Goal: Task Accomplishment & Management: Manage account settings

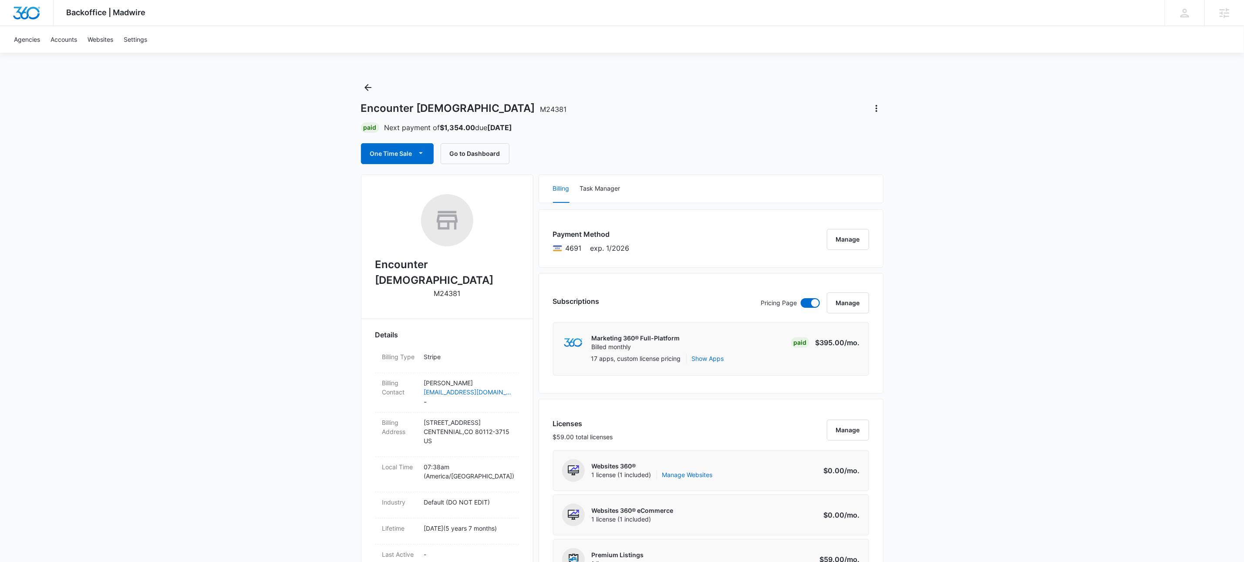
click at [372, 88] on icon "Back" at bounding box center [368, 87] width 10 height 10
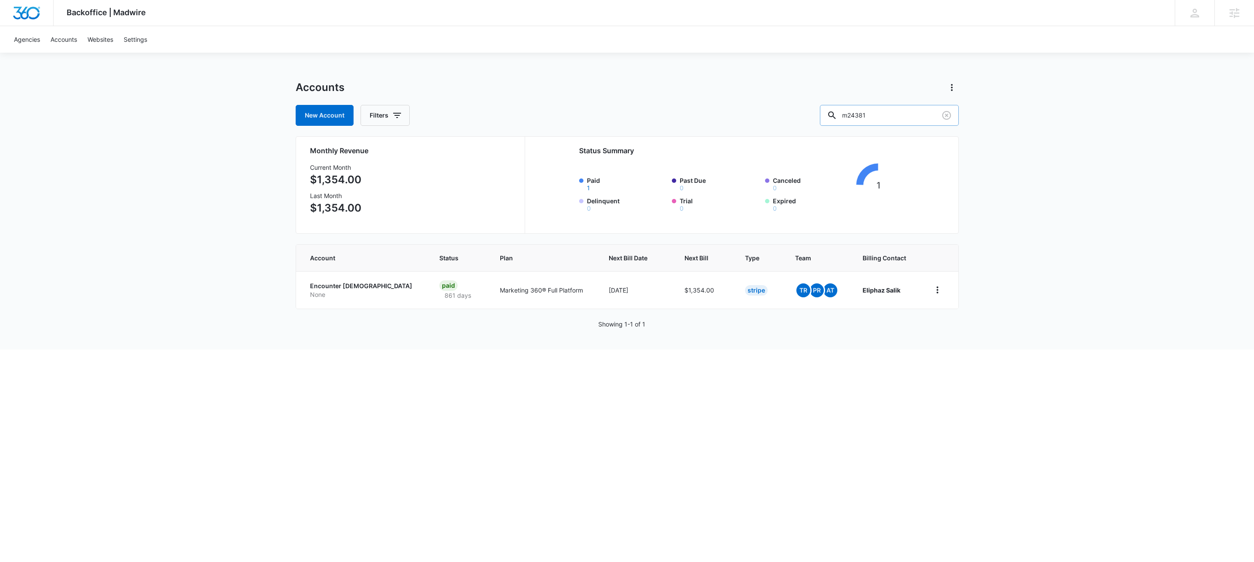
click at [889, 115] on input "m24381" at bounding box center [889, 115] width 139 height 21
type input "m336866"
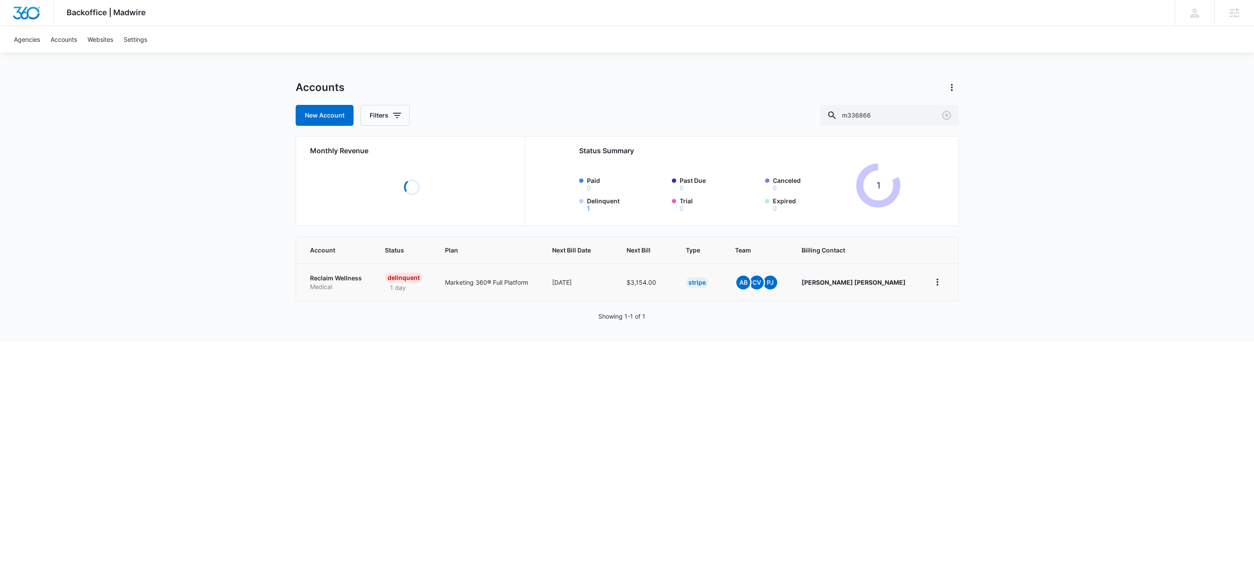
click at [335, 292] on td "Reclaim Wellness Medical" at bounding box center [335, 281] width 78 height 37
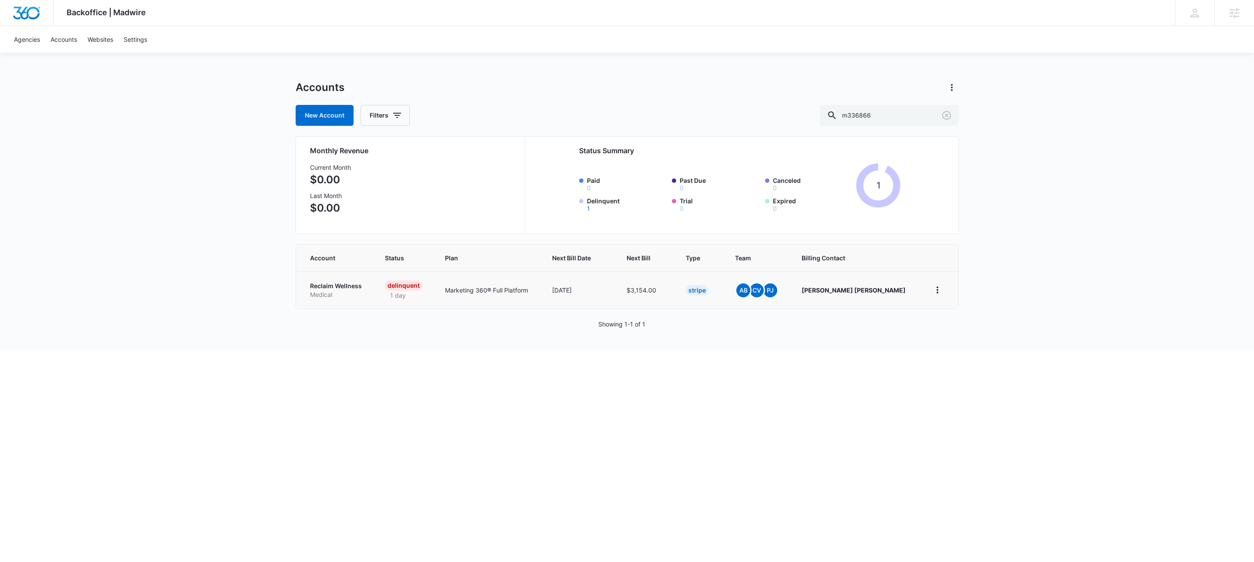
click at [335, 284] on p "Reclaim Wellness" at bounding box center [337, 286] width 54 height 9
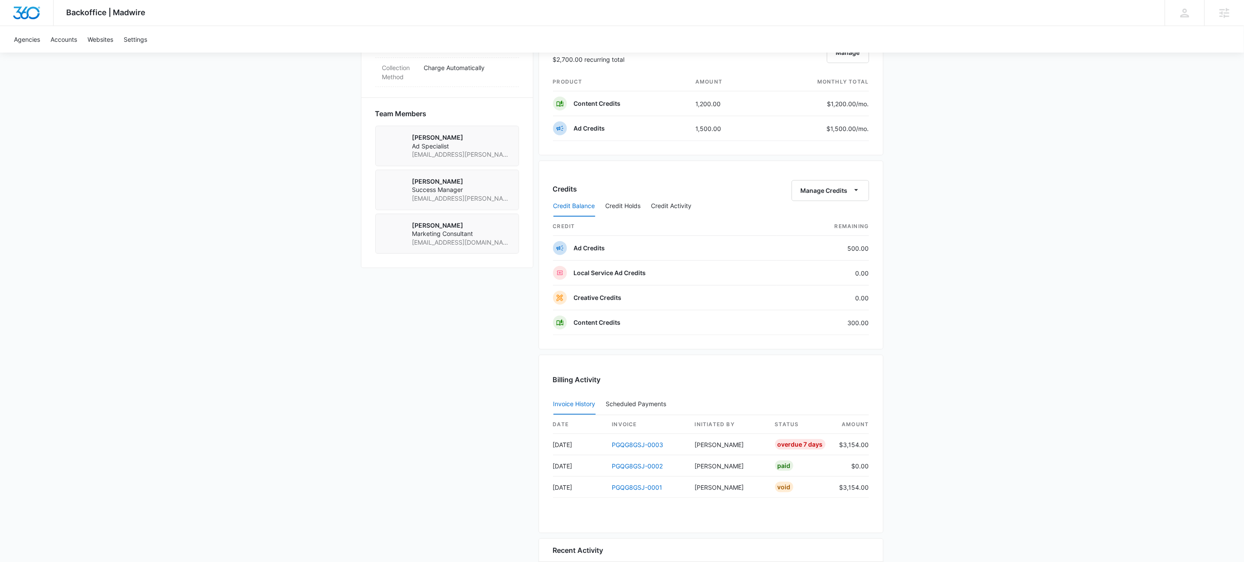
scroll to position [503, 0]
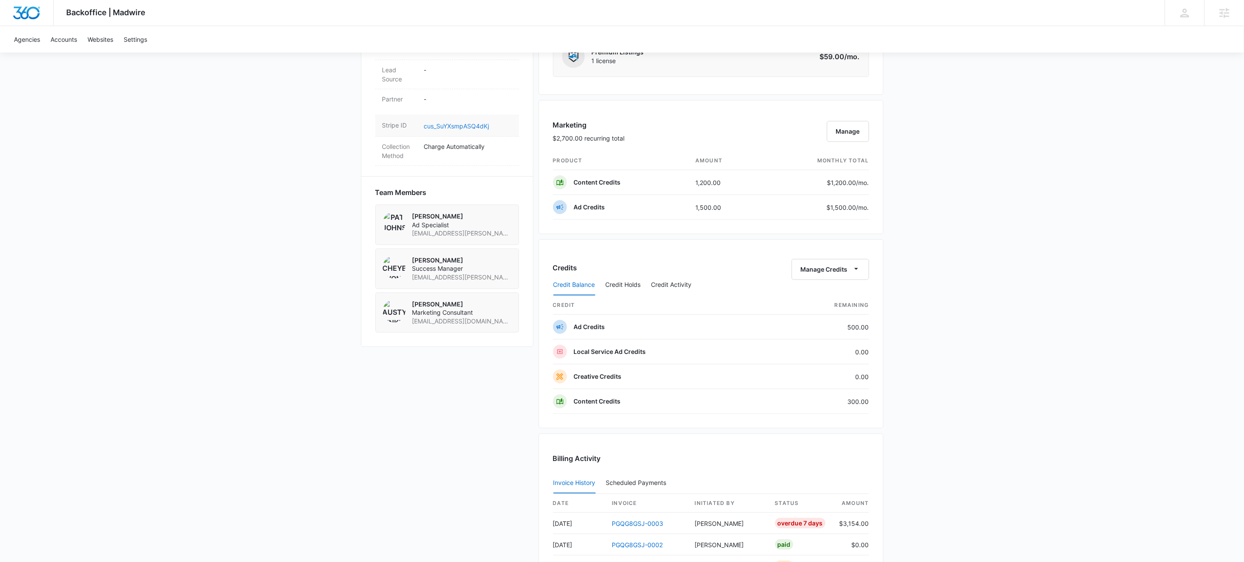
click at [445, 129] on link "cus_SuYXsmpASQ4dKj" at bounding box center [456, 125] width 65 height 7
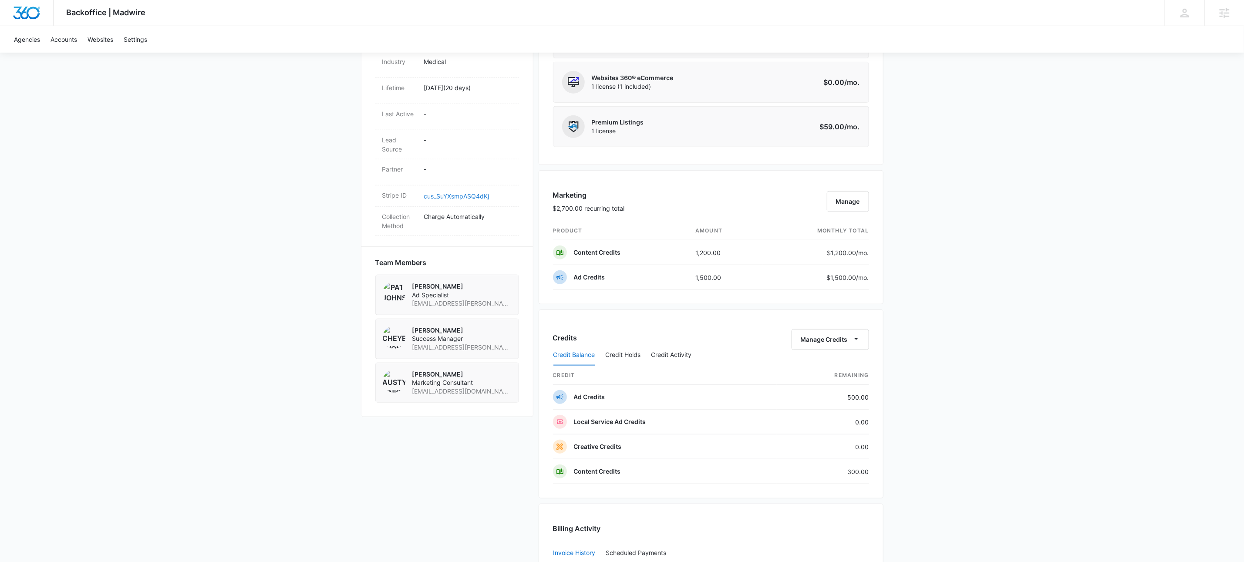
scroll to position [670, 0]
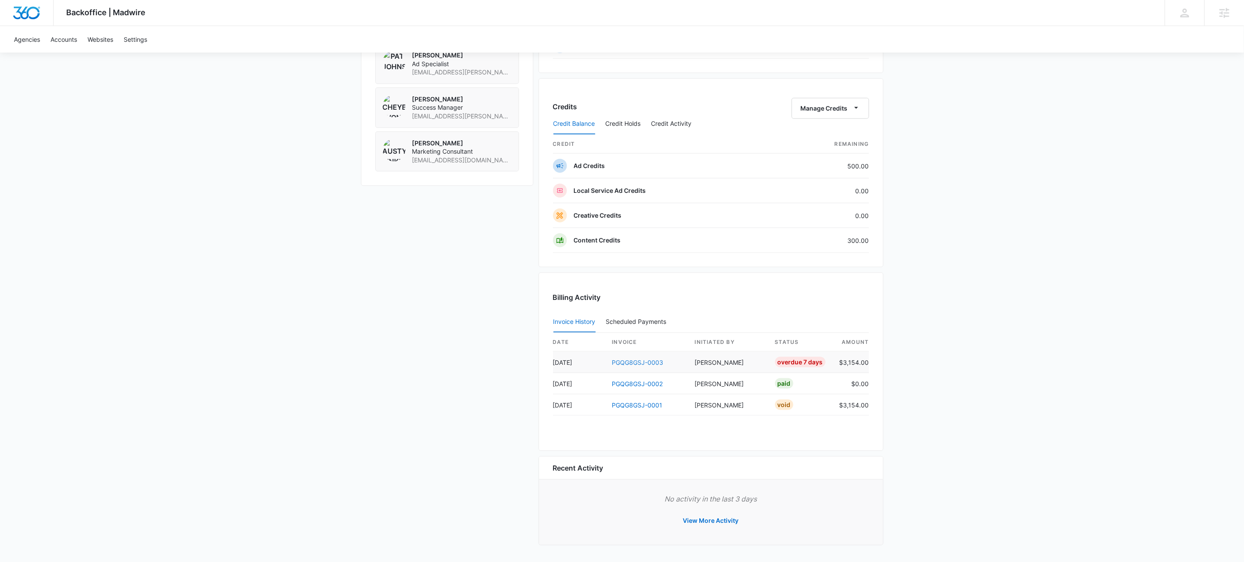
click at [657, 362] on link "PGQG8GSJ-0003" at bounding box center [637, 362] width 51 height 7
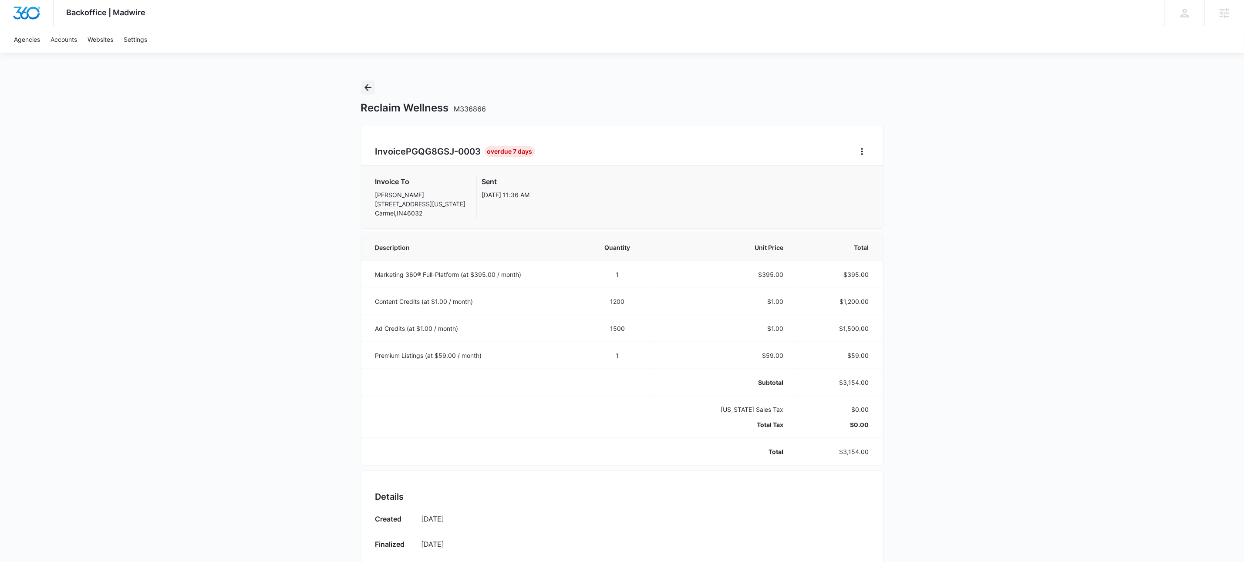
click at [369, 86] on icon "Back" at bounding box center [368, 87] width 10 height 10
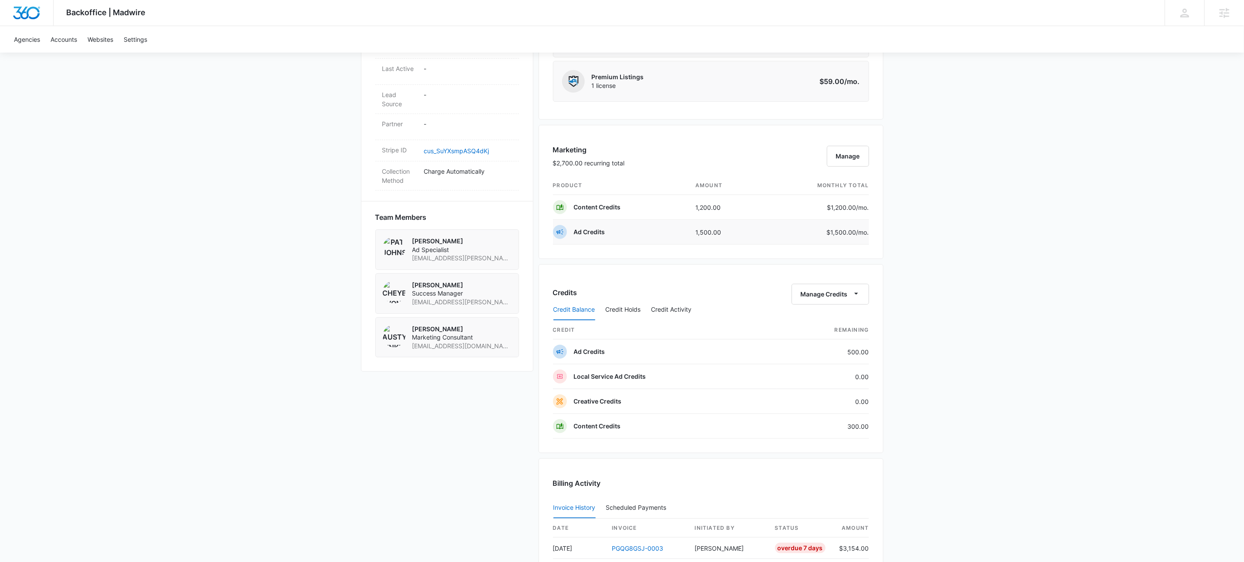
scroll to position [670, 0]
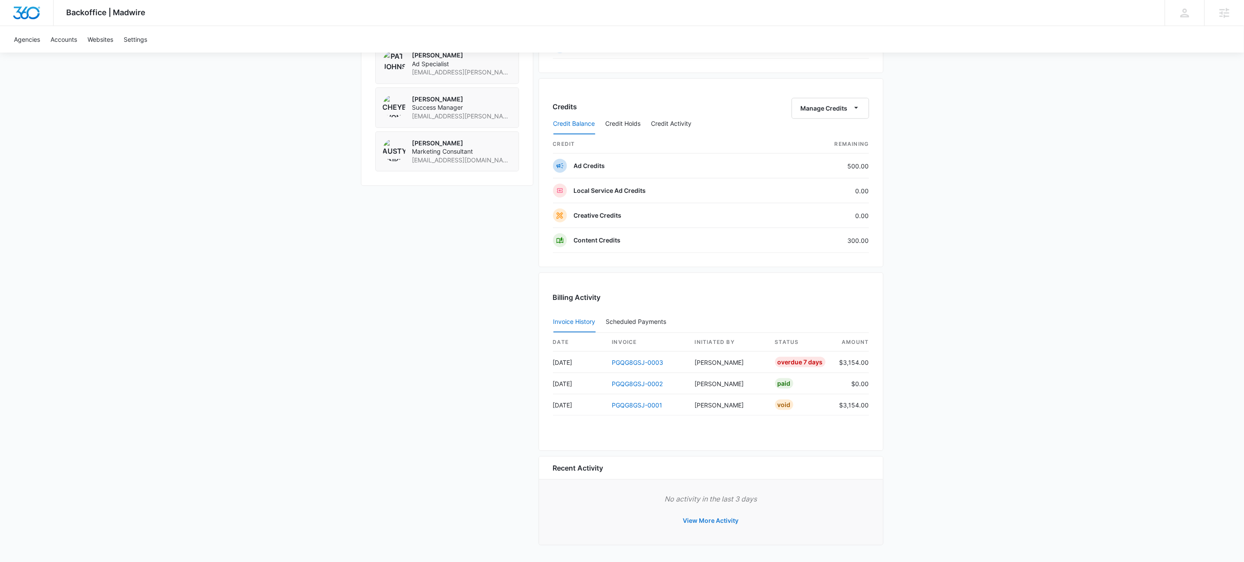
click at [718, 522] on button "View More Activity" at bounding box center [710, 520] width 73 height 21
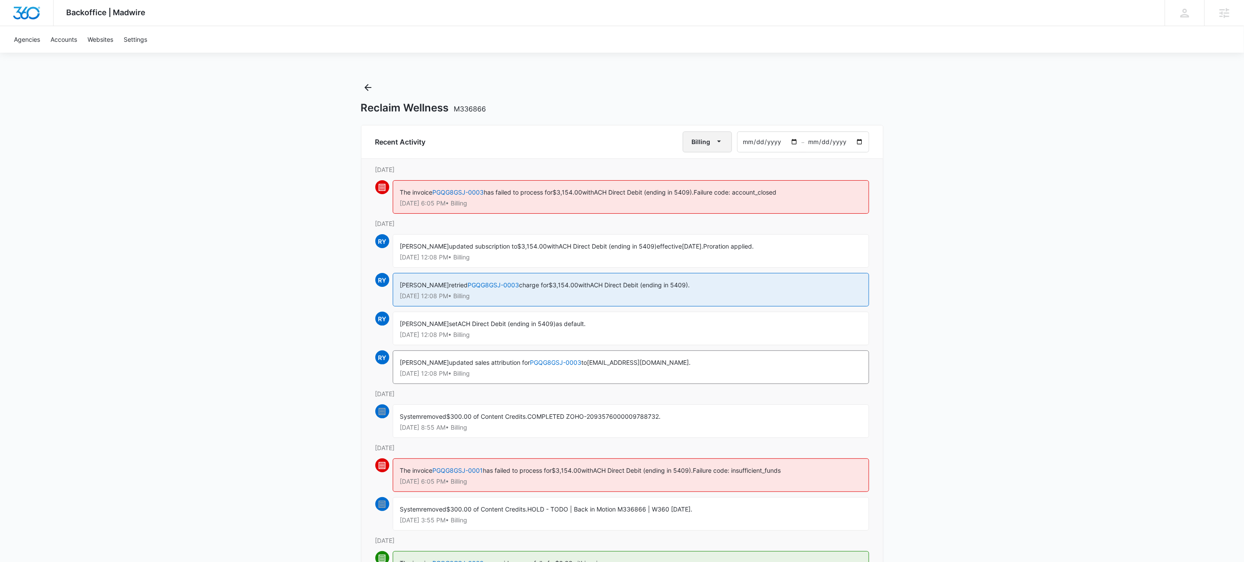
click at [719, 141] on icon "button" at bounding box center [719, 142] width 4 height 2
click at [721, 167] on div "All Activities" at bounding box center [711, 170] width 34 height 6
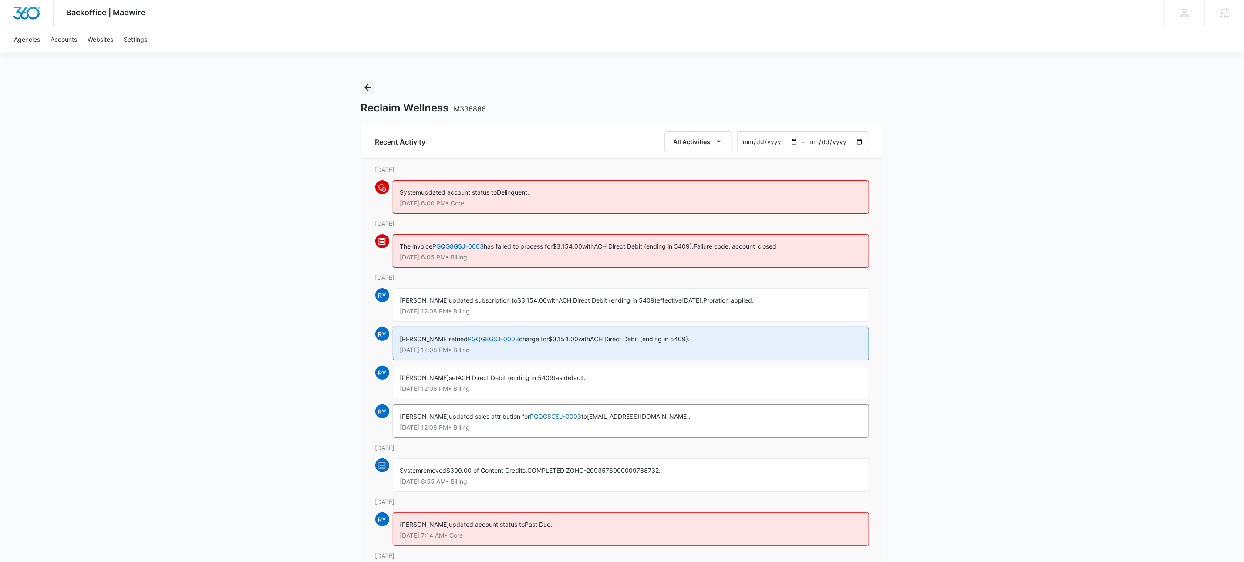
click at [368, 84] on icon "Back" at bounding box center [368, 87] width 10 height 10
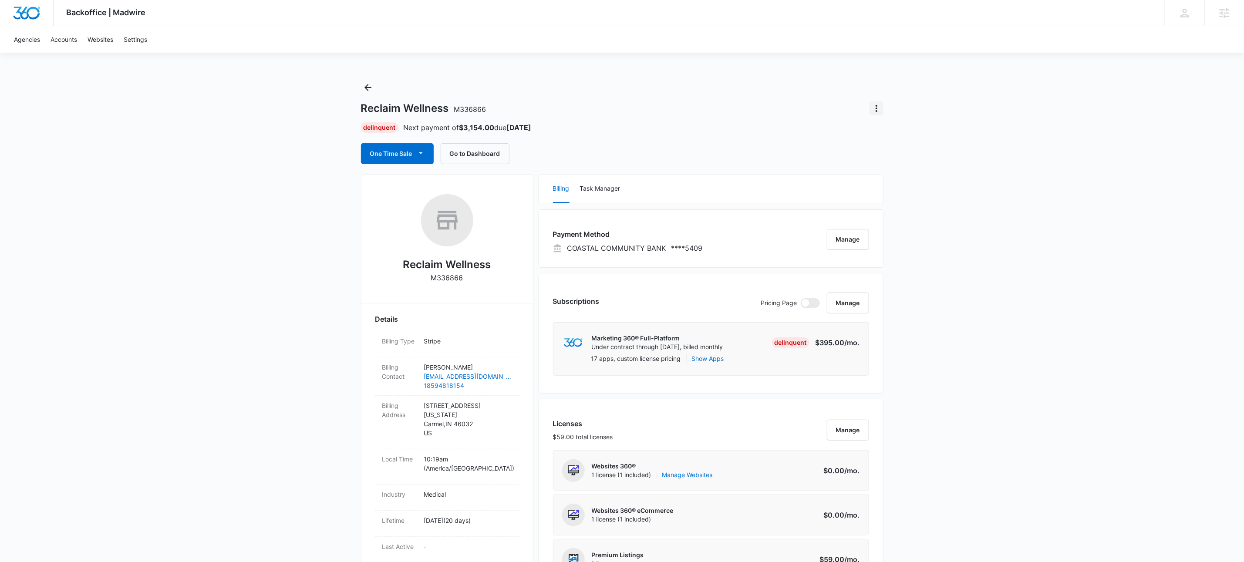
click at [877, 105] on icon "Actions" at bounding box center [876, 108] width 10 height 10
click at [894, 130] on div "Update Status" at bounding box center [901, 133] width 43 height 6
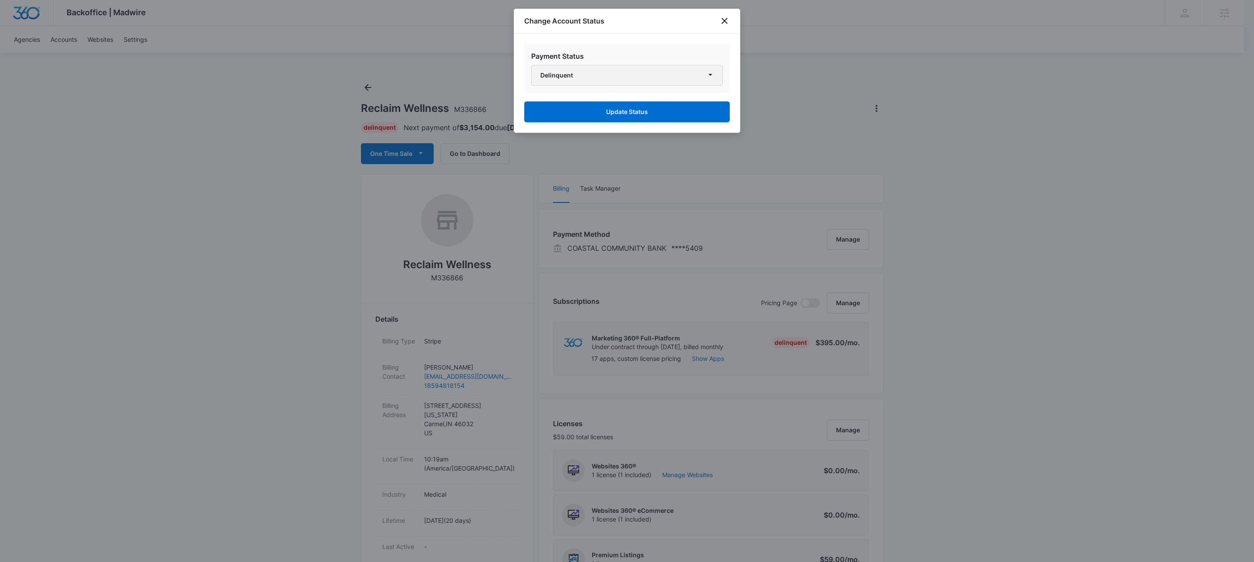
click at [572, 74] on button "Delinquent" at bounding box center [627, 75] width 192 height 21
drag, startPoint x: 594, startPoint y: 29, endPoint x: 733, endPoint y: 30, distance: 139.3
click at [594, 29] on div "Change Account Status" at bounding box center [627, 21] width 226 height 25
click at [730, 22] on div "Change Account Status" at bounding box center [627, 21] width 226 height 25
click at [726, 21] on icon "close" at bounding box center [724, 21] width 10 height 10
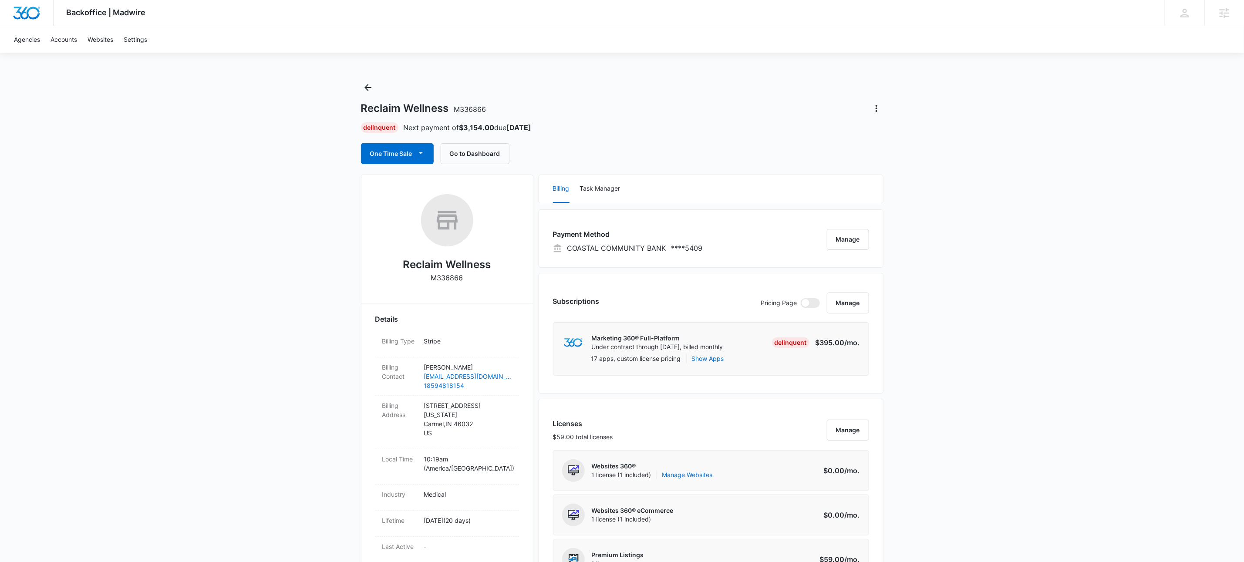
click at [795, 101] on div "Reclaim Wellness M336866" at bounding box center [622, 108] width 522 height 14
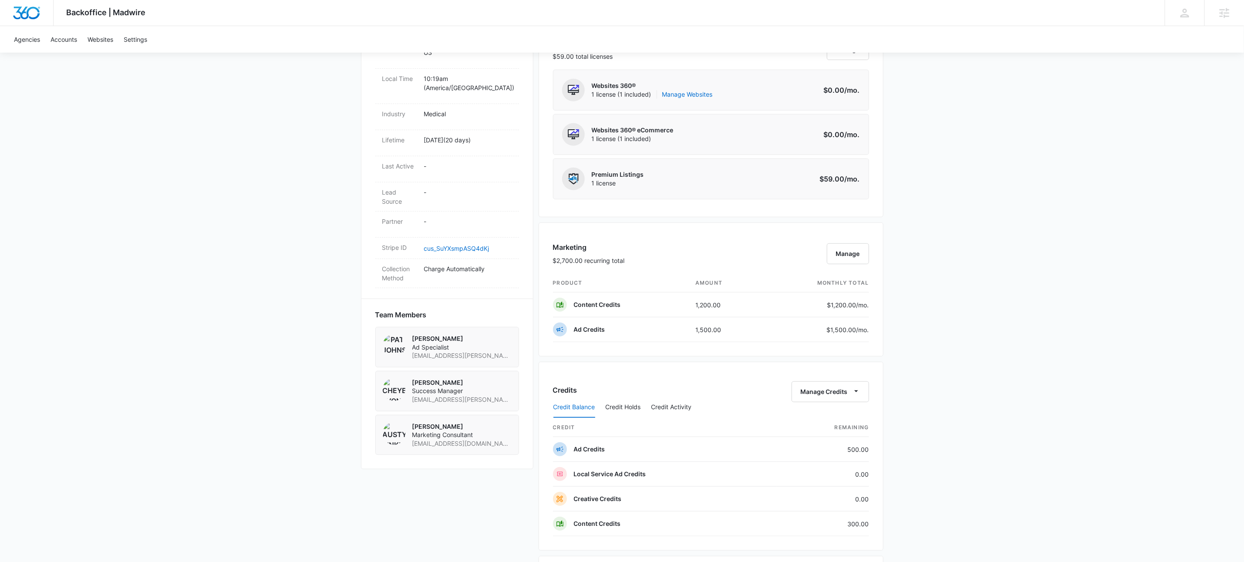
scroll to position [670, 0]
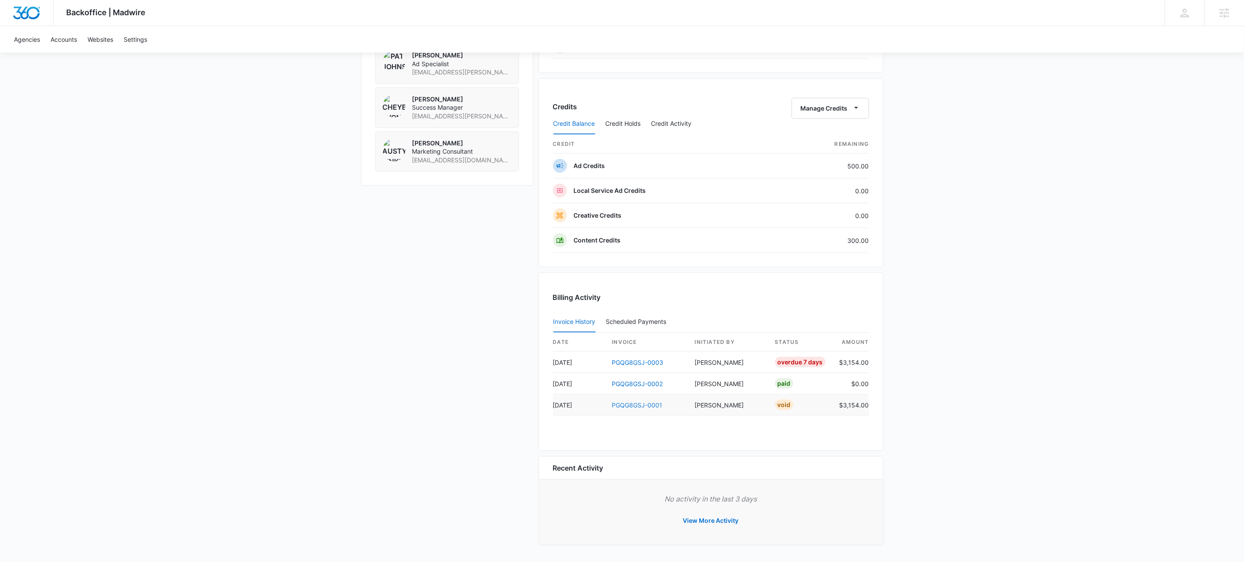
click at [655, 403] on link "PGQG8GSJ-0001" at bounding box center [637, 404] width 50 height 7
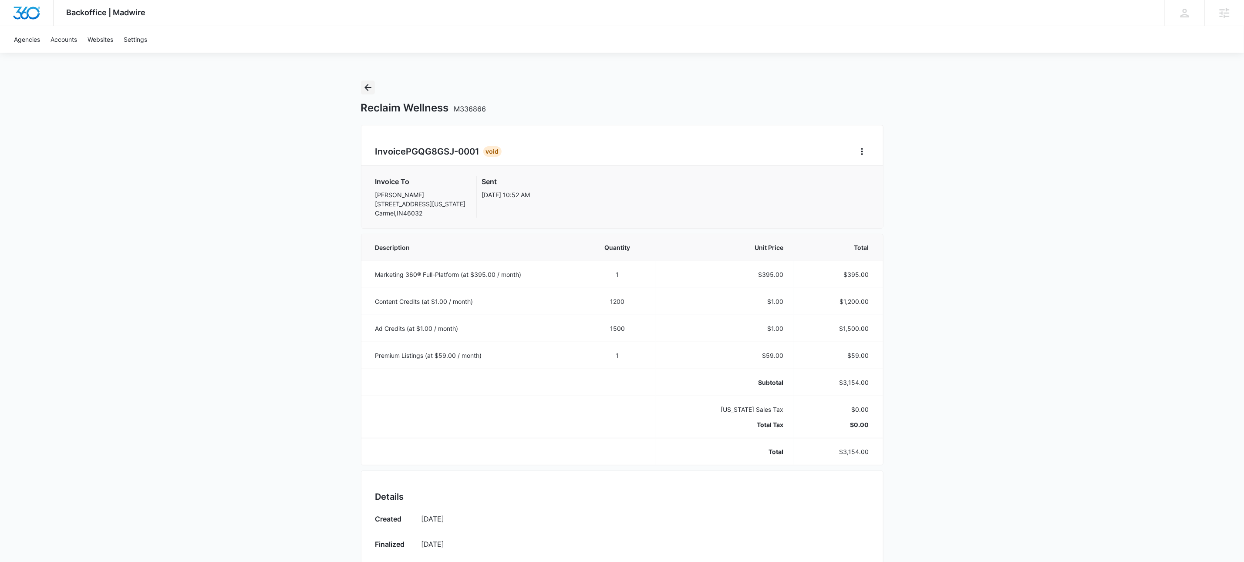
click at [365, 85] on icon "Back" at bounding box center [368, 87] width 10 height 10
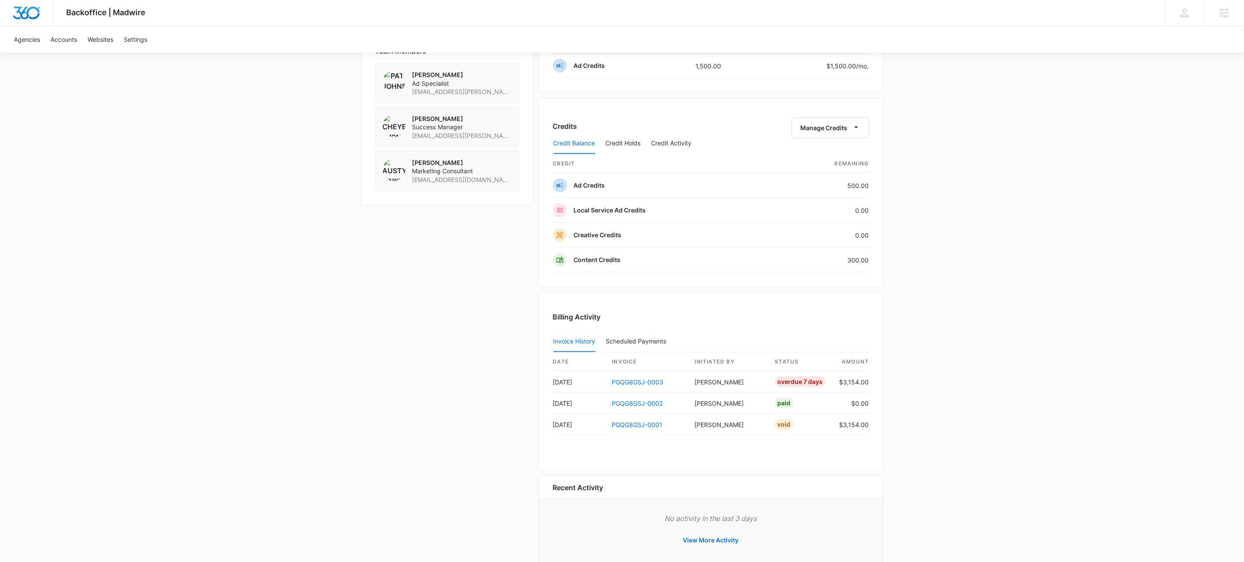
scroll to position [670, 0]
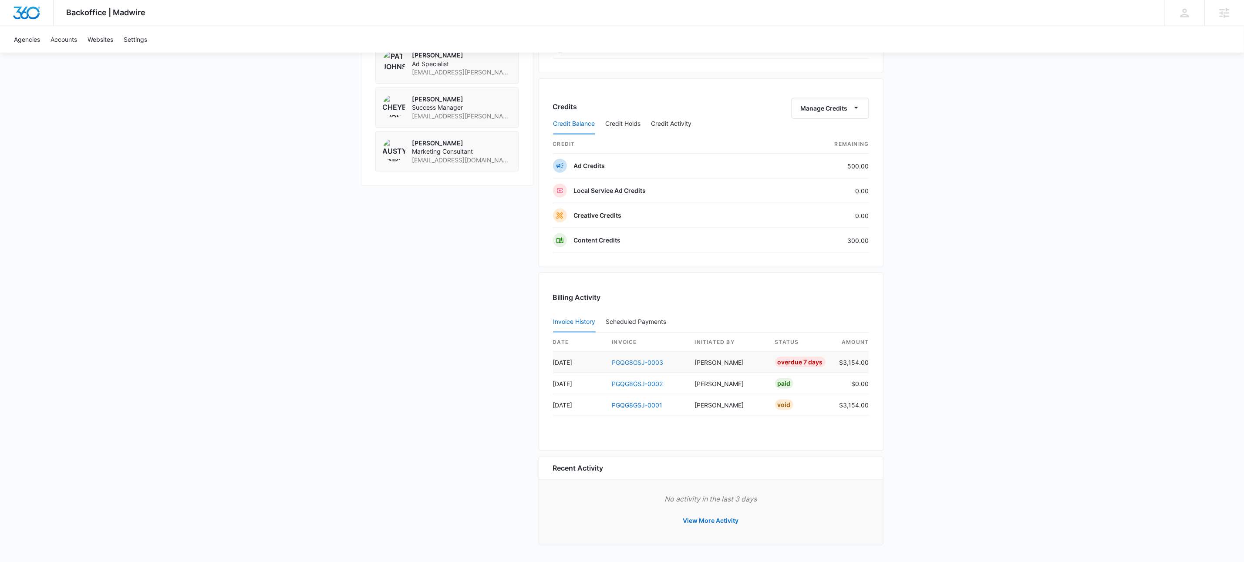
click at [643, 360] on link "PGQG8GSJ-0003" at bounding box center [637, 362] width 51 height 7
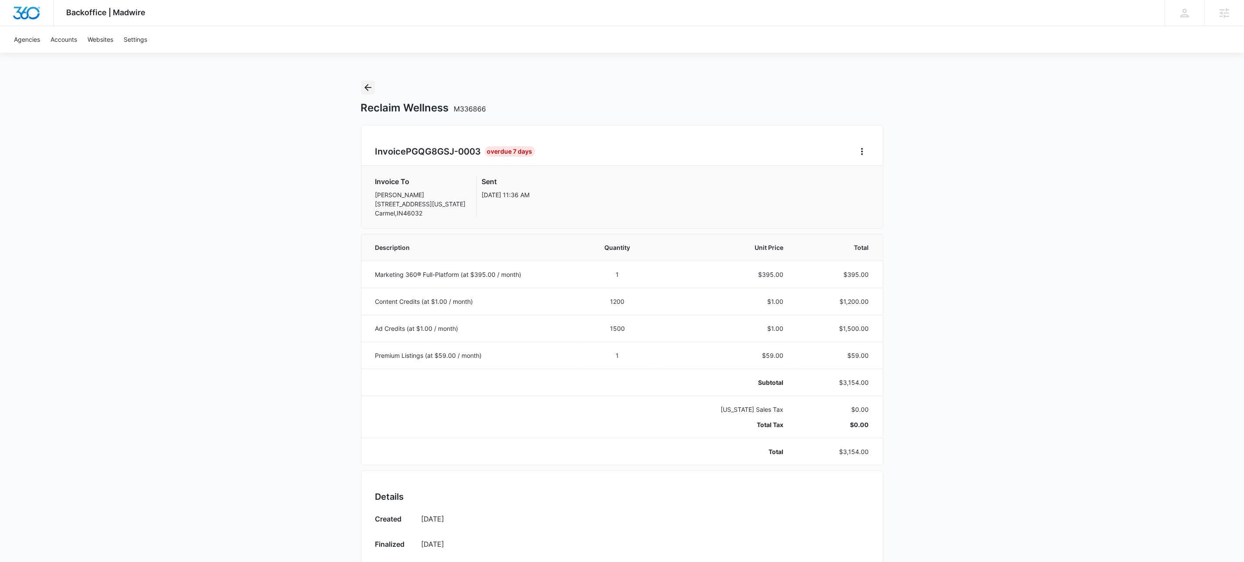
click at [367, 89] on icon "Back" at bounding box center [368, 87] width 10 height 10
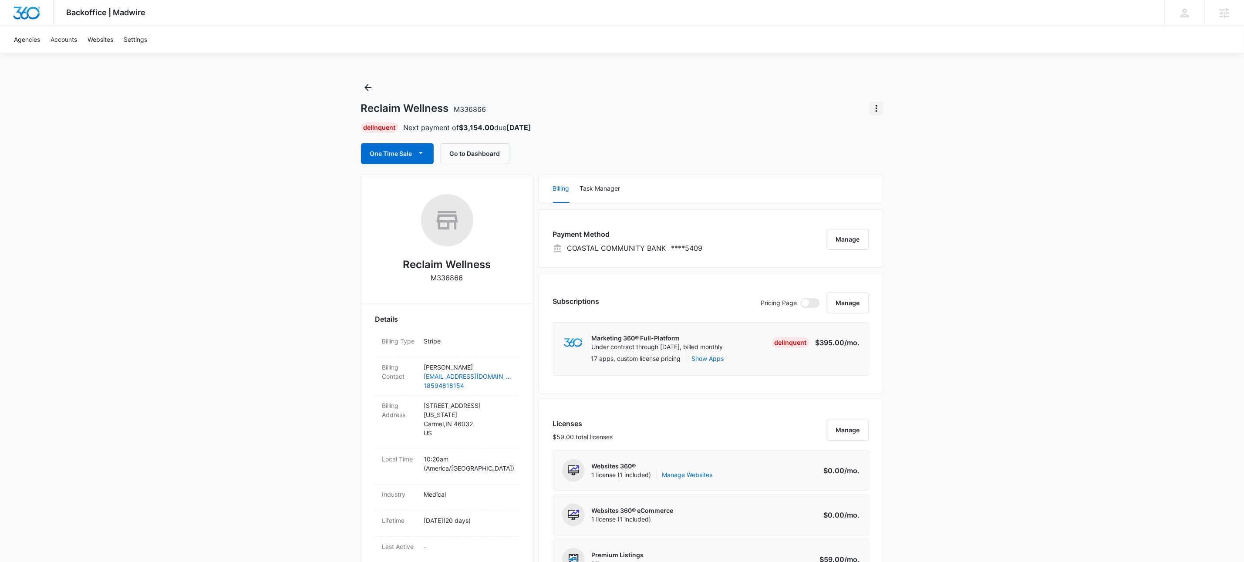
click at [876, 110] on icon "Actions" at bounding box center [876, 108] width 2 height 7
click at [891, 137] on button "Update Status" at bounding box center [907, 132] width 74 height 13
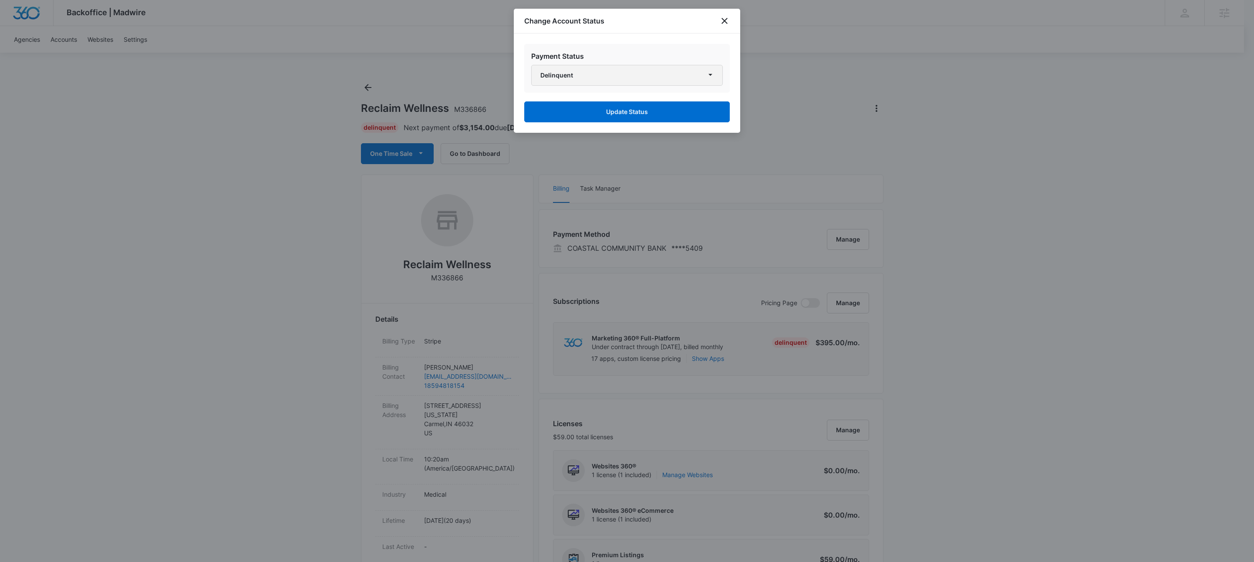
click at [588, 69] on button "Delinquent" at bounding box center [627, 75] width 192 height 21
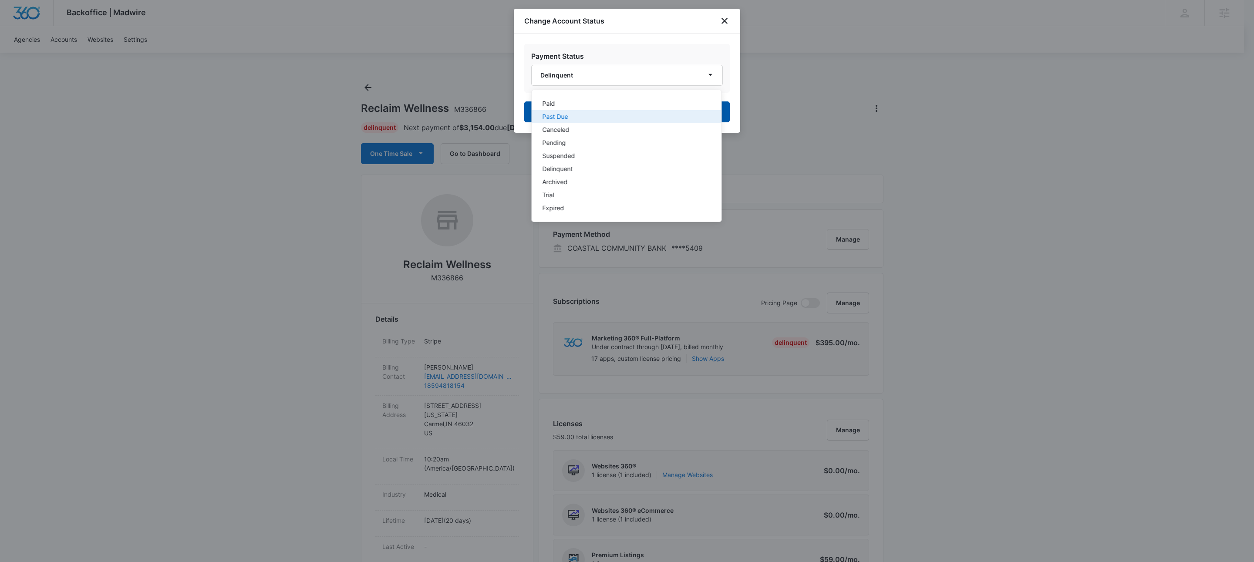
click at [576, 117] on div "Past Due" at bounding box center [621, 117] width 158 height 6
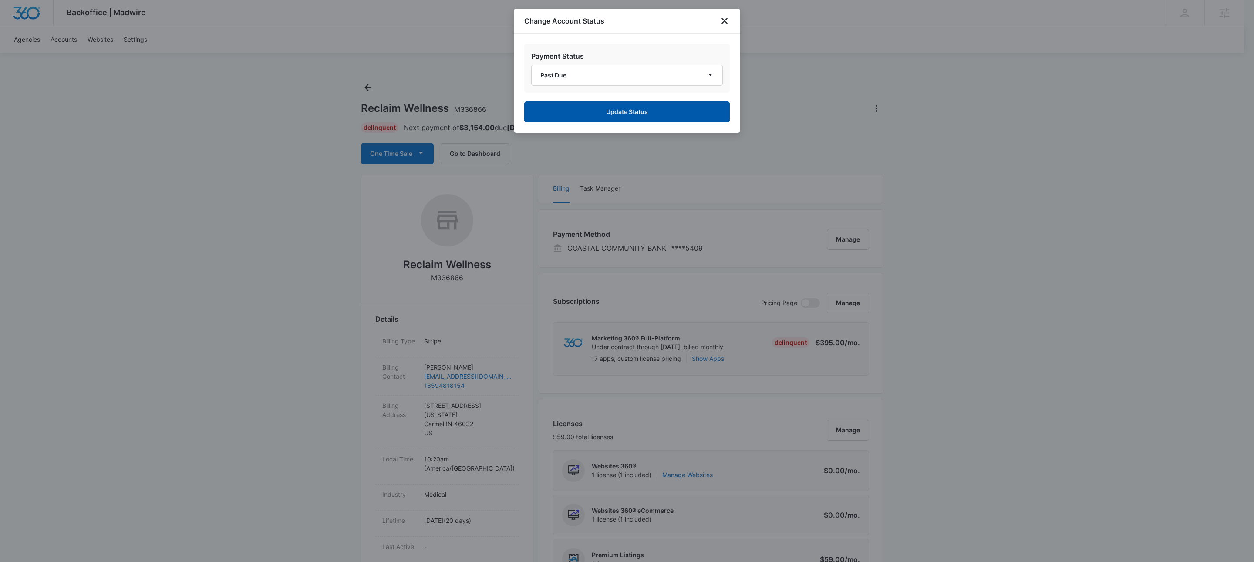
click at [595, 109] on button "Update Status" at bounding box center [626, 111] width 205 height 21
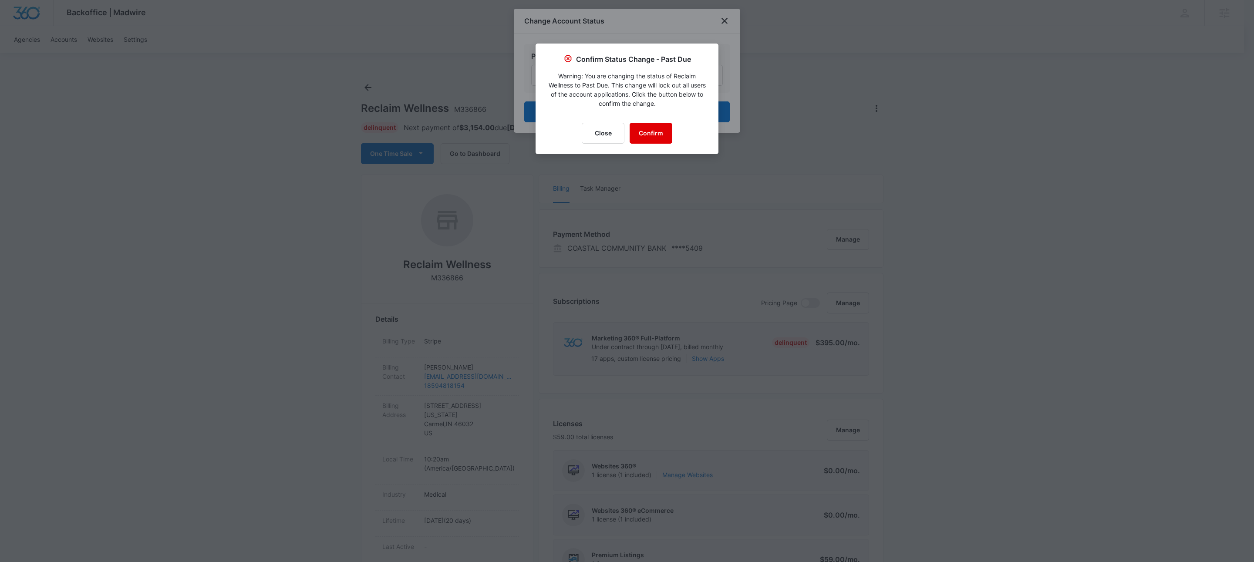
click at [658, 138] on button "Confirm" at bounding box center [650, 133] width 43 height 21
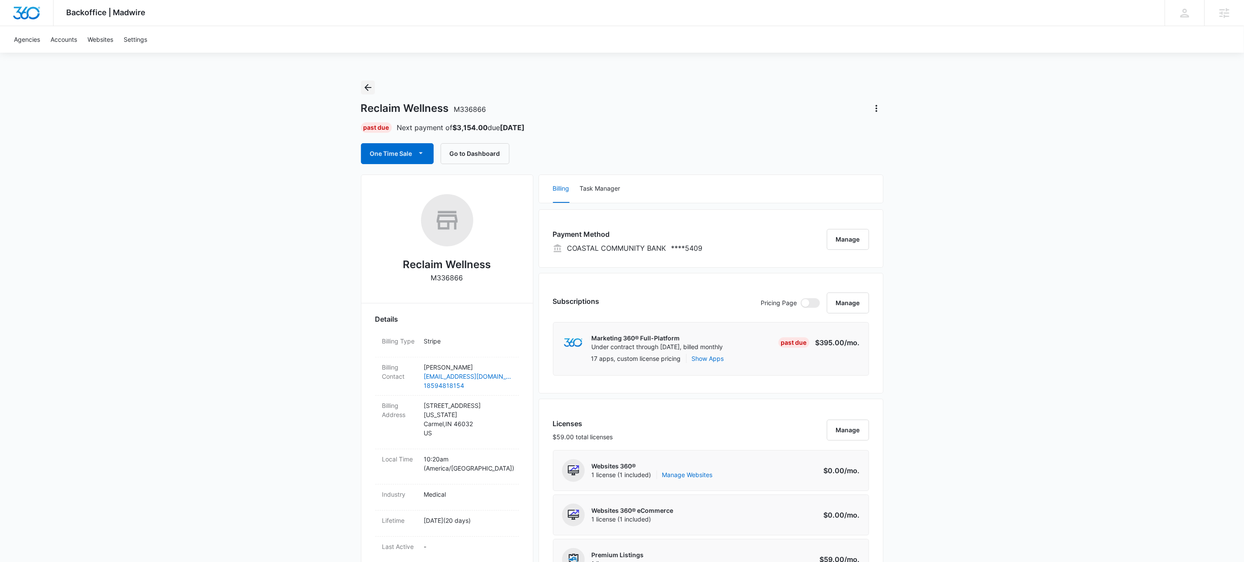
click at [366, 85] on icon "Back" at bounding box center [368, 87] width 10 height 10
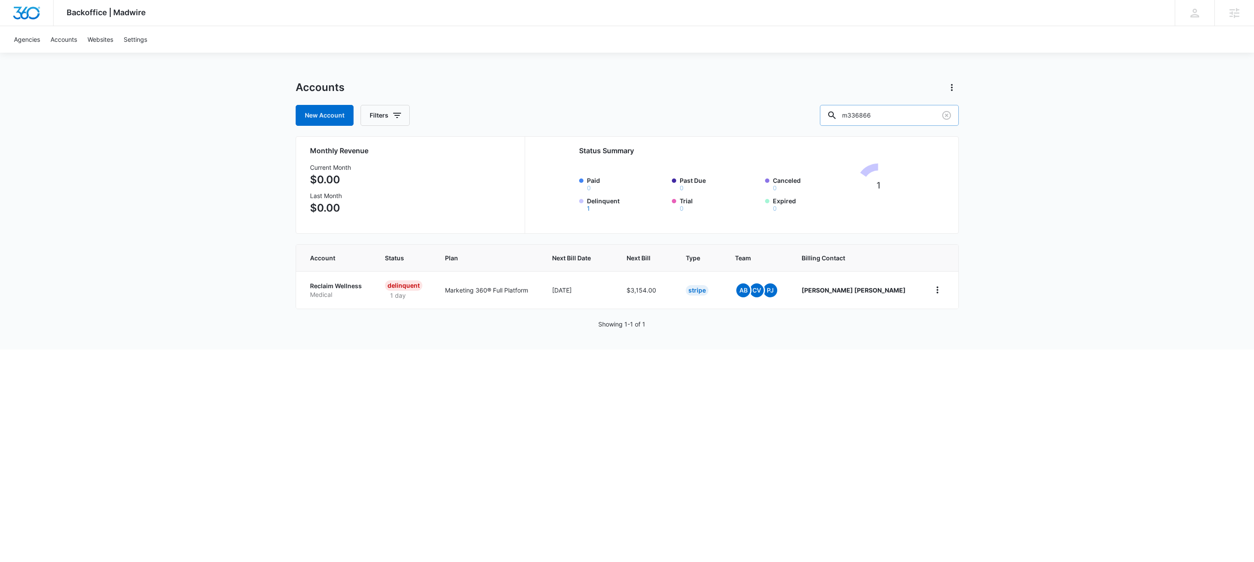
click at [934, 116] on input "m336866" at bounding box center [889, 115] width 139 height 21
type input "m337979"
click at [326, 277] on td "Wroof Wright Contractor" at bounding box center [337, 289] width 83 height 37
click at [328, 288] on p "Wroof Wright" at bounding box center [339, 286] width 59 height 9
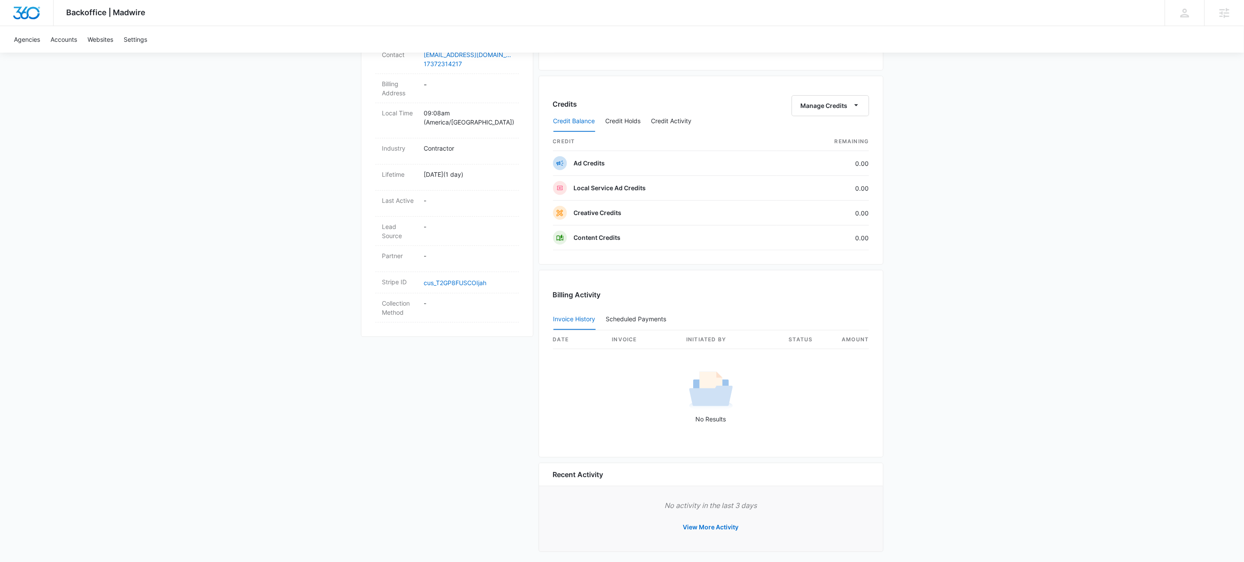
scroll to position [332, 0]
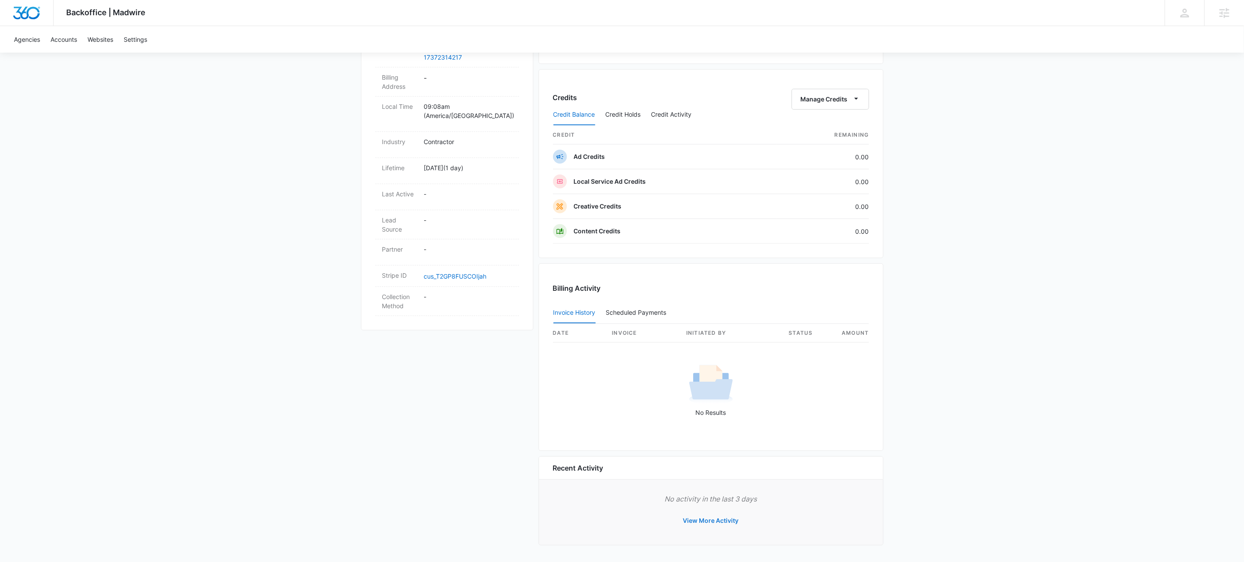
click at [707, 522] on button "View More Activity" at bounding box center [710, 520] width 73 height 21
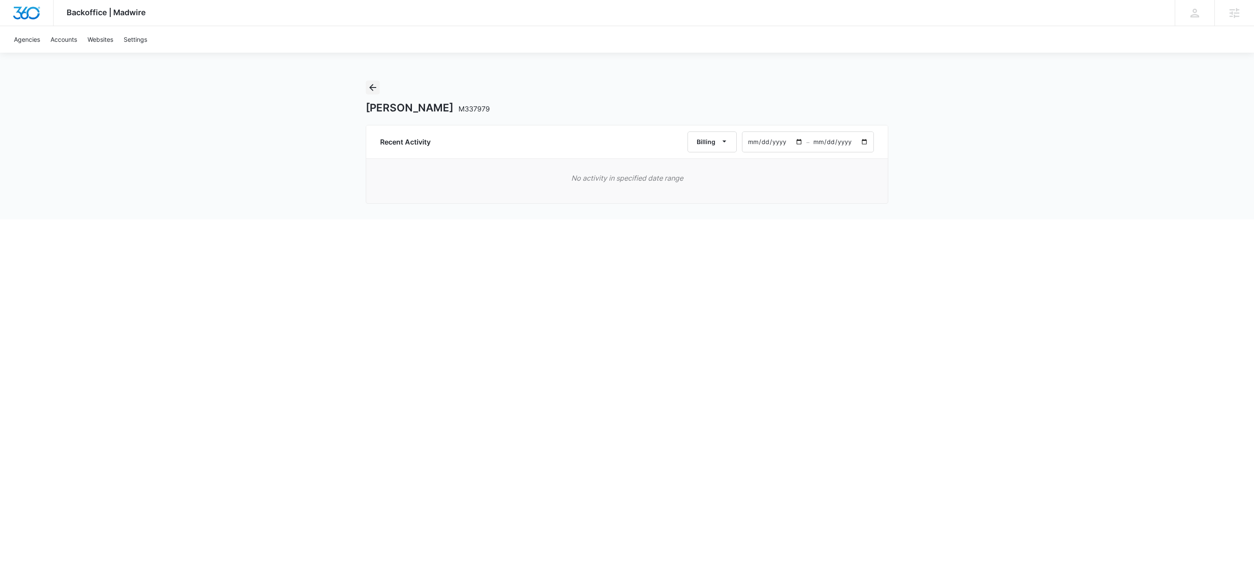
click at [374, 89] on icon "Back" at bounding box center [372, 87] width 10 height 10
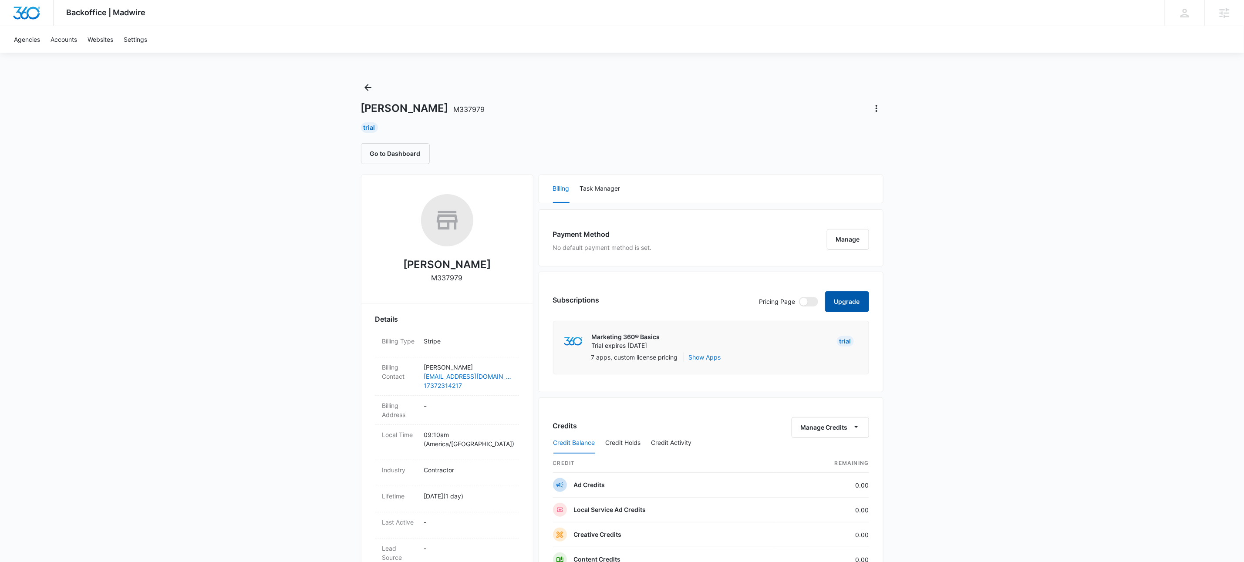
click at [864, 310] on button "Upgrade" at bounding box center [847, 301] width 44 height 21
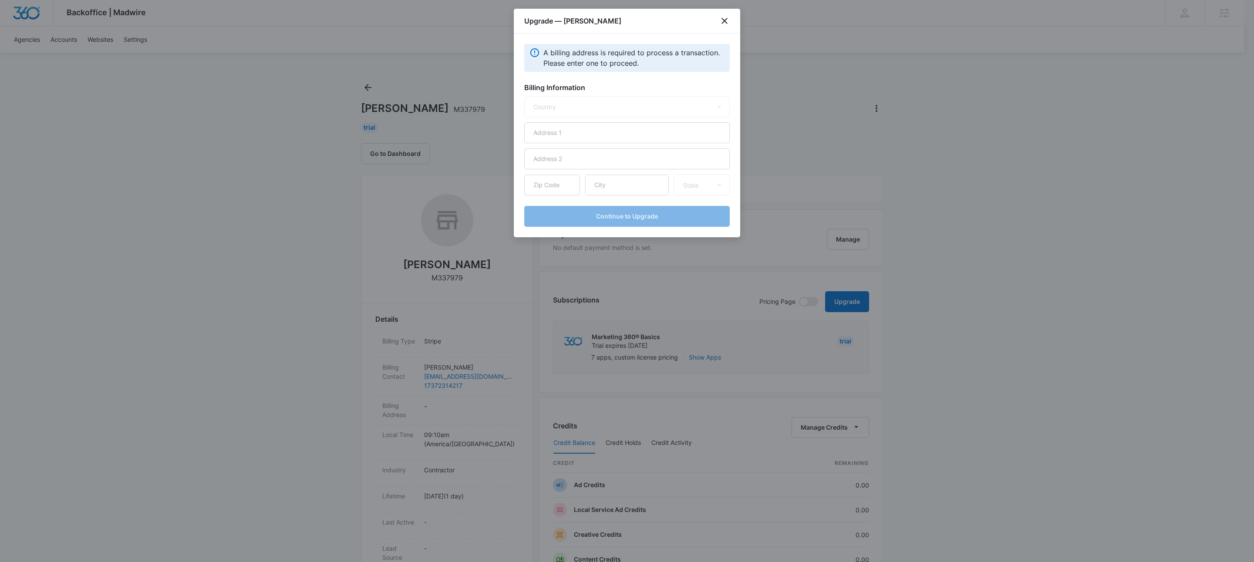
select select "US"
click at [543, 134] on input "text" at bounding box center [626, 132] width 205 height 21
type input "2732 S. Padre Island Cr."
type input "78415"
type input "Corpus Christi"
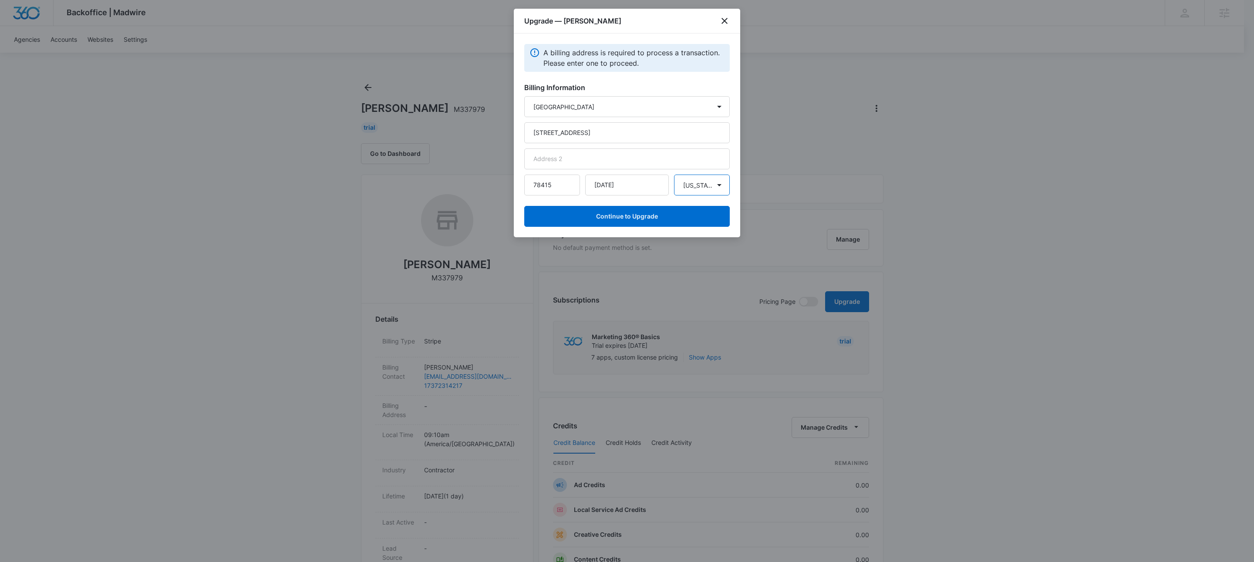
select select "TX"
click at [648, 207] on button "Continue to Upgrade" at bounding box center [626, 216] width 205 height 21
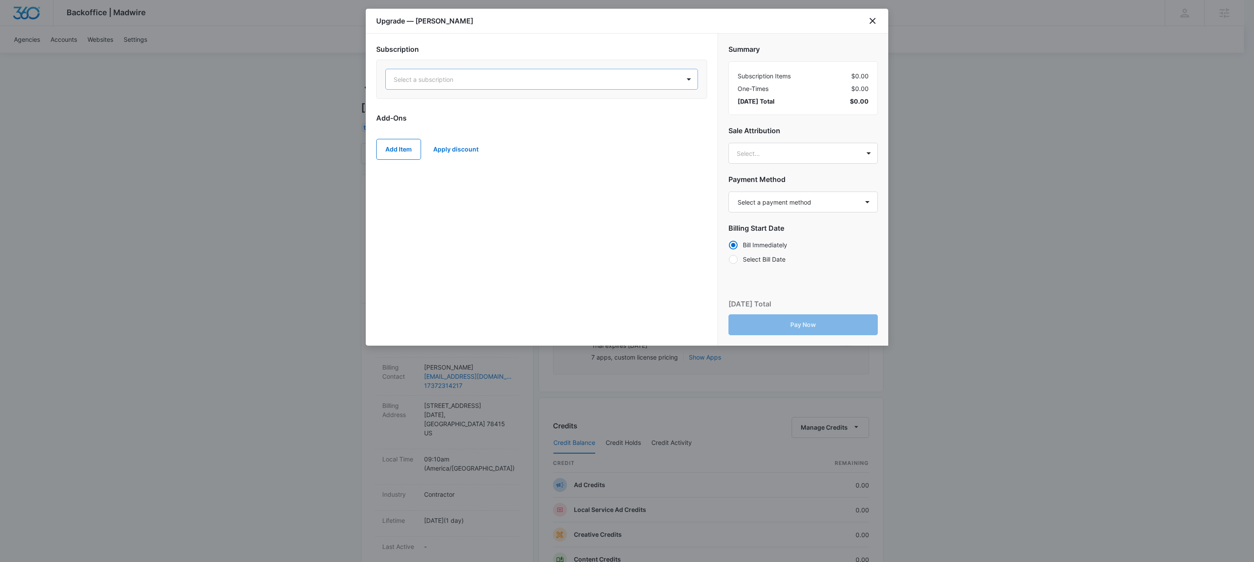
click at [581, 79] on div at bounding box center [530, 79] width 275 height 11
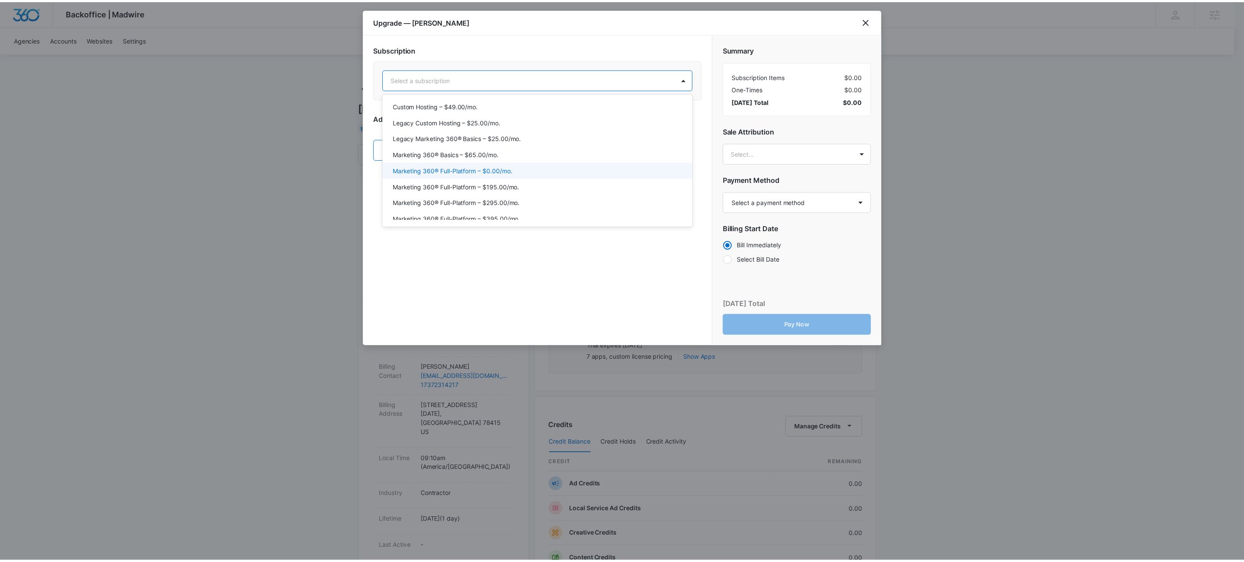
scroll to position [25, 0]
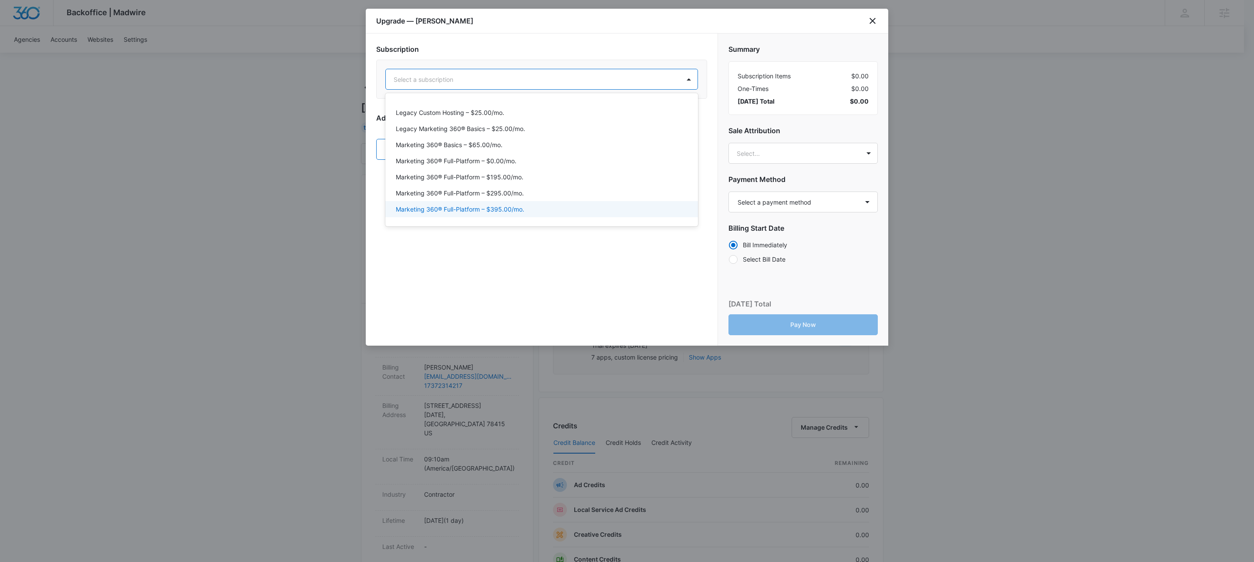
click at [501, 208] on p "Marketing 360® Full-Platform – $395.00/mo." at bounding box center [460, 209] width 128 height 9
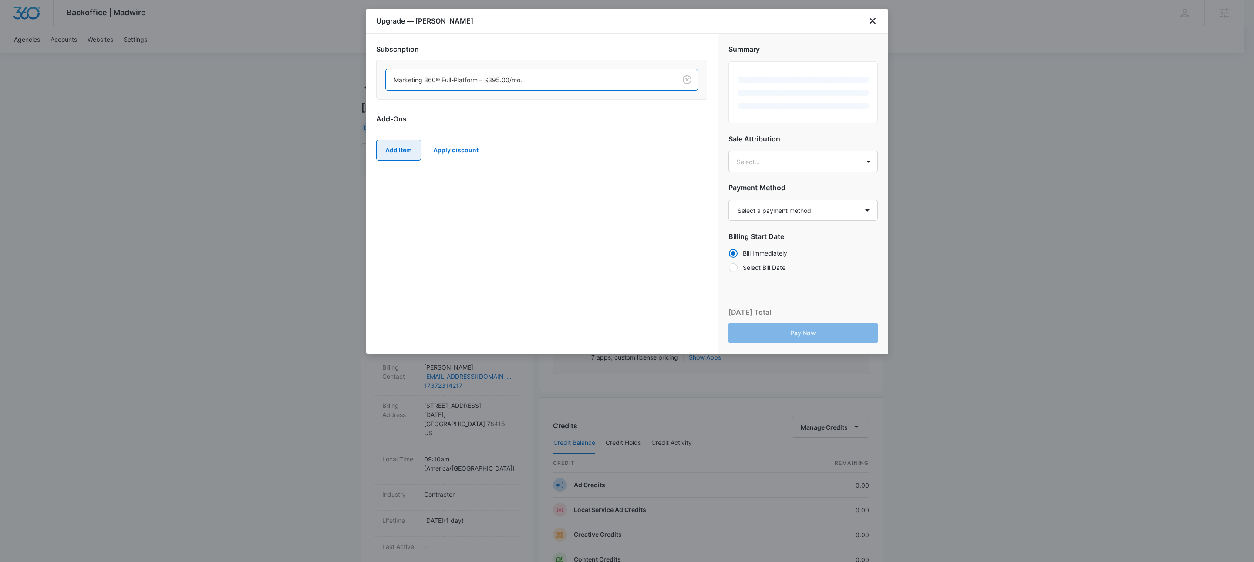
click at [394, 155] on button "Add Item" at bounding box center [398, 150] width 45 height 21
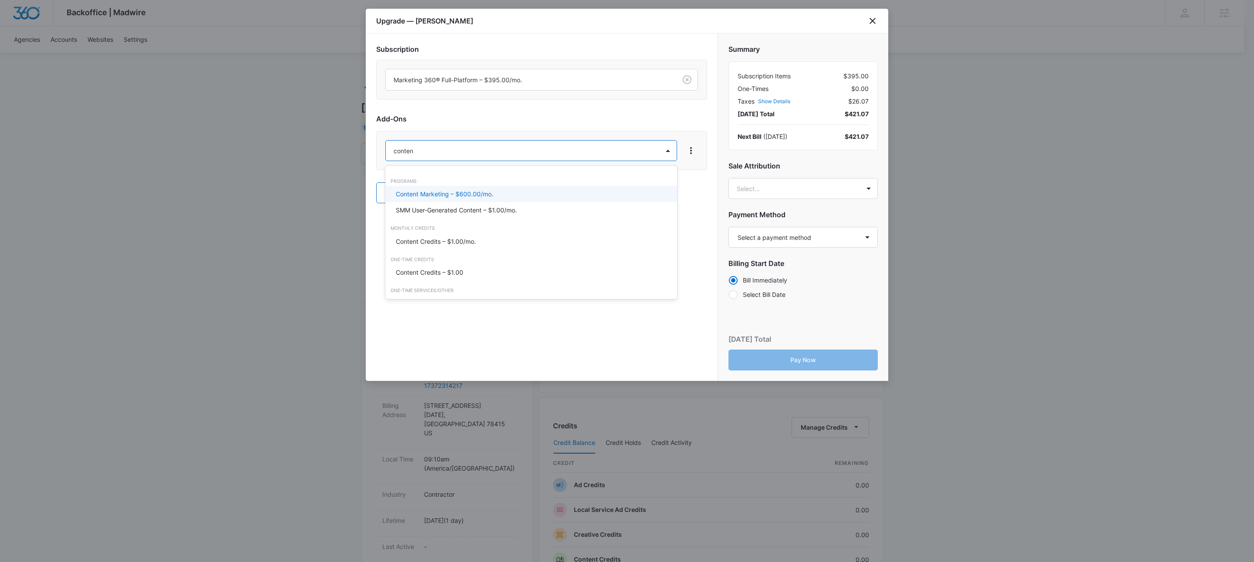
type input "content"
click at [447, 242] on p "Content Credits – $1.00/mo." at bounding box center [436, 241] width 80 height 9
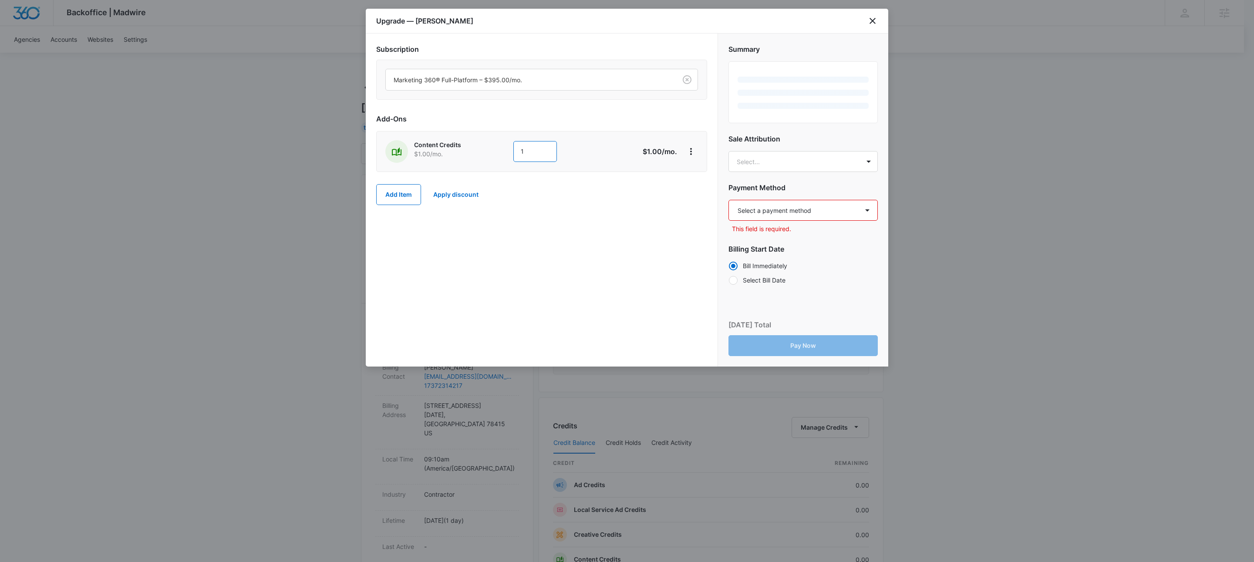
click at [536, 160] on input "1" at bounding box center [535, 151] width 44 height 21
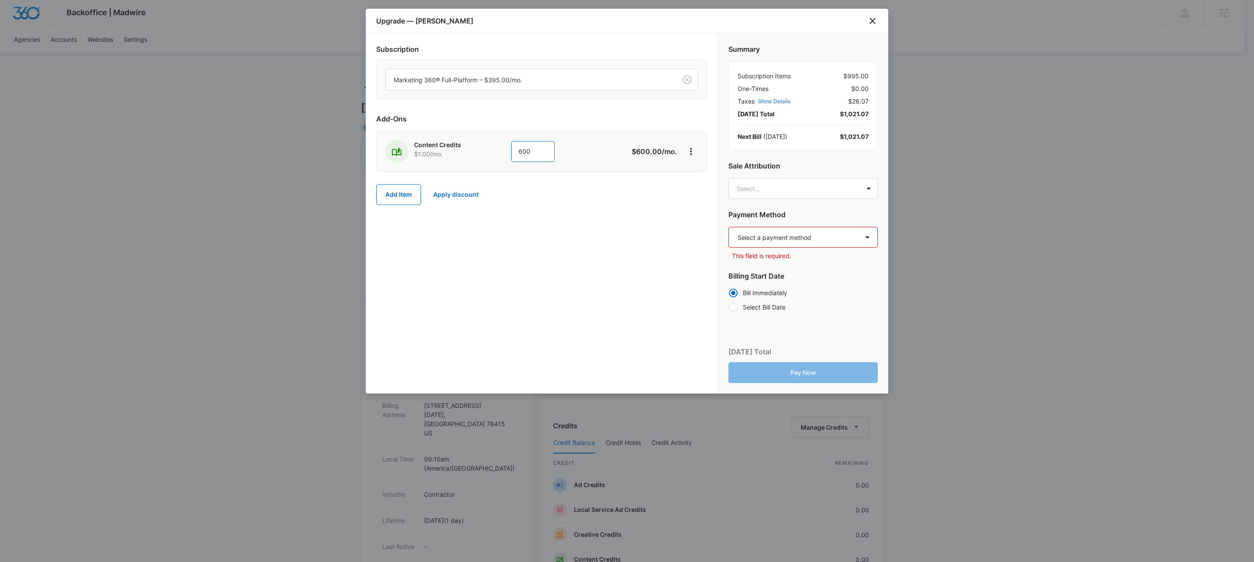
type input "600"
click at [632, 238] on div "Subscription Marketing 360® Full-Platform – $395.00/mo. Add-Ons Content Credits…" at bounding box center [542, 214] width 352 height 360
click at [804, 244] on select "Select a payment method Visa ending in 9346 New payment method Monthly invoice" at bounding box center [802, 237] width 149 height 21
select select "pm_1S6BtzA4n8RTgNjUHduSmHOQ"
click at [728, 227] on select "Select a payment method Visa ending in 9346 New payment method Monthly invoice" at bounding box center [802, 237] width 149 height 21
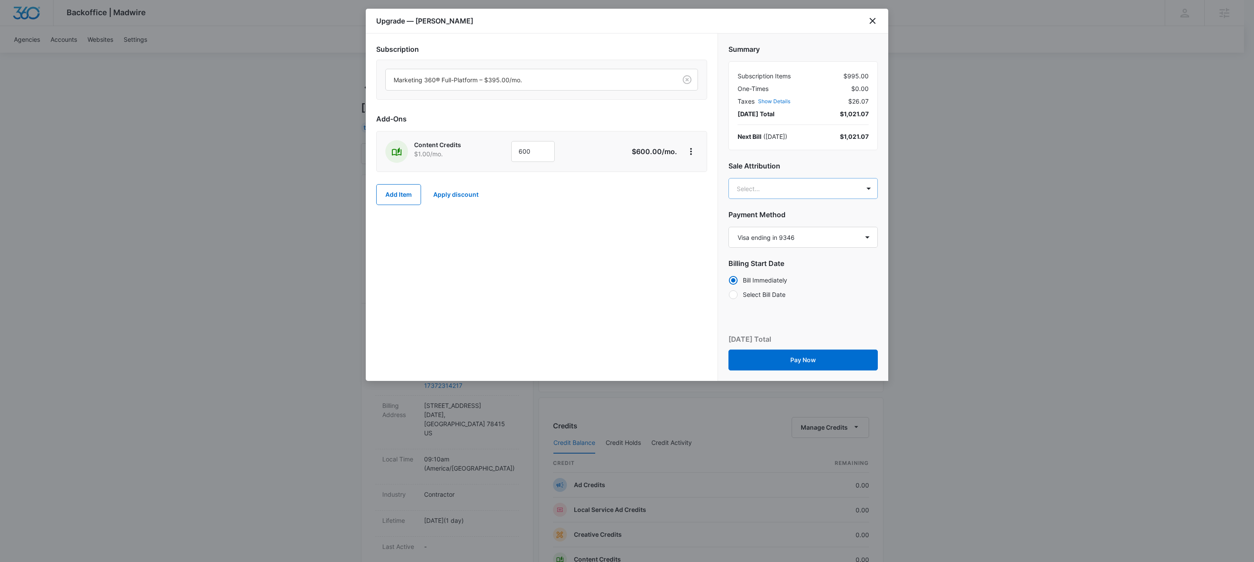
click at [775, 186] on body "Backoffice | Madwire Apps Settings KW Kait Weagraff kaitlyn.weagraff@madwire.co…" at bounding box center [627, 445] width 1254 height 890
type input "kyle lewis"
click at [797, 221] on p "Kyle Lewis" at bounding box center [802, 219] width 126 height 9
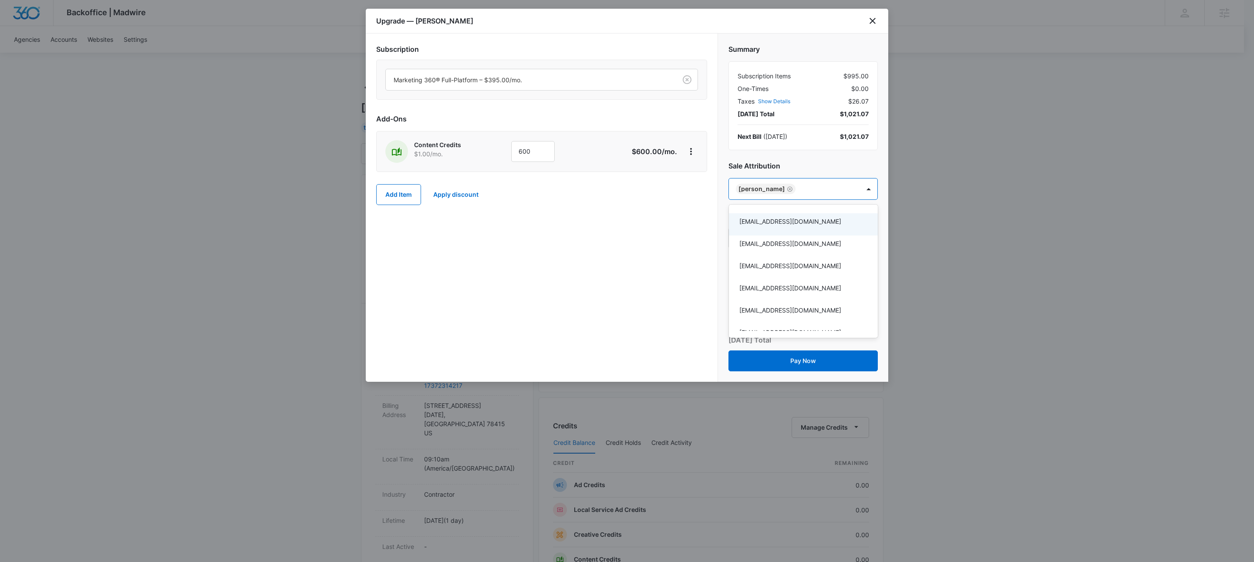
click at [578, 263] on div at bounding box center [627, 281] width 1254 height 562
click at [396, 199] on button "Add Item" at bounding box center [398, 194] width 45 height 21
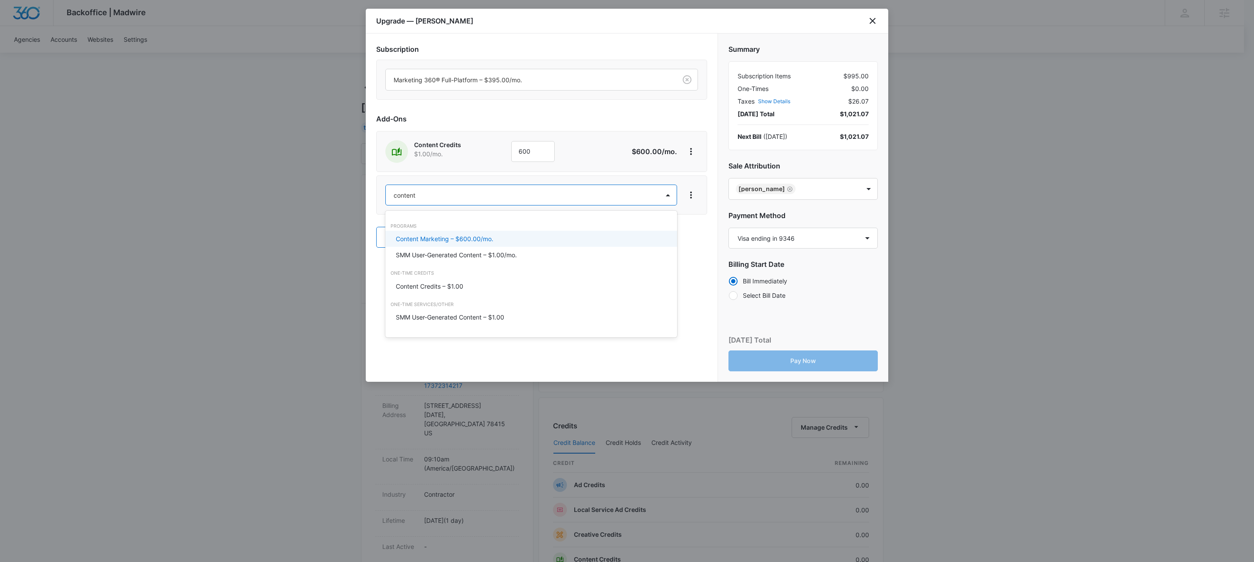
type input "content"
click at [666, 195] on body "Backoffice | Madwire Apps Settings KW Kait Weagraff kaitlyn.weagraff@madwire.co…" at bounding box center [627, 445] width 1254 height 890
drag, startPoint x: 606, startPoint y: 166, endPoint x: 651, endPoint y: 183, distance: 48.1
click at [607, 166] on div at bounding box center [627, 281] width 1254 height 562
click at [691, 196] on icon "View More" at bounding box center [691, 195] width 10 height 10
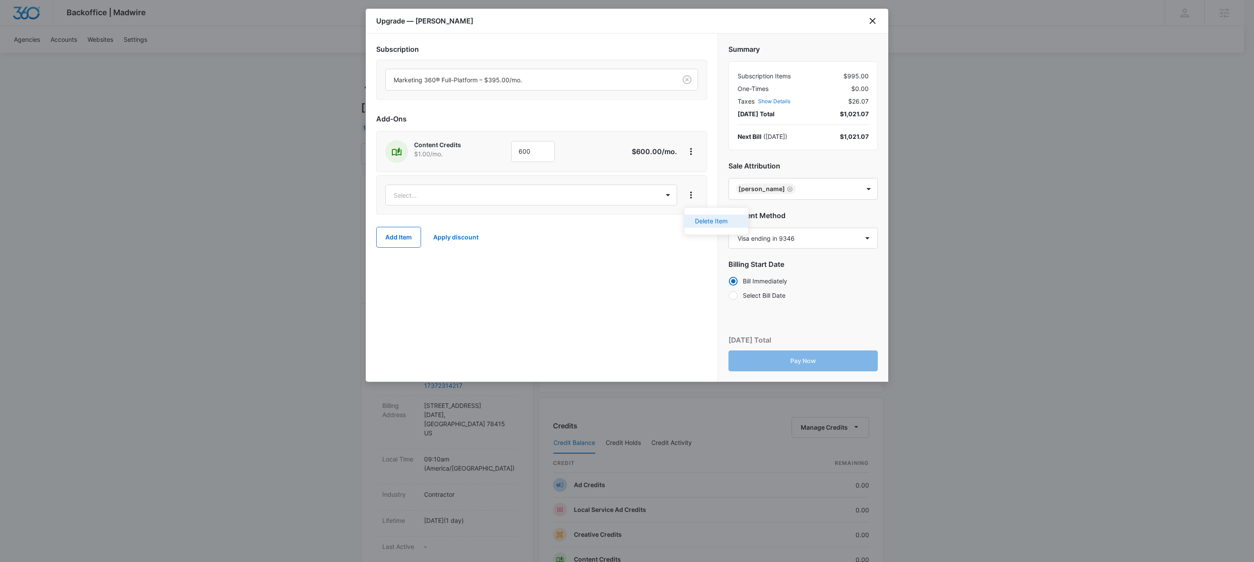
click at [697, 218] on div "Delete Item" at bounding box center [711, 221] width 33 height 6
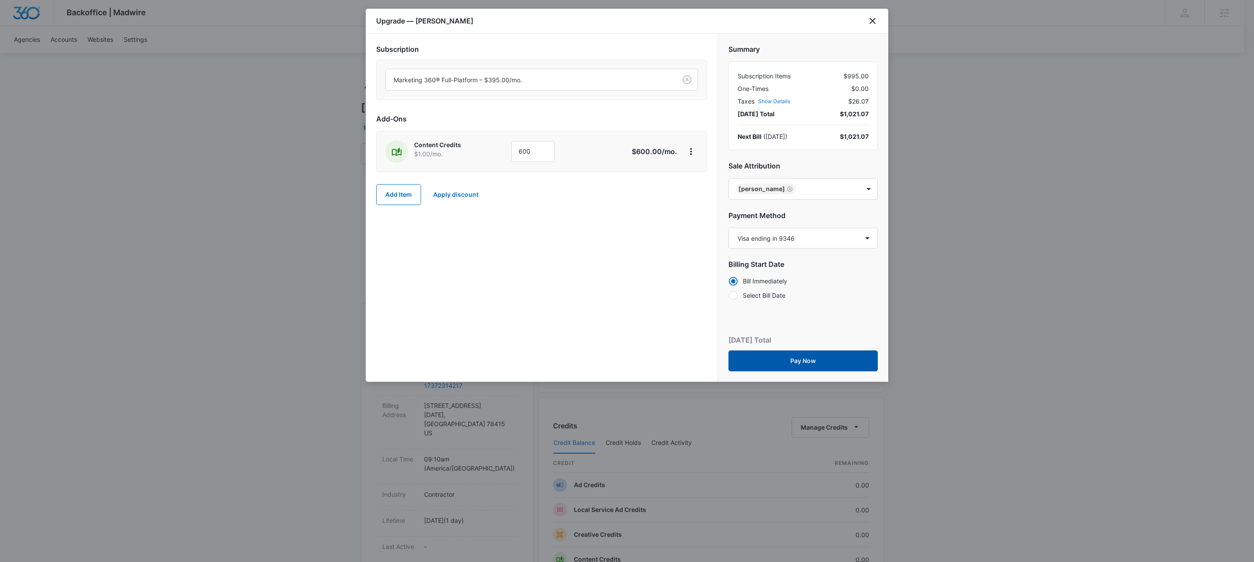
click at [814, 362] on button "Pay Now" at bounding box center [802, 360] width 149 height 21
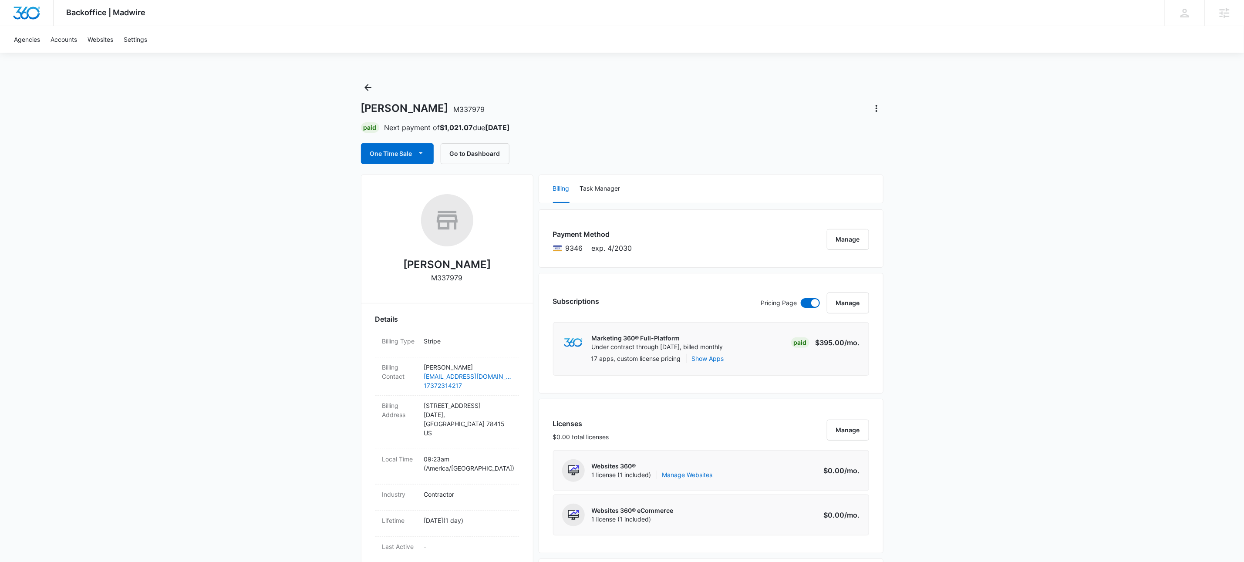
click at [262, 233] on div "Backoffice | Madwire Apps Settings KW Kait Weagraff kaitlyn.weagraff@madwire.co…" at bounding box center [622, 545] width 1244 height 1091
click at [368, 85] on icon "Back" at bounding box center [368, 87] width 10 height 10
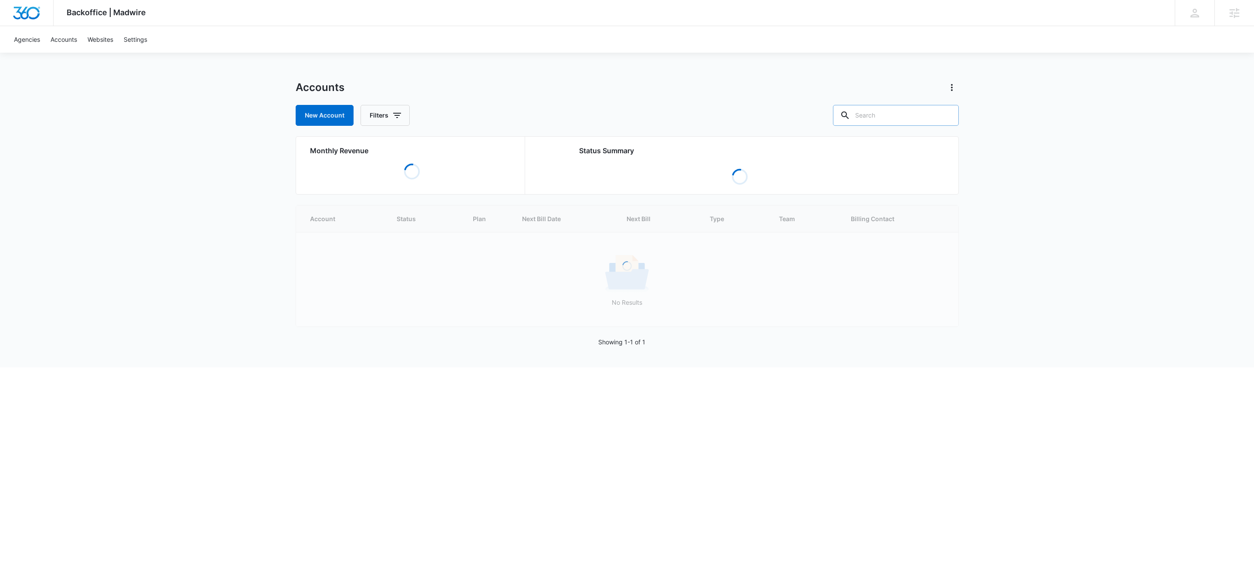
click at [914, 119] on input "text" at bounding box center [896, 115] width 126 height 21
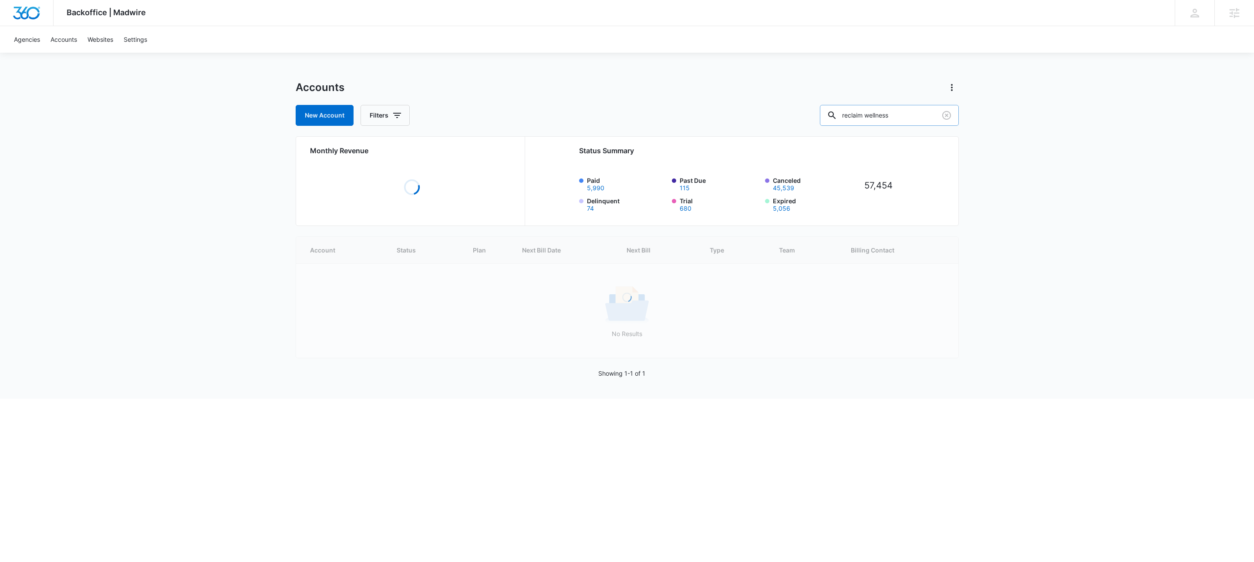
type input "reclaim wellness"
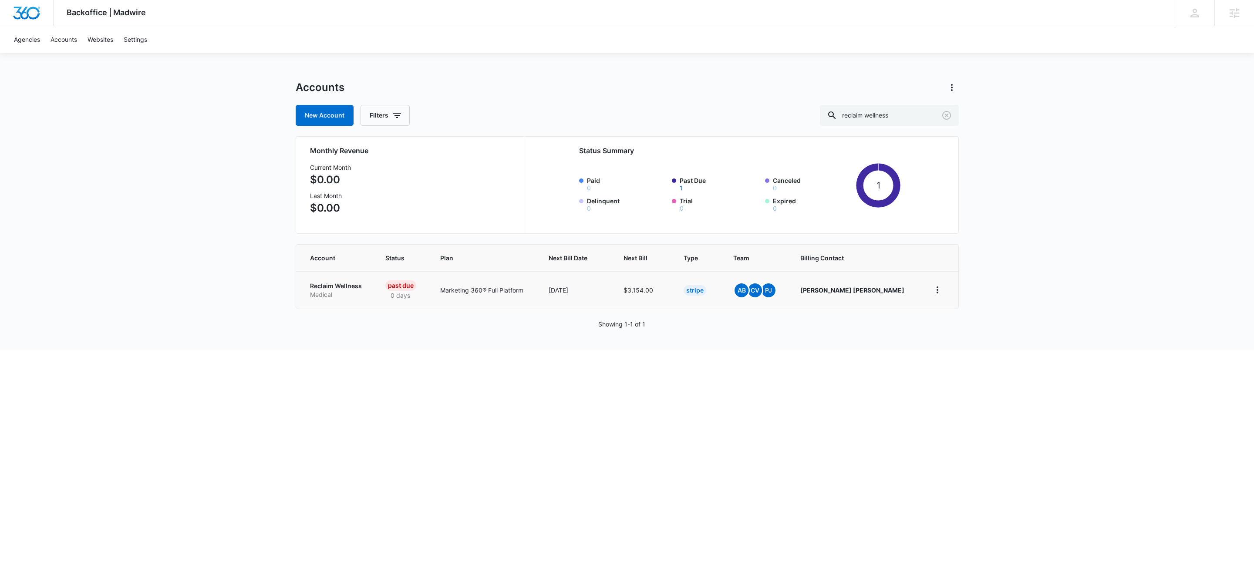
click at [332, 285] on p "Reclaim Wellness" at bounding box center [337, 286] width 55 height 9
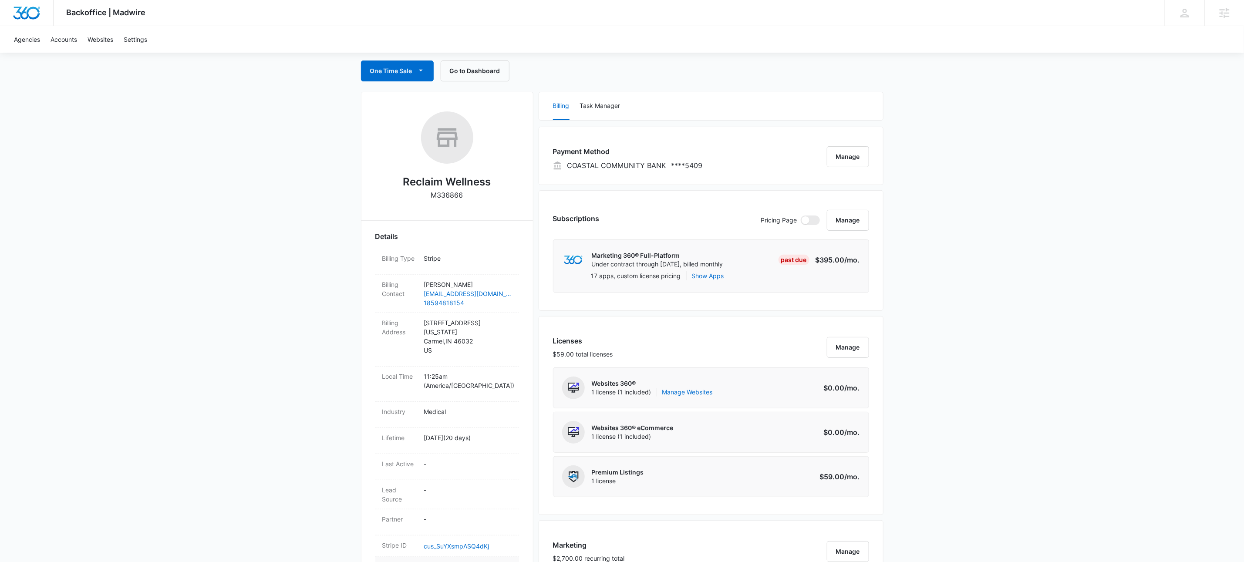
scroll to position [241, 0]
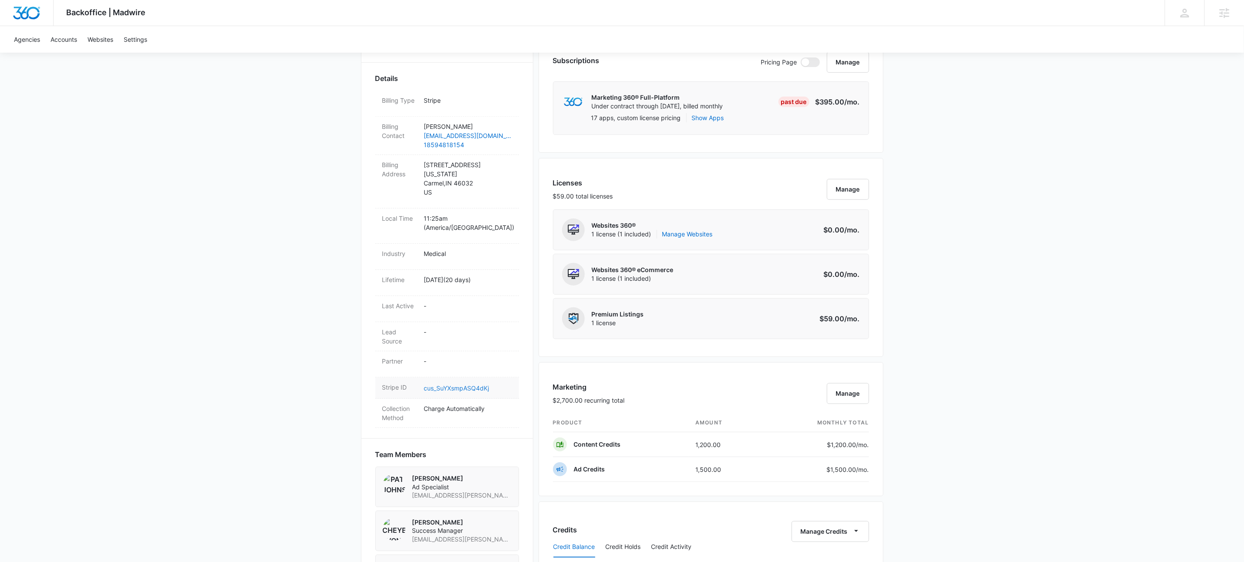
click at [462, 390] on link "cus_SuYXsmpASQ4dKj" at bounding box center [456, 387] width 65 height 7
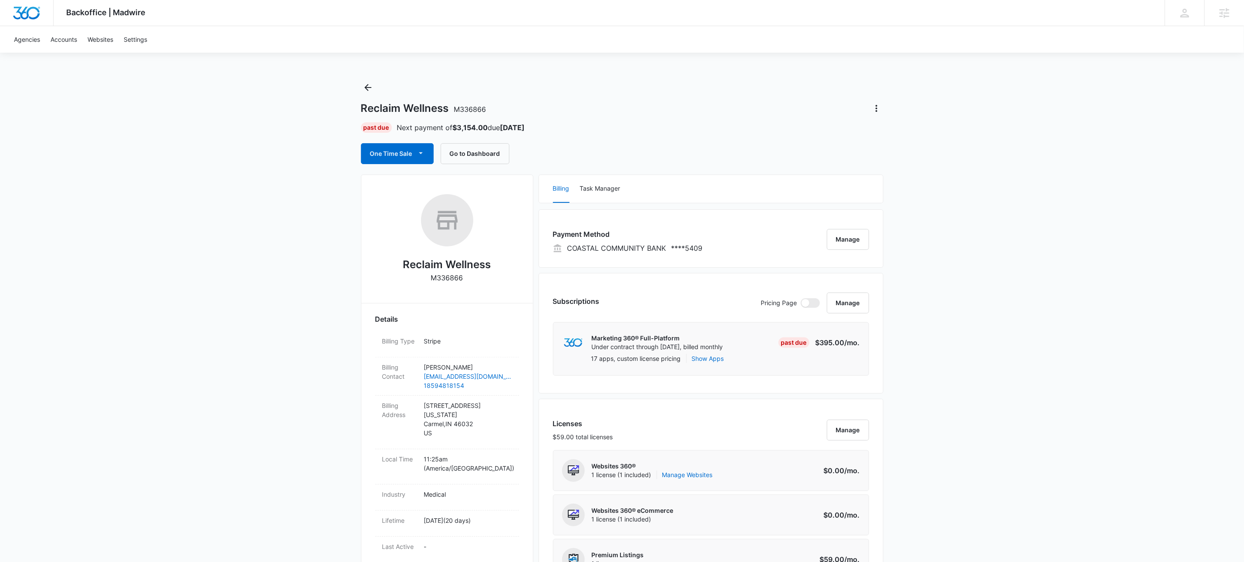
click at [450, 280] on p "M336866" at bounding box center [447, 277] width 32 height 10
copy p "M336866"
click at [375, 85] on div "Reclaim Wellness M336866 Past Due Next payment of $3,154.00 due Oct 3 One Time …" at bounding box center [622, 123] width 522 height 84
click at [372, 85] on icon "Back" at bounding box center [368, 87] width 10 height 10
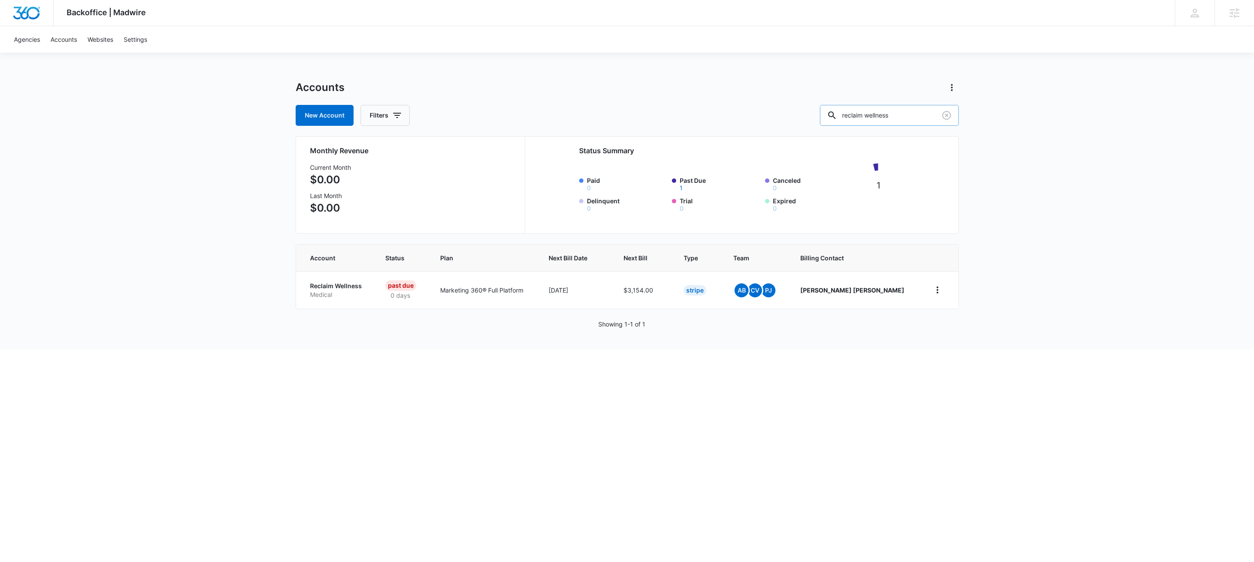
click at [900, 111] on input "reclaim wellness" at bounding box center [889, 115] width 139 height 21
paste input "M309488"
type input "M309488"
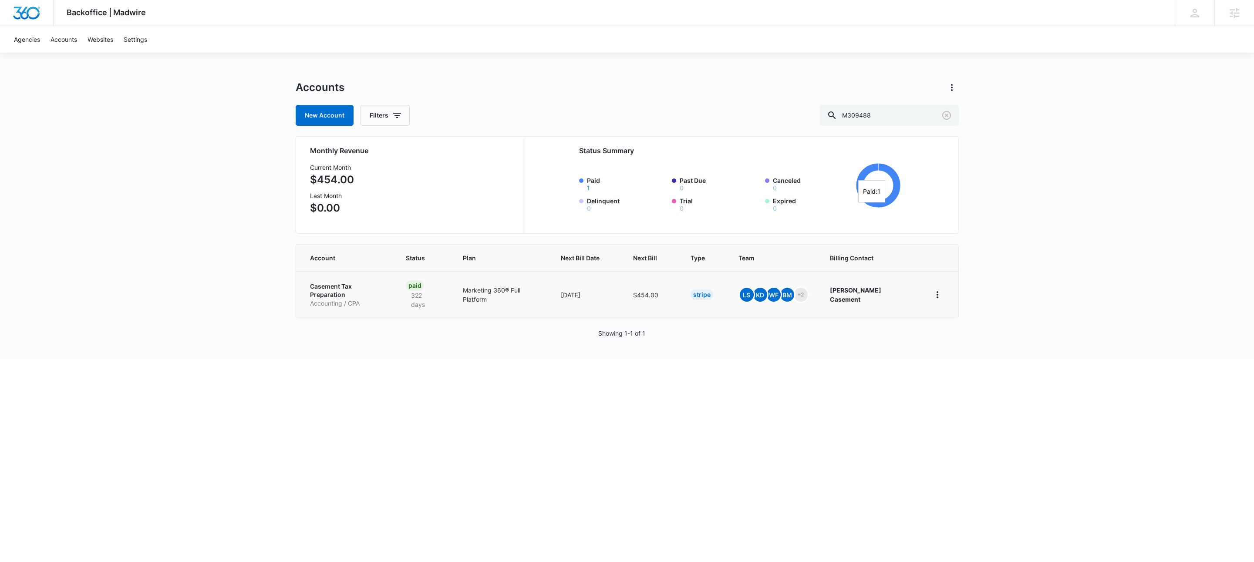
click at [370, 285] on p "Casement Tax Preparation" at bounding box center [347, 290] width 75 height 17
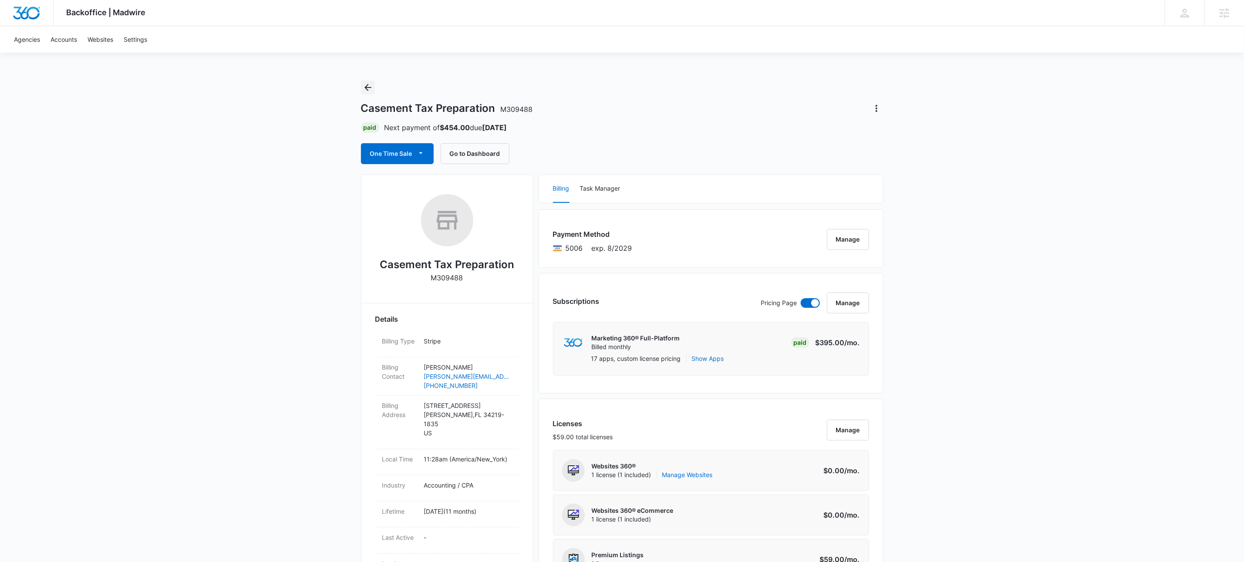
click at [363, 91] on icon "Back" at bounding box center [368, 87] width 10 height 10
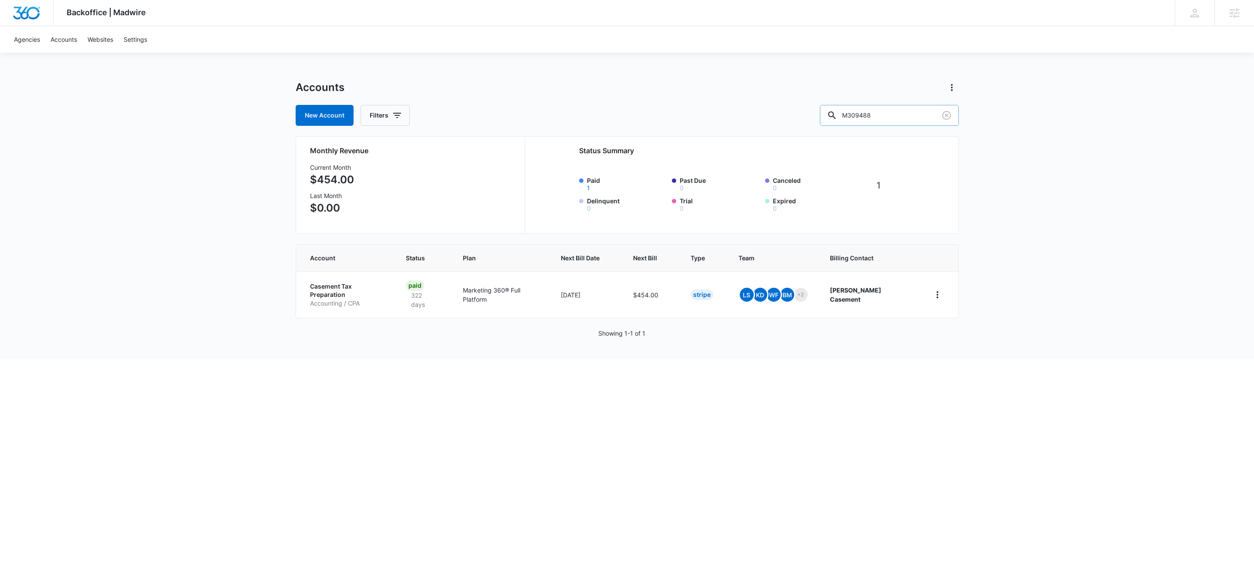
click at [912, 118] on input "M309488" at bounding box center [889, 115] width 139 height 21
type input "kait's test"
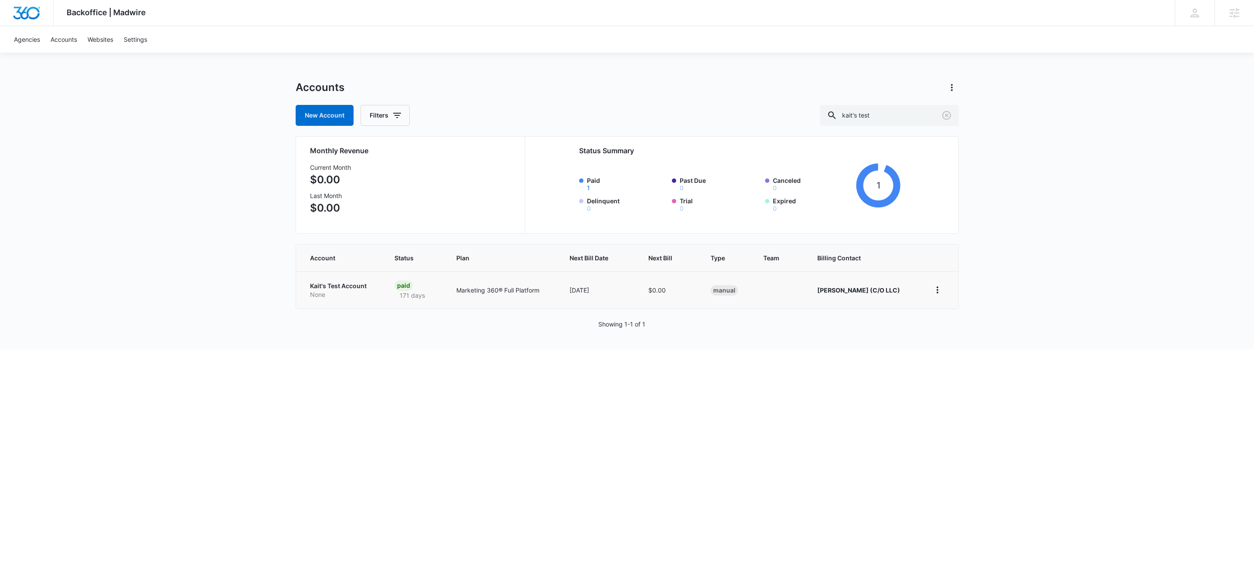
click at [327, 286] on p "Kait's Test Account" at bounding box center [342, 286] width 64 height 9
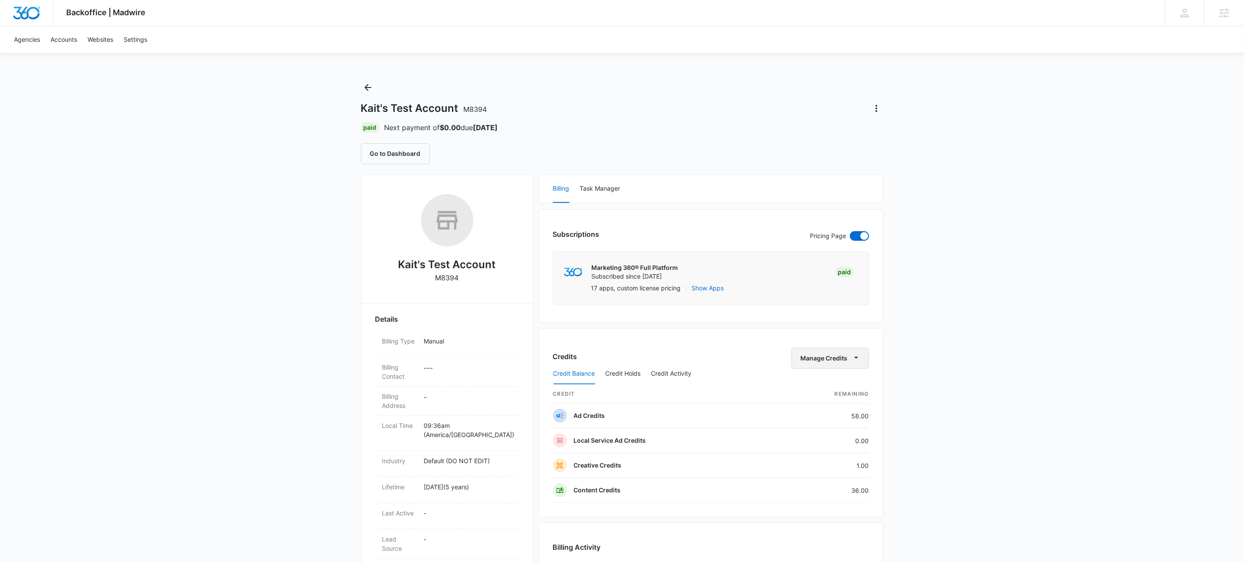
click at [843, 356] on button "Manage Credits" at bounding box center [829, 358] width 77 height 21
click at [937, 326] on div "Backoffice | Madwire Apps Settings KW Kait Weagraff kaitlyn.weagraff@madwire.co…" at bounding box center [622, 414] width 1244 height 828
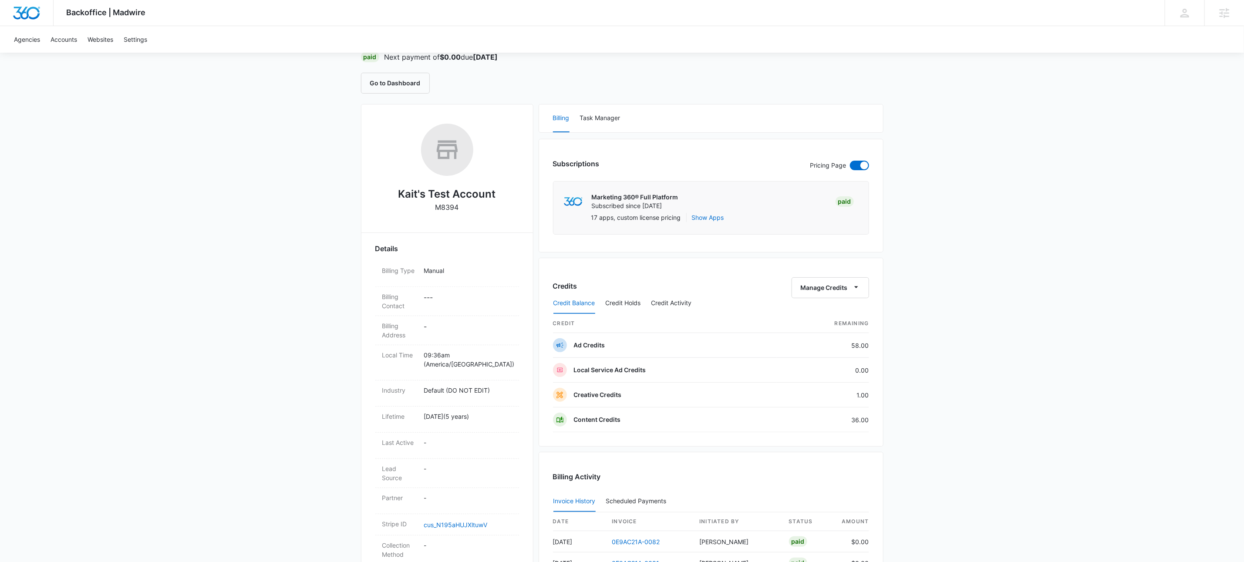
scroll to position [133, 0]
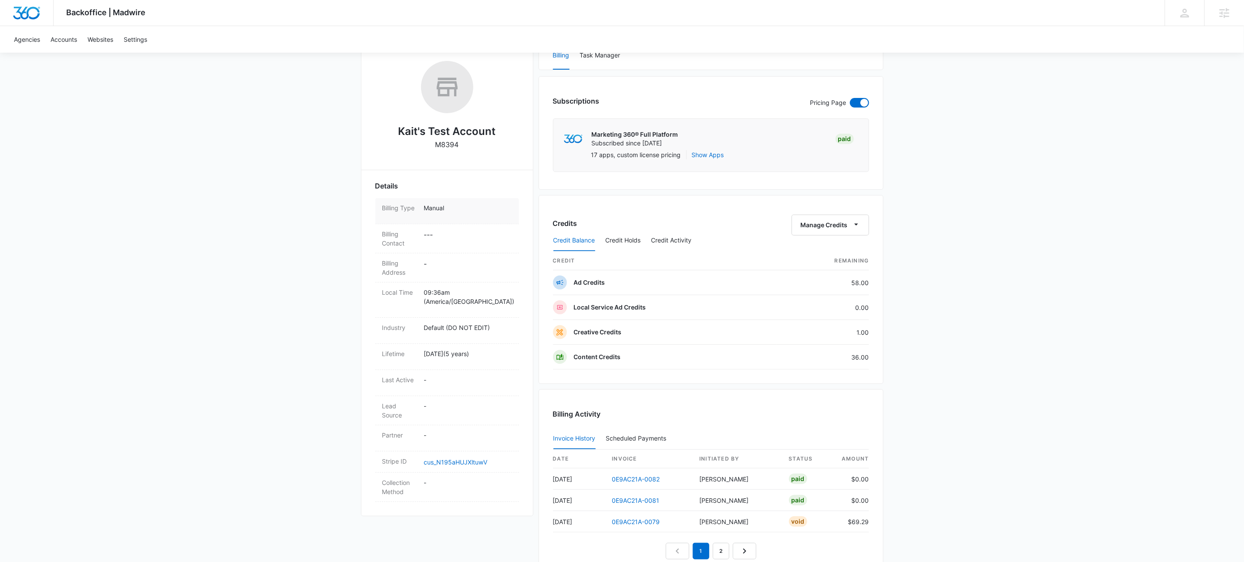
click at [457, 208] on p "Manual" at bounding box center [468, 207] width 88 height 9
click at [473, 224] on select "Select Manual Stripe" at bounding box center [468, 213] width 88 height 21
click at [424, 203] on select "Select Manual Stripe" at bounding box center [468, 213] width 88 height 21
click at [461, 216] on select "Select Manual Stripe" at bounding box center [468, 213] width 88 height 21
select select "stripe"
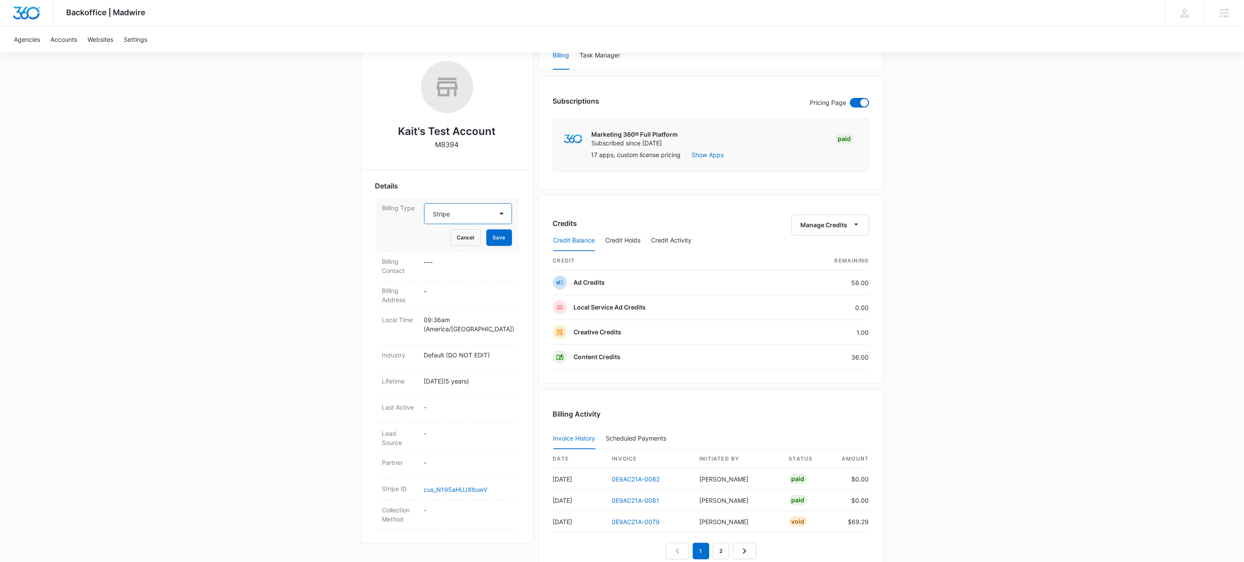
click at [424, 203] on select "Select Manual Stripe" at bounding box center [468, 213] width 88 height 21
click at [490, 239] on button "Save" at bounding box center [499, 237] width 26 height 17
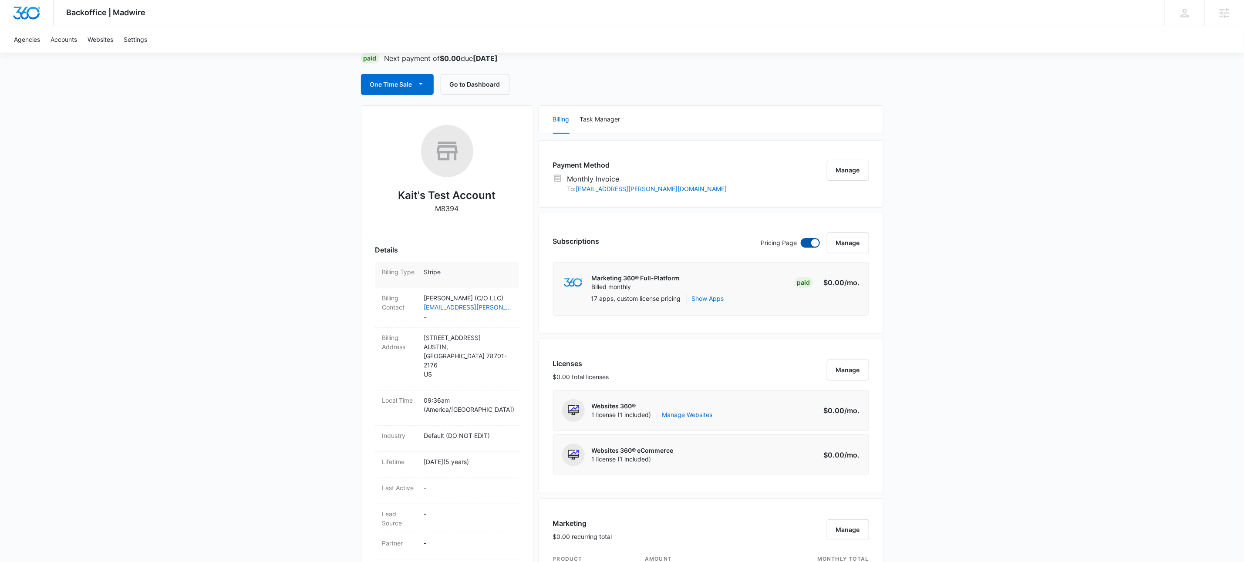
scroll to position [0, 0]
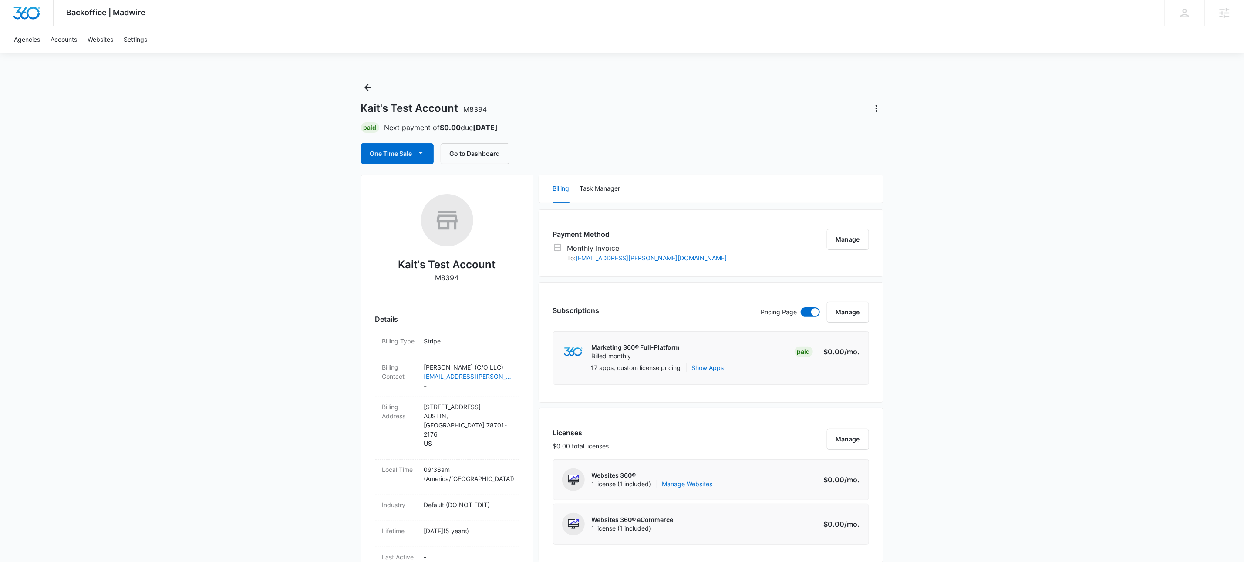
click at [842, 313] on button "Manage" at bounding box center [848, 312] width 42 height 21
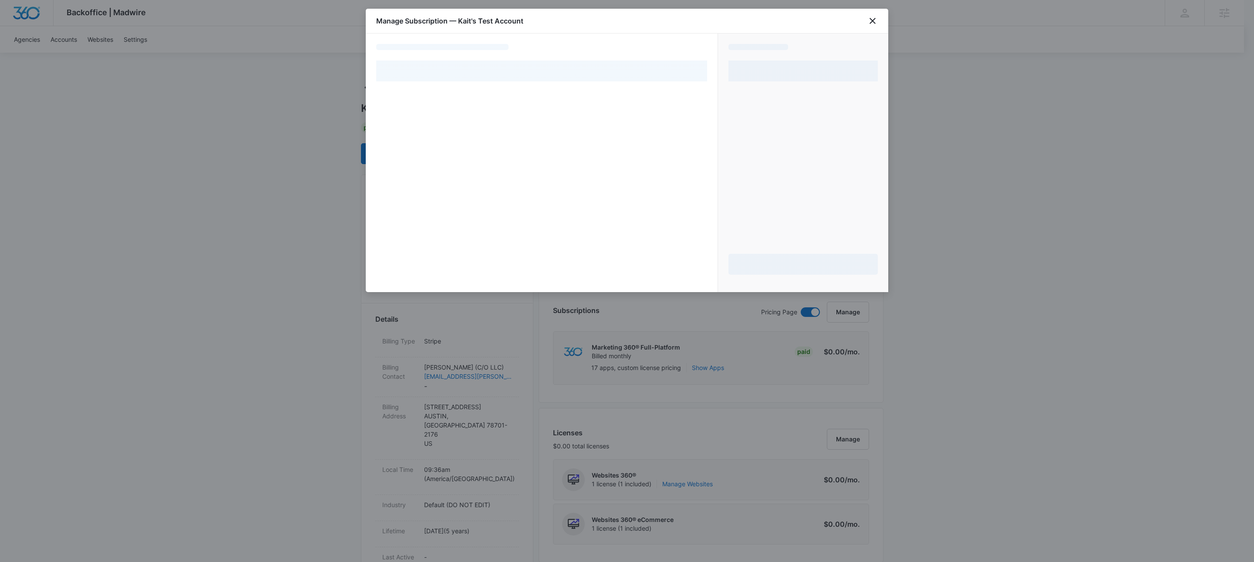
select select "MANUAL_INVOICE"
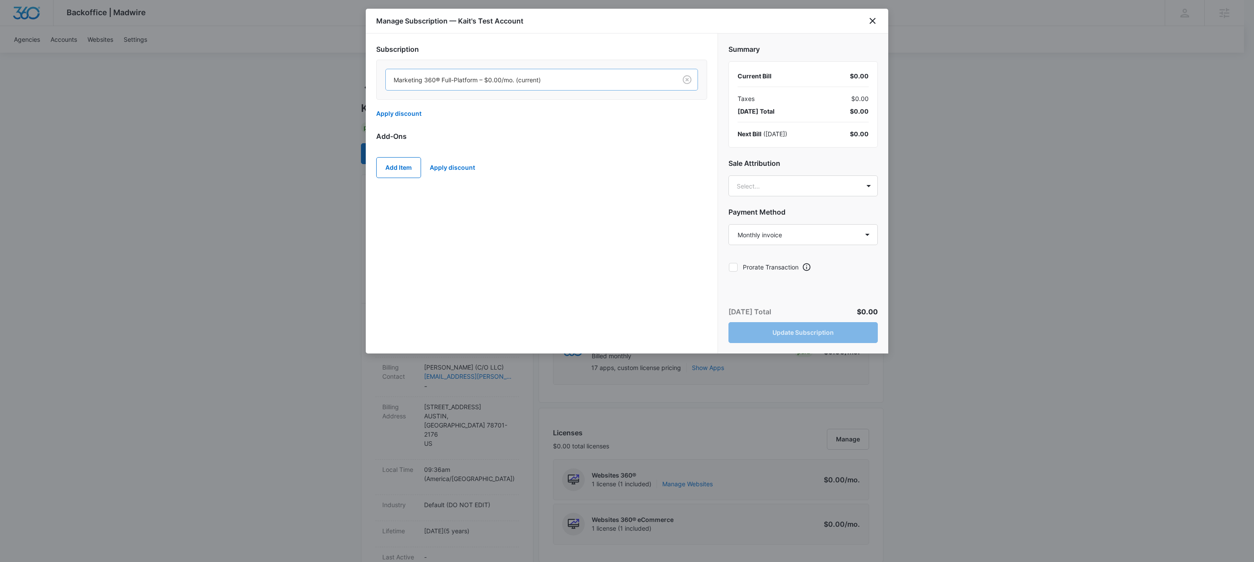
click at [524, 82] on div at bounding box center [529, 79] width 272 height 11
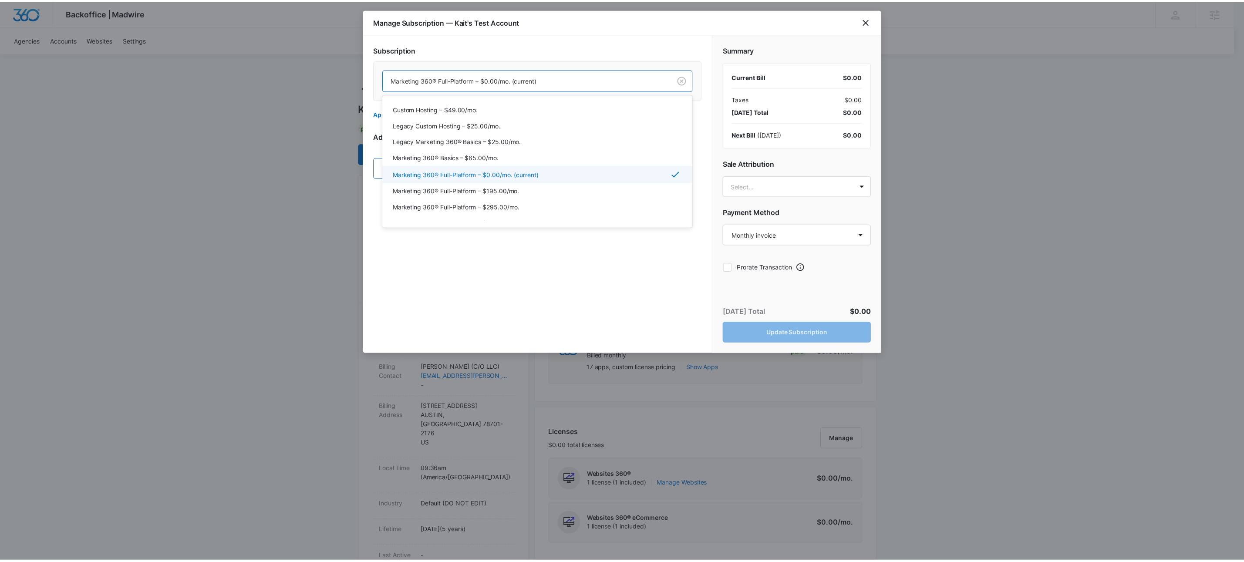
scroll to position [29, 0]
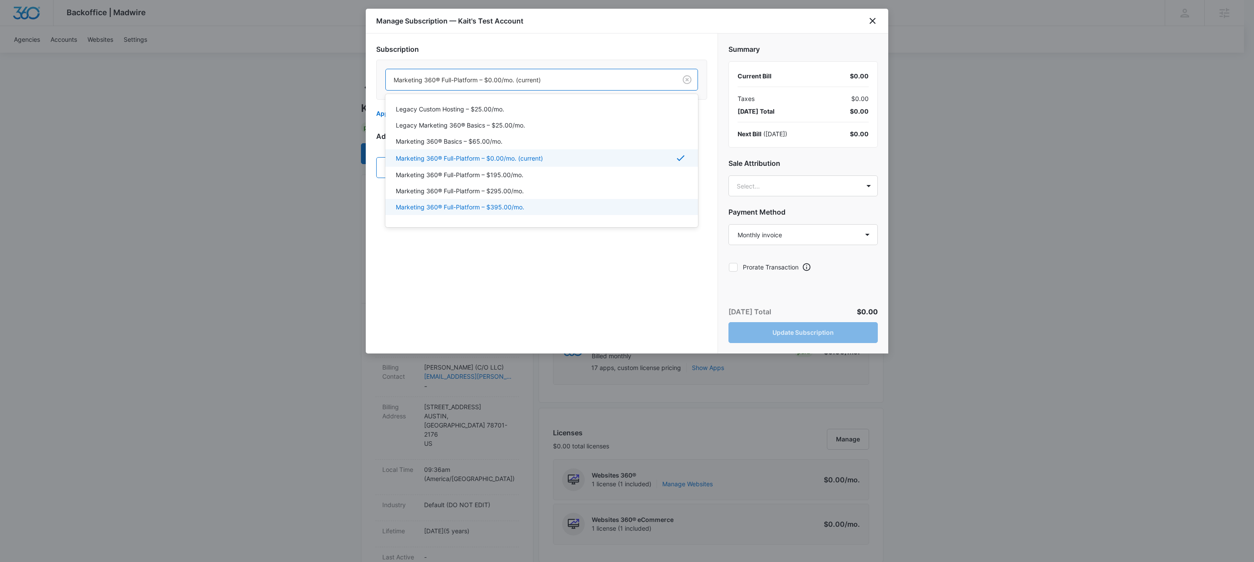
click at [521, 205] on p "Marketing 360® Full-Platform – $395.00/mo." at bounding box center [460, 206] width 128 height 9
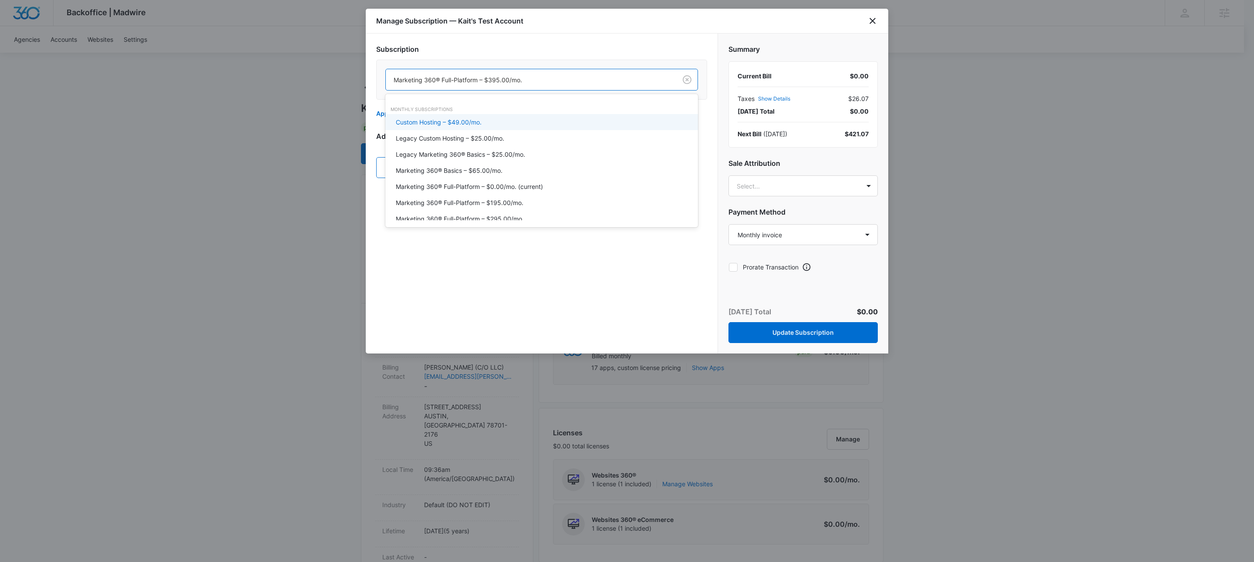
click at [535, 82] on div at bounding box center [529, 79] width 272 height 11
click at [532, 187] on p "Marketing 360® Full-Platform – $0.00/mo. (current)" at bounding box center [469, 186] width 147 height 9
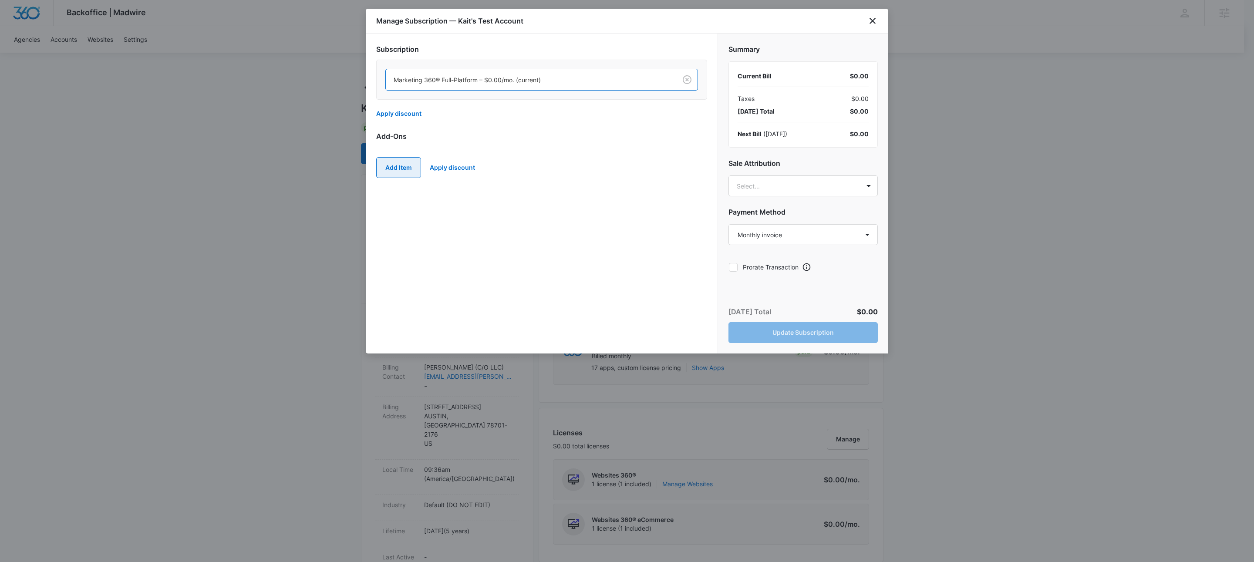
click at [402, 171] on button "Add Item" at bounding box center [398, 167] width 45 height 21
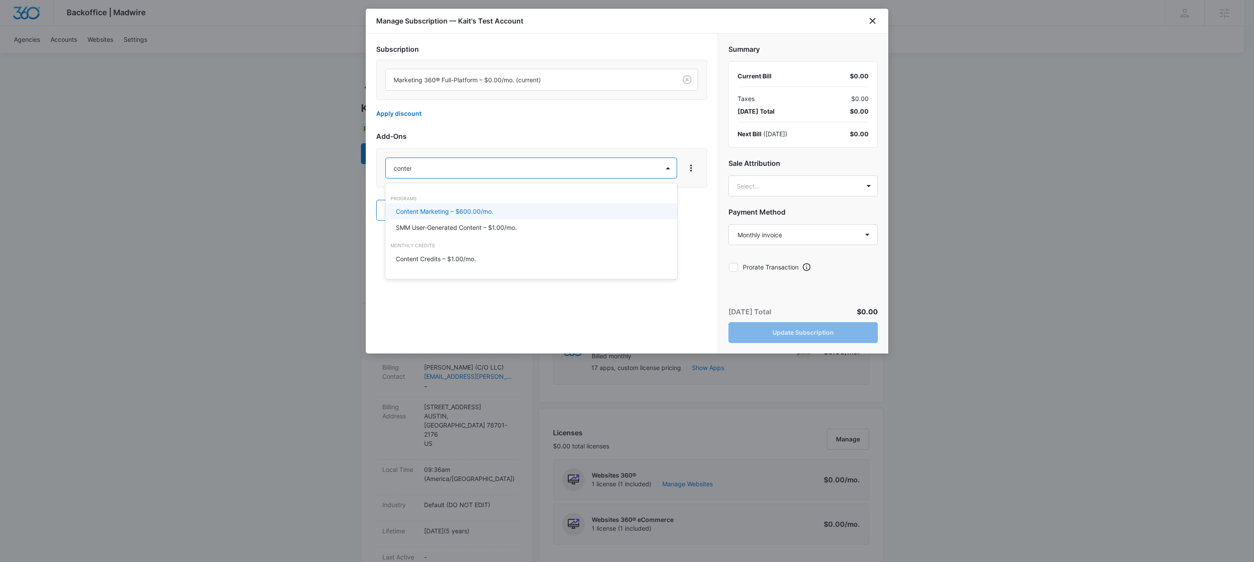
type input "content"
click at [509, 208] on div "Content Marketing – $600.00/mo." at bounding box center [530, 211] width 269 height 9
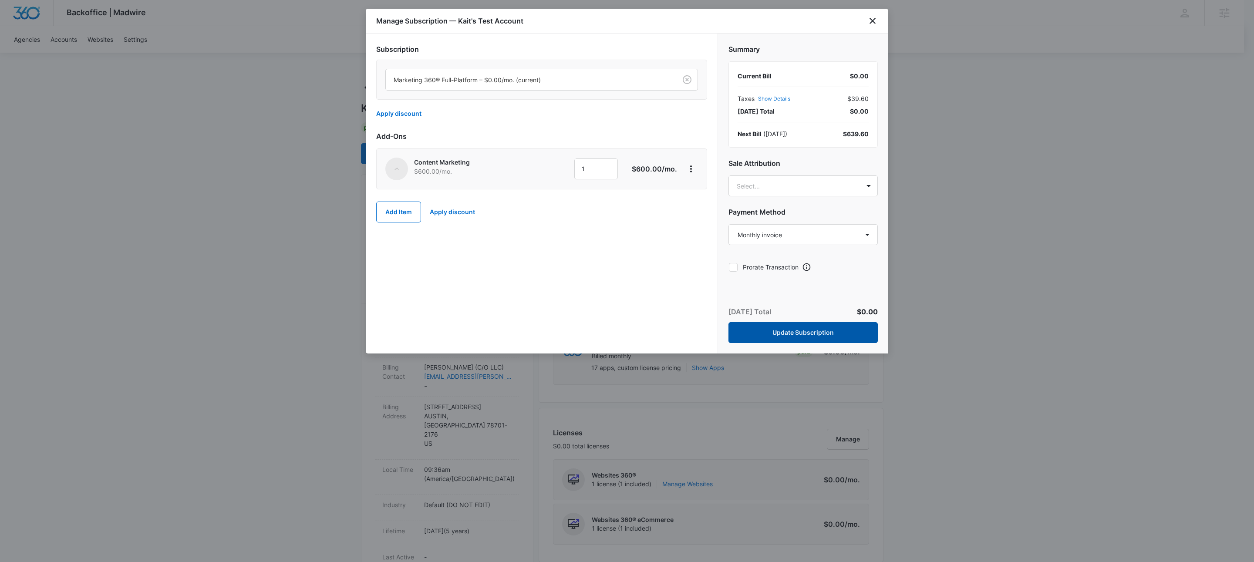
click at [790, 335] on button "Update Subscription" at bounding box center [802, 332] width 149 height 21
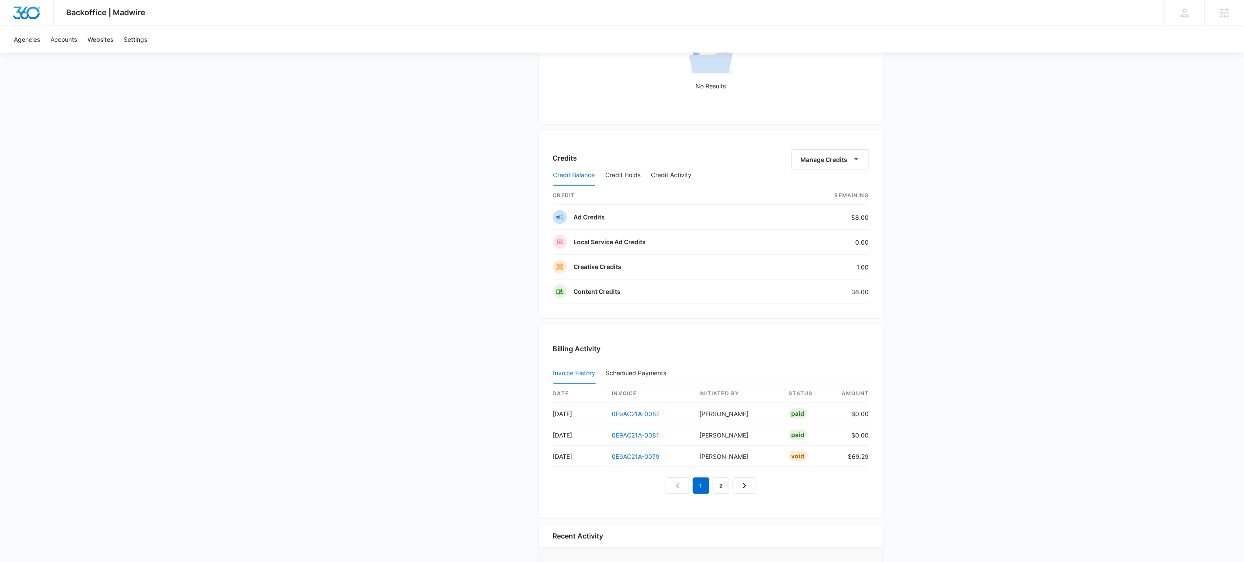
scroll to position [713, 0]
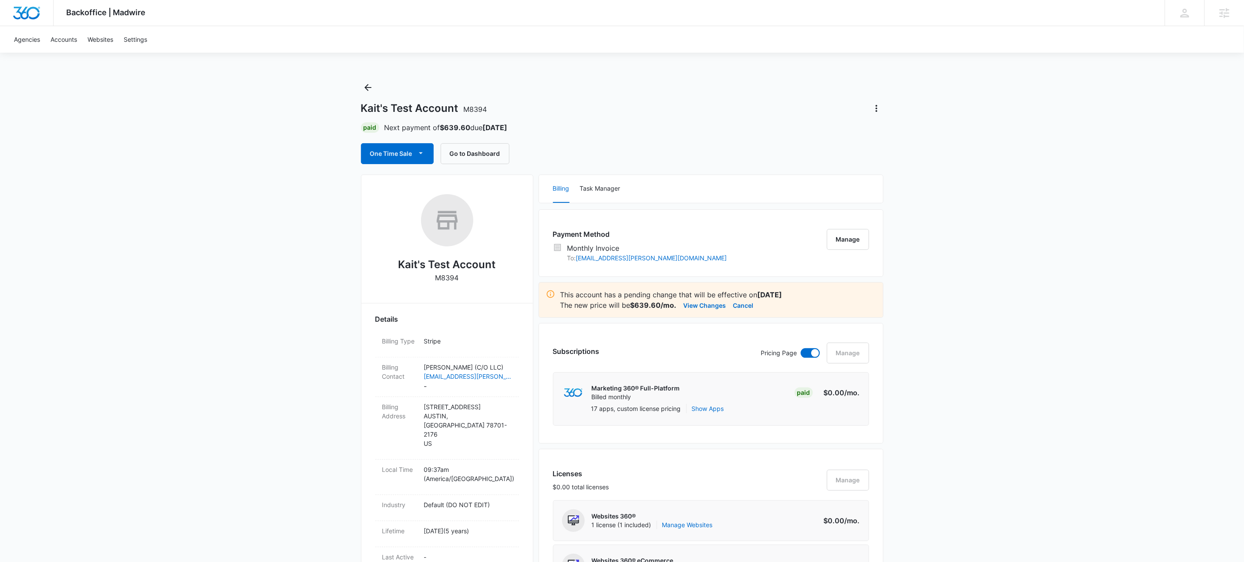
click at [720, 306] on button "View Changes" at bounding box center [704, 305] width 43 height 10
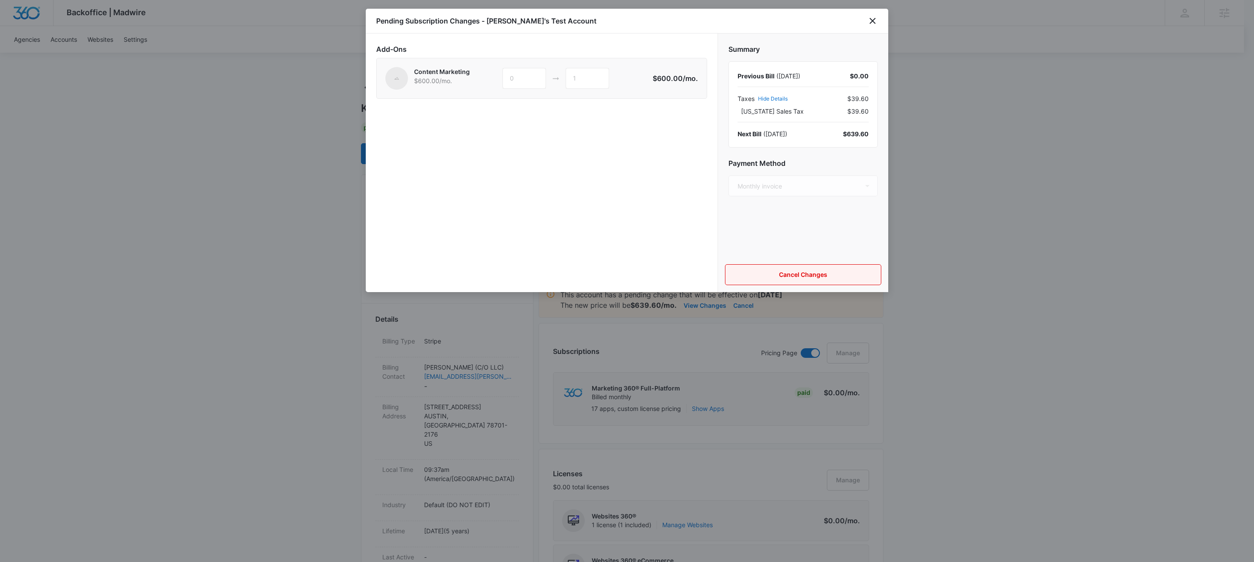
click at [819, 278] on button "Cancel Changes" at bounding box center [803, 274] width 156 height 21
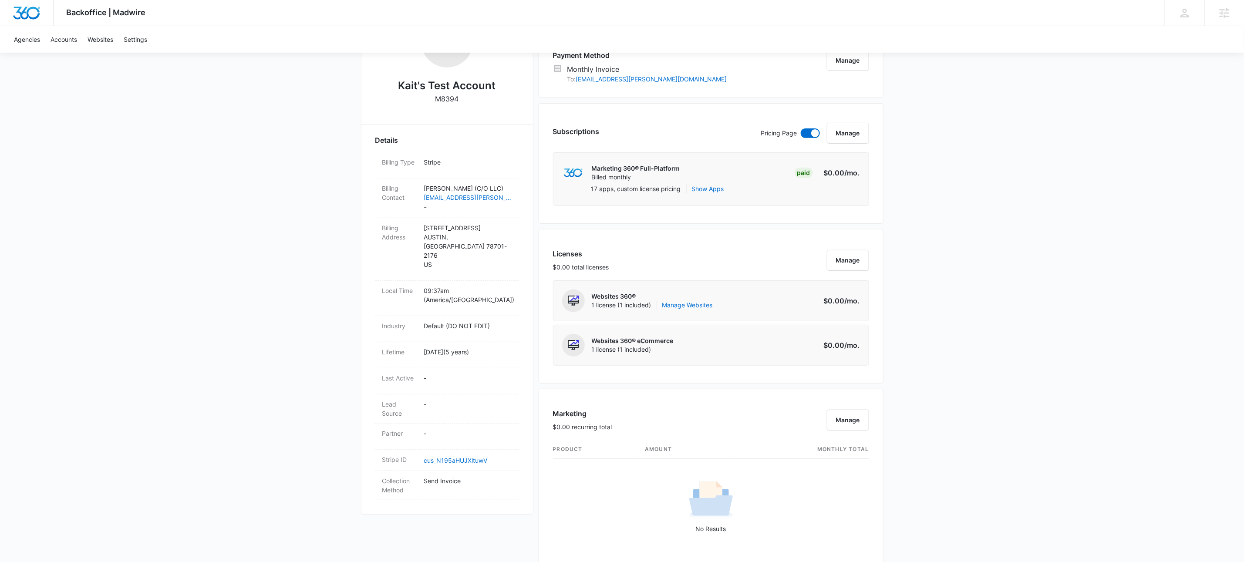
scroll to position [84, 0]
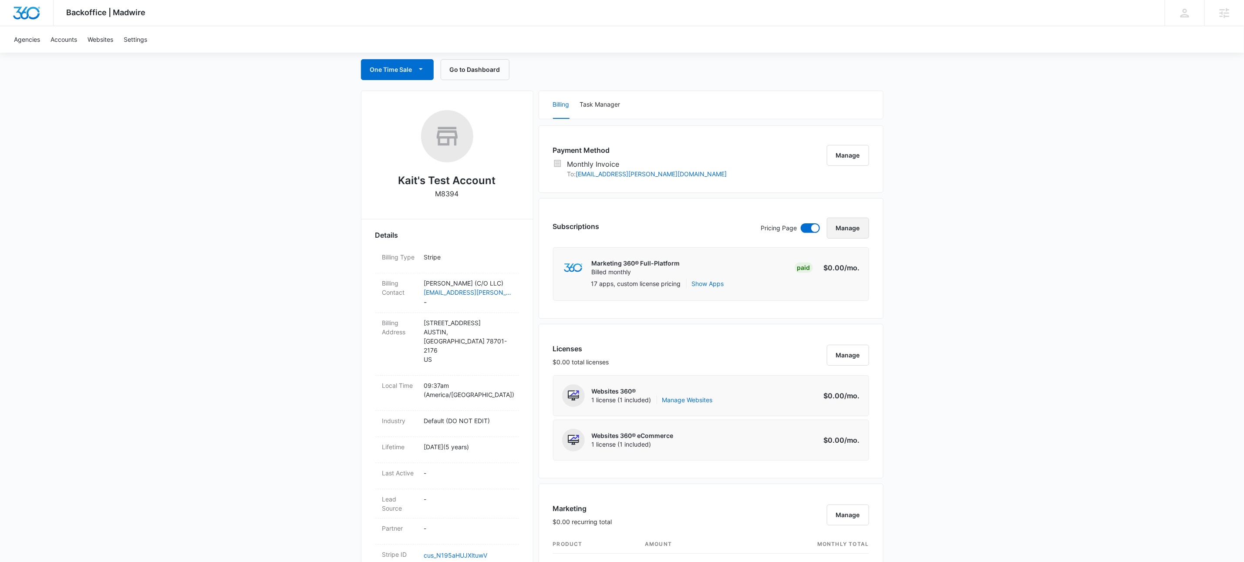
click at [854, 232] on button "Manage" at bounding box center [848, 228] width 42 height 21
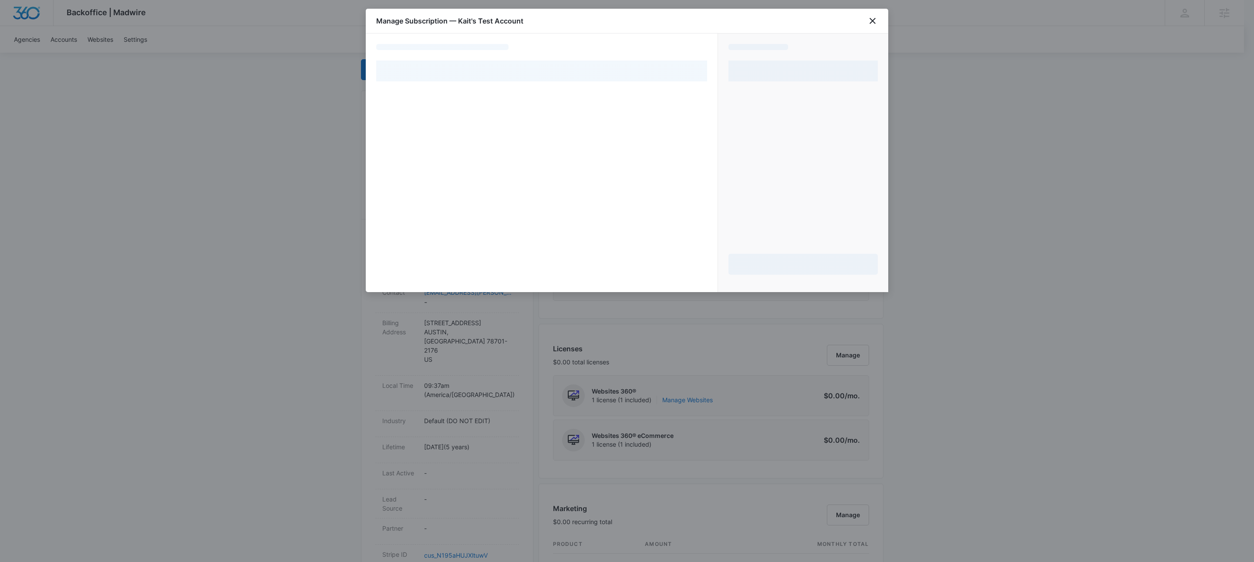
select select "MANUAL_INVOICE"
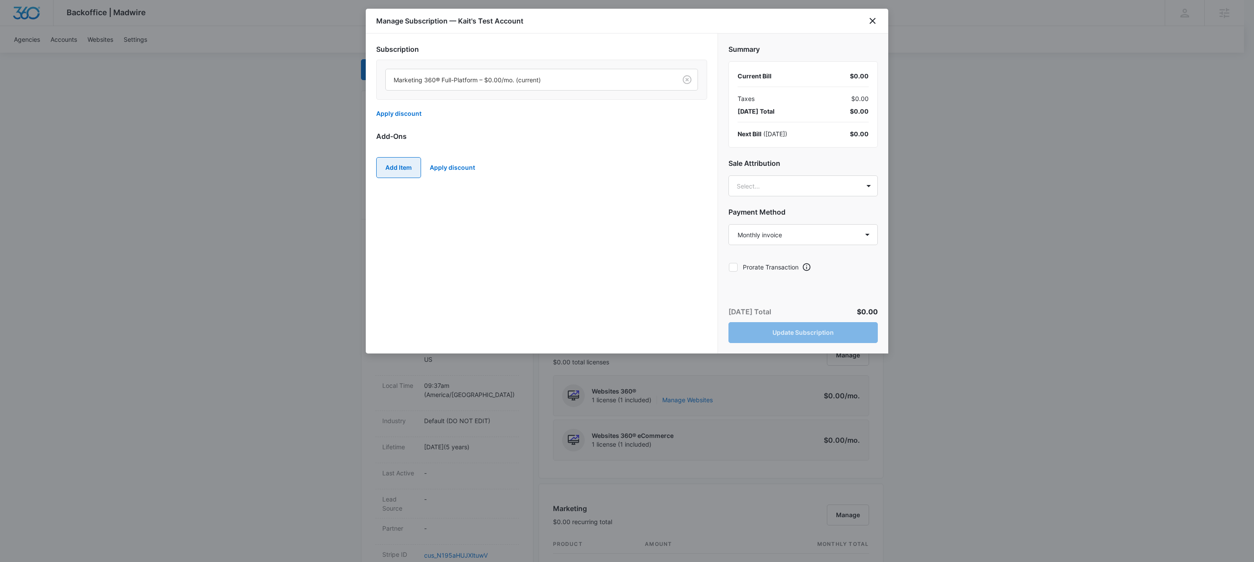
click at [415, 166] on button "Add Item" at bounding box center [398, 167] width 45 height 21
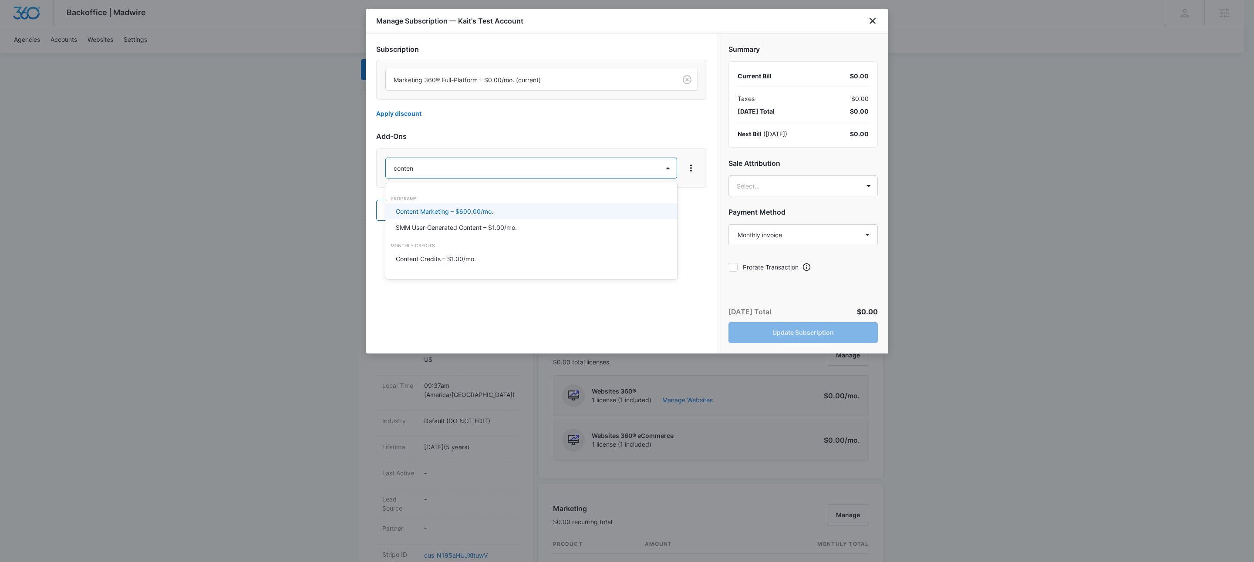
type input "content"
click at [435, 207] on p "Content Marketing – $600.00/mo." at bounding box center [445, 211] width 98 height 9
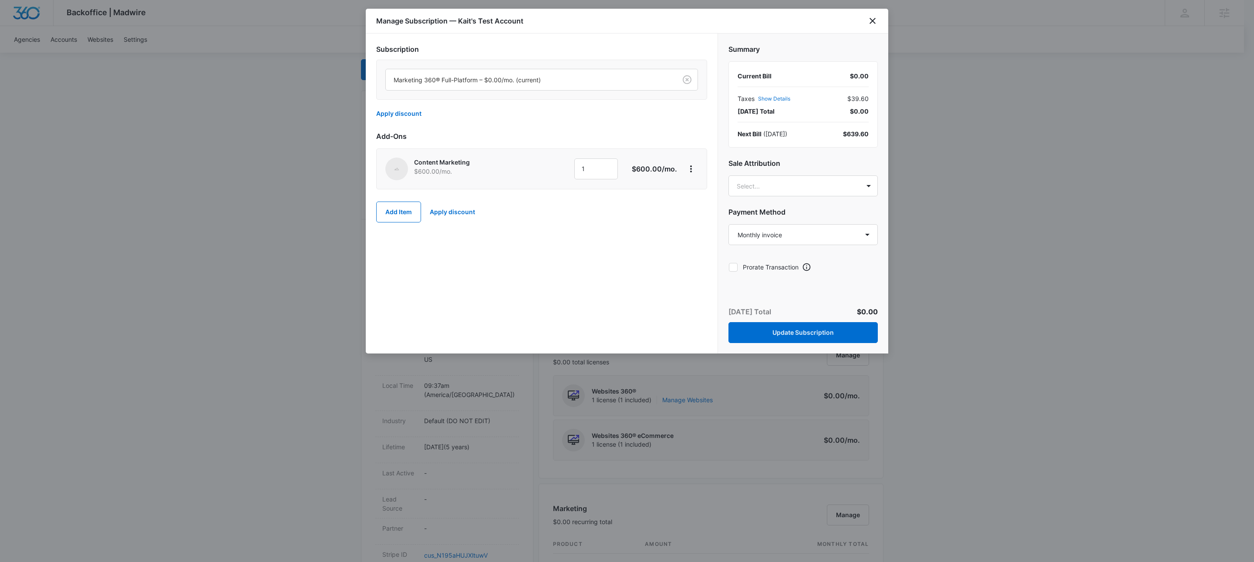
click at [773, 268] on label "Prorate Transaction" at bounding box center [763, 266] width 70 height 9
click at [729, 267] on input "Prorate Transaction" at bounding box center [728, 267] width 0 height 0
checkbox input "true"
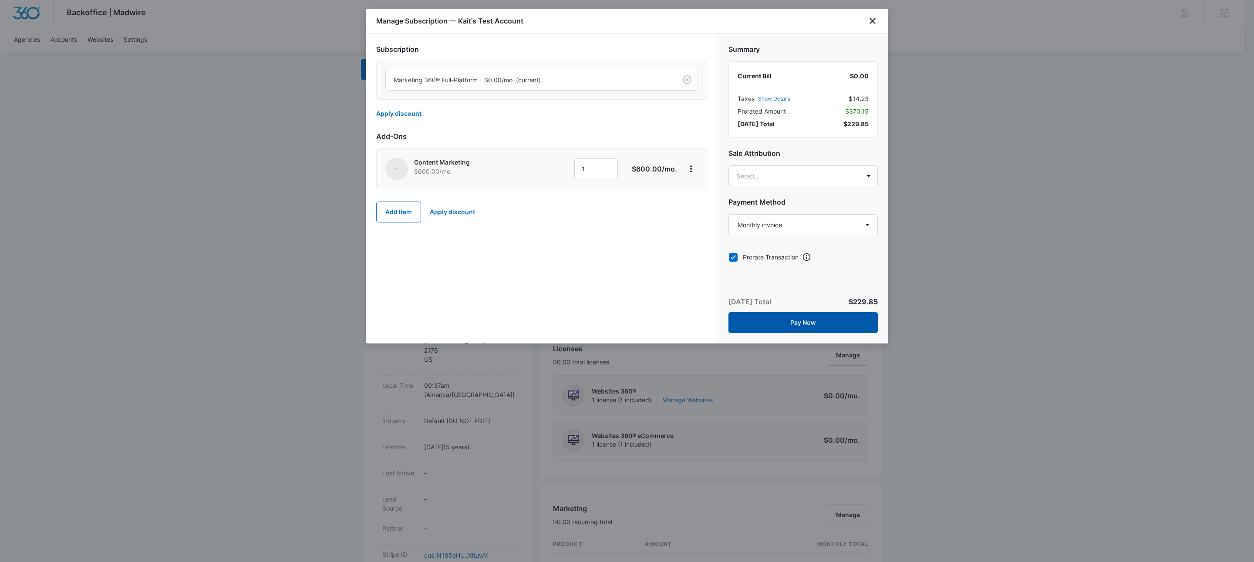
click at [821, 325] on button "Pay Now" at bounding box center [802, 322] width 149 height 21
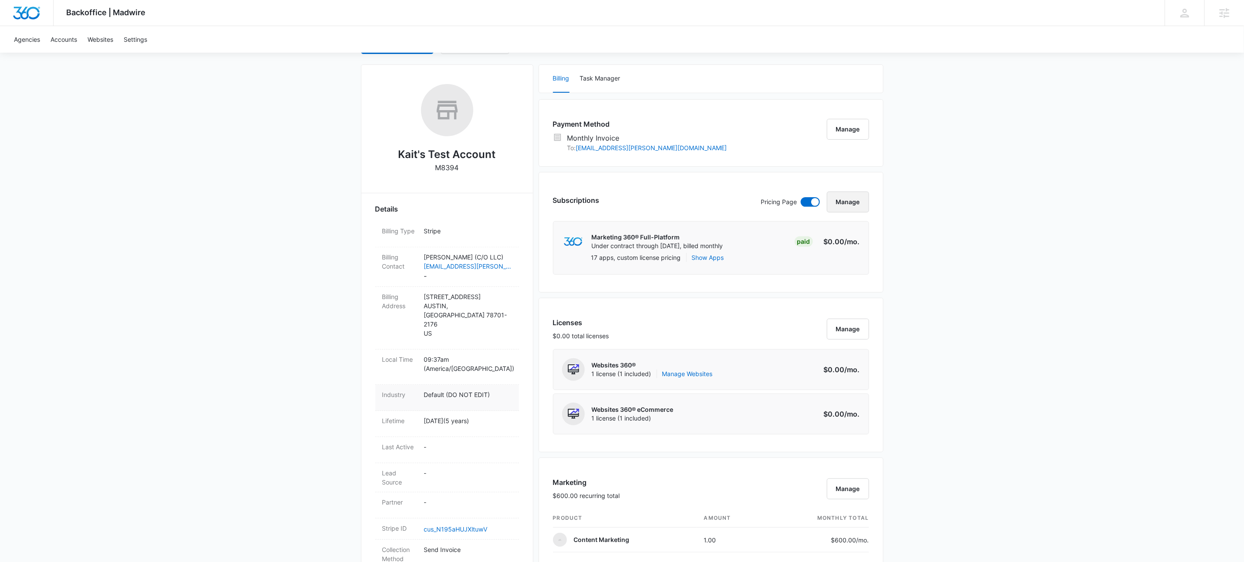
scroll to position [160, 0]
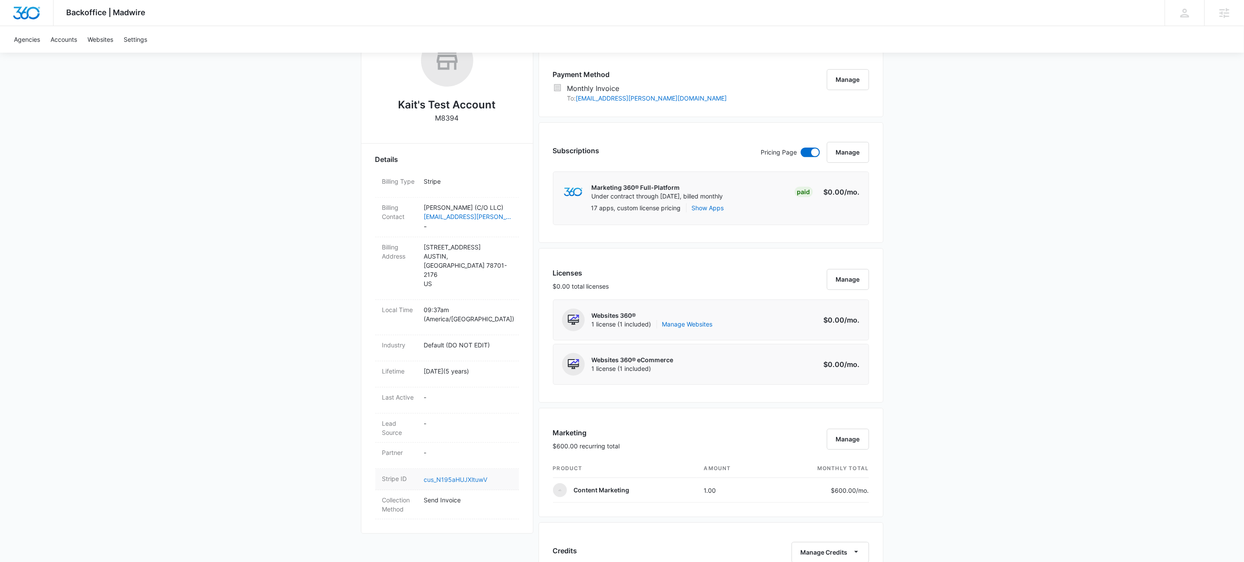
click at [480, 476] on link "cus_N195aHUJXltuwV" at bounding box center [456, 479] width 64 height 7
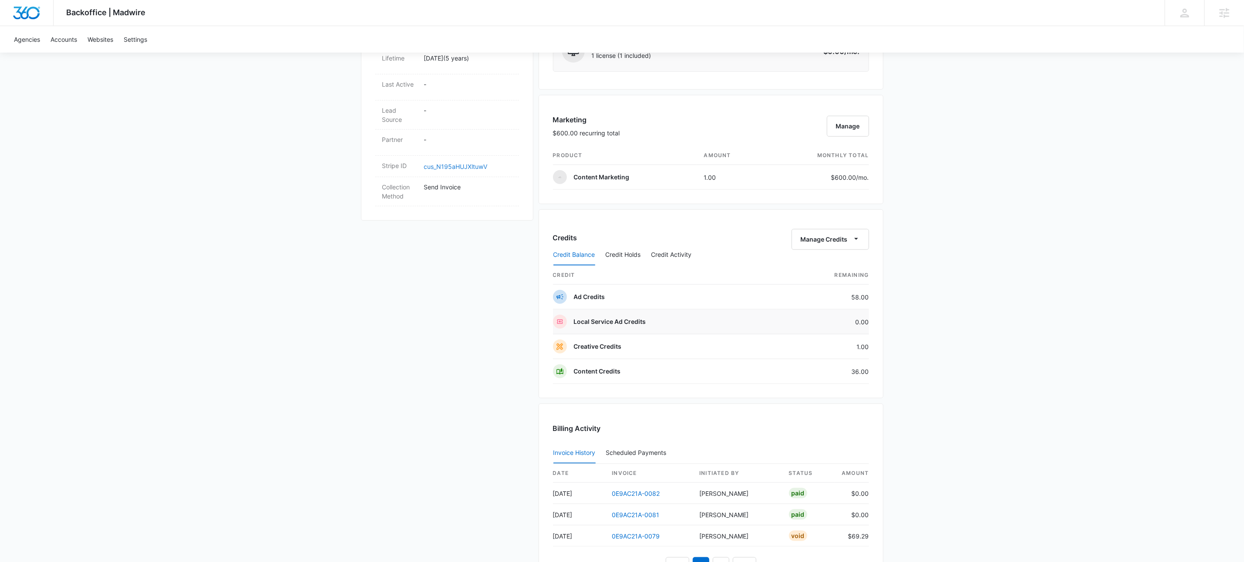
scroll to position [601, 0]
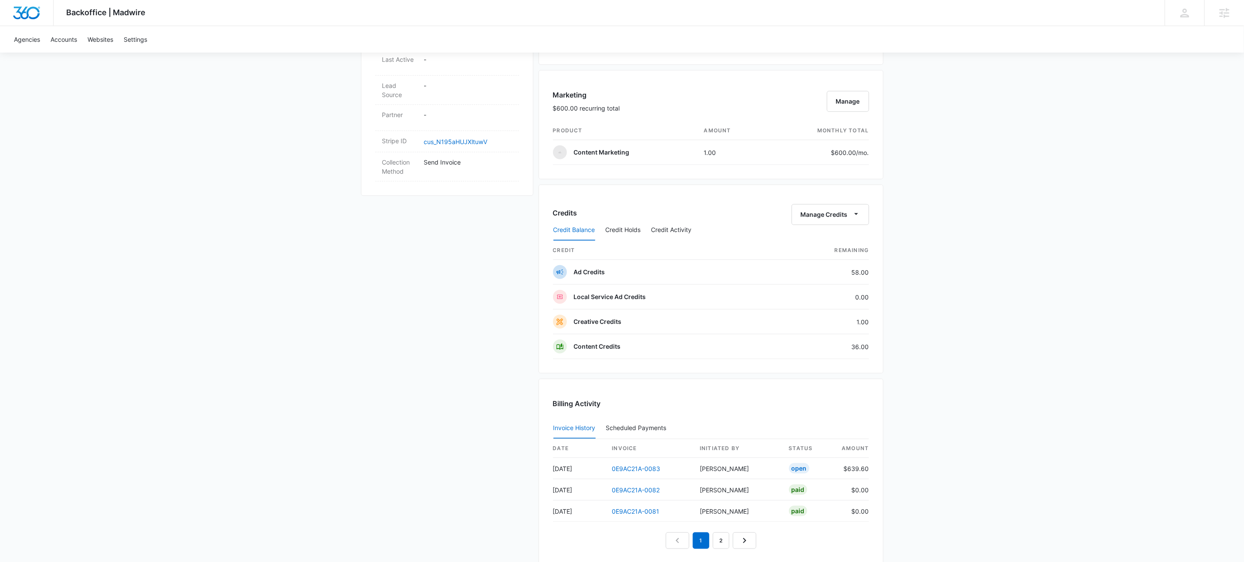
scroll to position [565, 0]
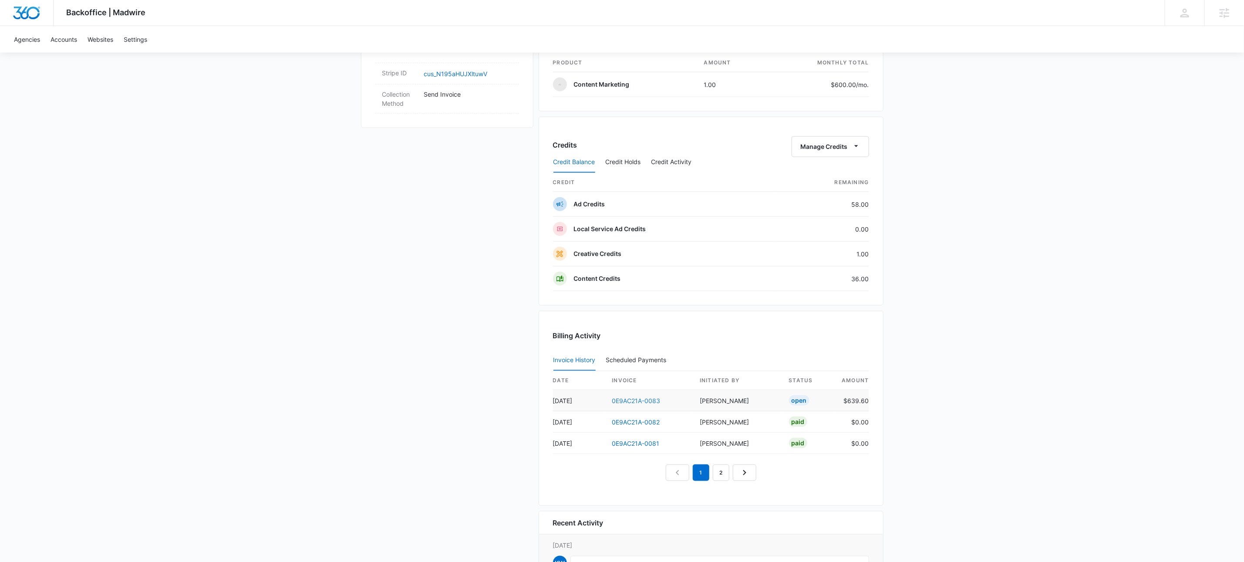
click at [633, 404] on link "0E9AC21A-0083" at bounding box center [636, 400] width 48 height 7
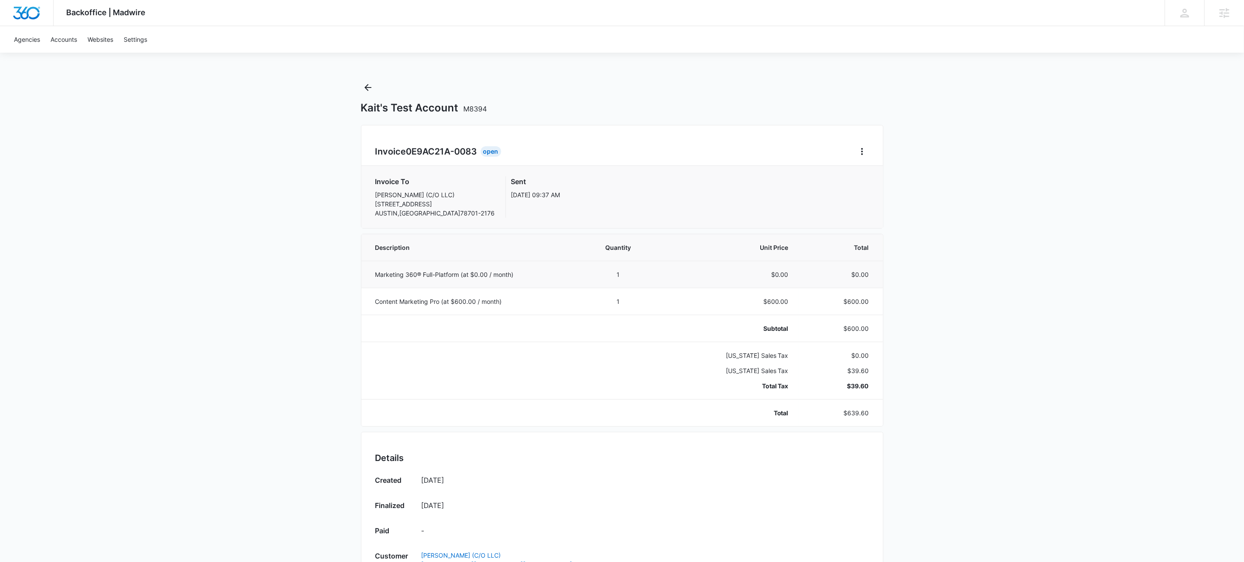
scroll to position [3, 0]
click at [868, 141] on div "Invoice 0E9AC21A-0083 Open Invoice To [PERSON_NAME] (C/O LLC) [STREET_ADDRESS] …" at bounding box center [622, 174] width 522 height 104
click at [861, 148] on icon "Home" at bounding box center [862, 149] width 10 height 10
click at [886, 175] on link "Download Invoice" at bounding box center [891, 172] width 50 height 7
click at [372, 75] on div "Backoffice | Madwire Apps Settings KW Kait Weagraff [EMAIL_ADDRESS][PERSON_NAME…" at bounding box center [622, 457] width 1244 height 920
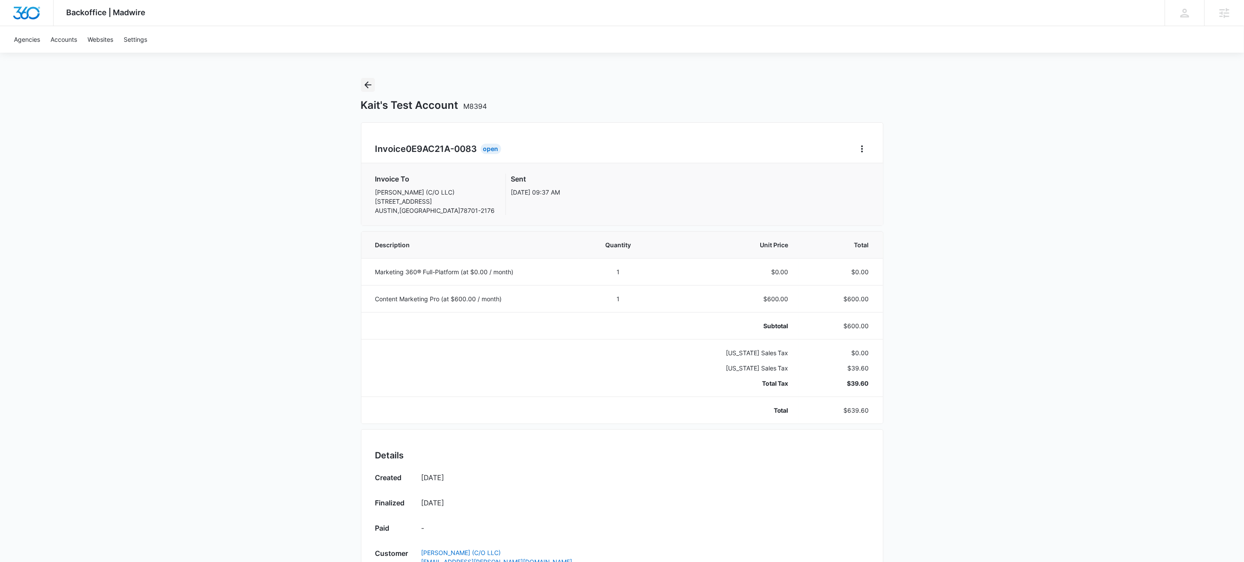
click at [372, 84] on icon "Back" at bounding box center [368, 85] width 10 height 10
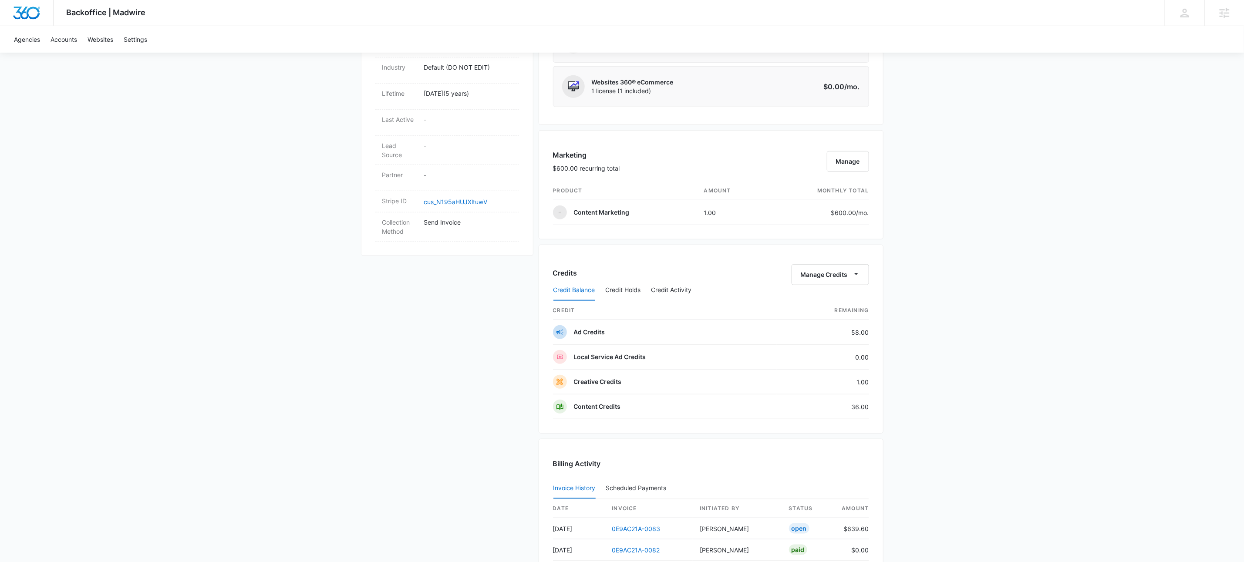
scroll to position [293, 0]
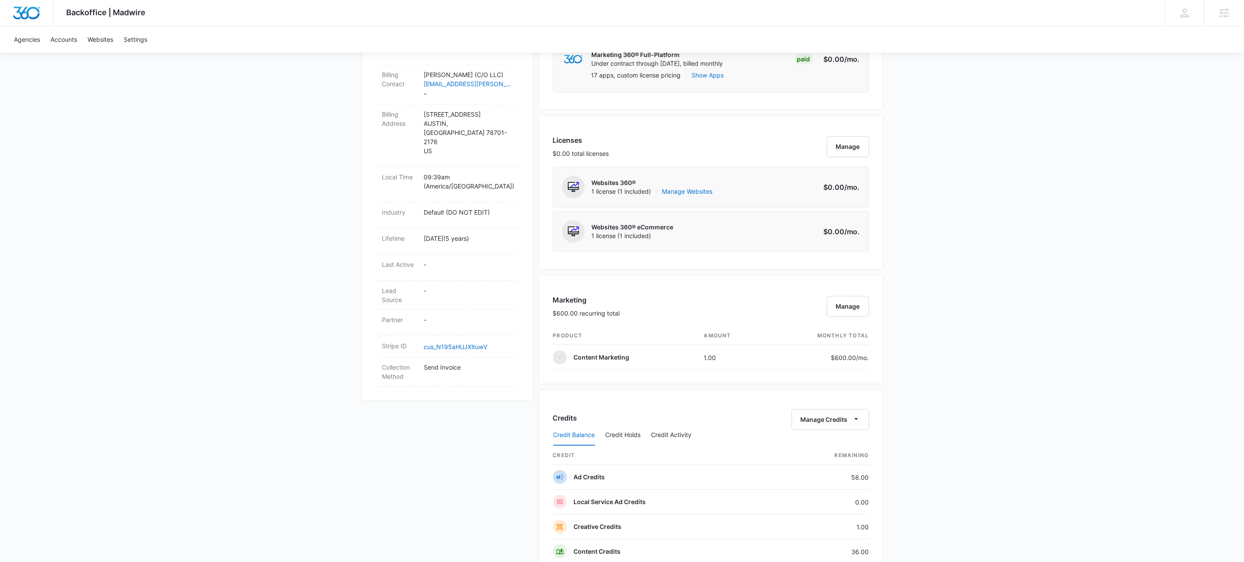
click at [977, 209] on div "Backoffice | Madwire Apps Settings KW Kait Weagraff kaitlyn.weagraff@madwire.co…" at bounding box center [622, 372] width 1244 height 1331
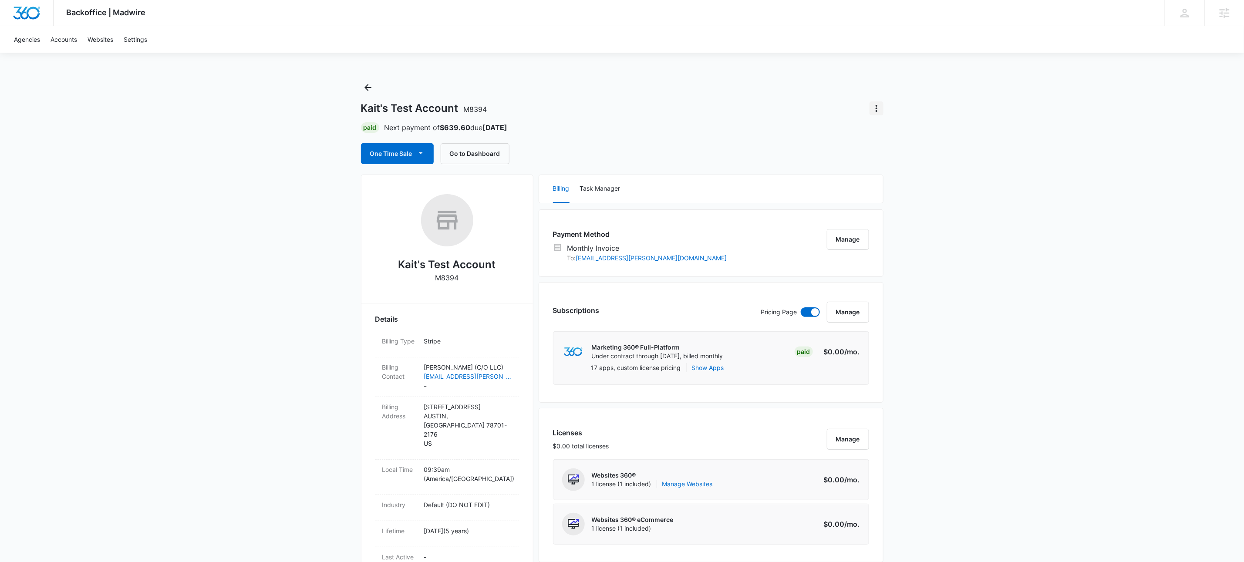
click at [877, 108] on icon "Actions" at bounding box center [876, 108] width 2 height 7
click at [917, 158] on div "Close Account" at bounding box center [901, 159] width 43 height 6
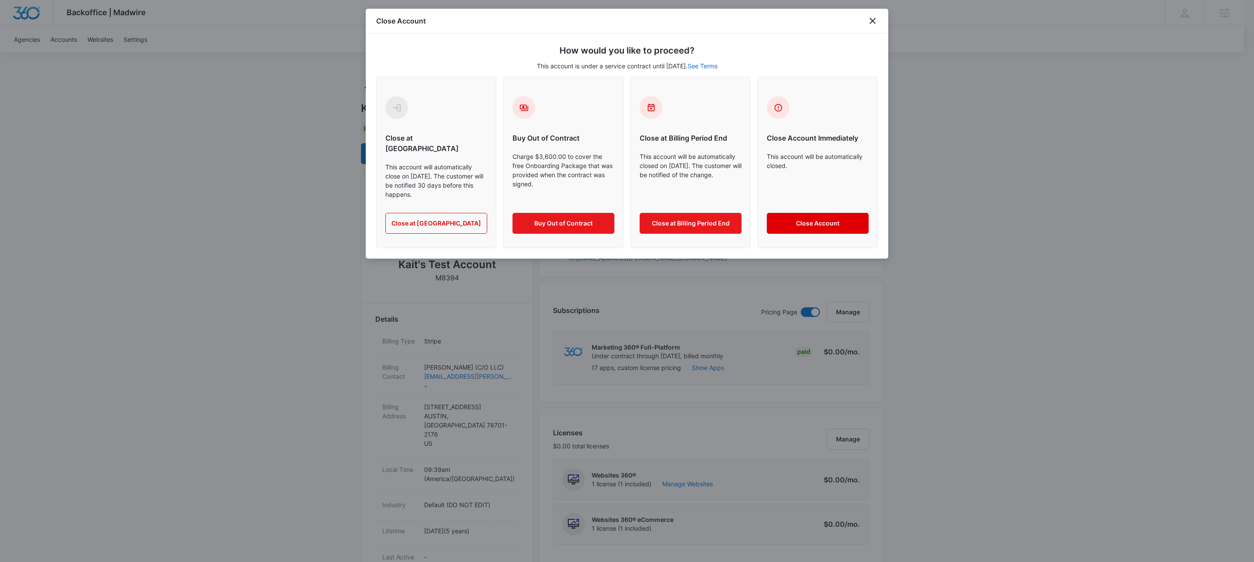
click at [817, 217] on button "Close Account" at bounding box center [818, 223] width 102 height 21
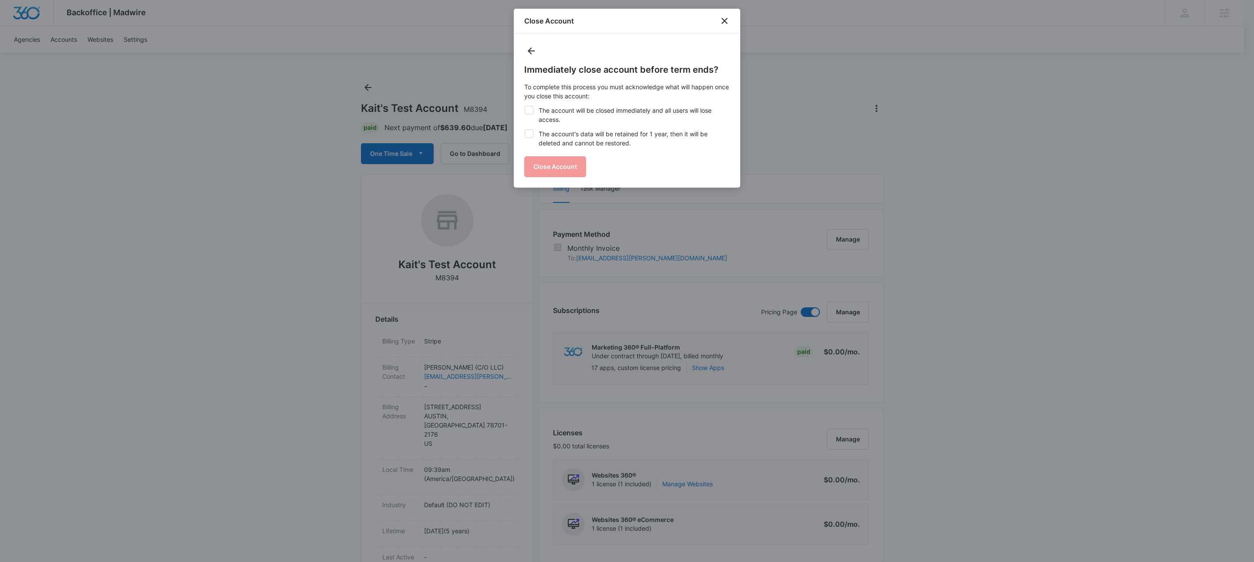
drag, startPoint x: 576, startPoint y: 111, endPoint x: 577, endPoint y: 139, distance: 27.9
click at [576, 111] on label "The account will be closed immediately and all users will lose access." at bounding box center [626, 115] width 205 height 18
click at [524, 106] on input "The account will be closed immediately and all users will lose access." at bounding box center [524, 106] width 0 height 0
checkbox input "true"
click at [574, 137] on label "The account's data will be retained for 1 year, then it will be deleted and can…" at bounding box center [626, 138] width 205 height 18
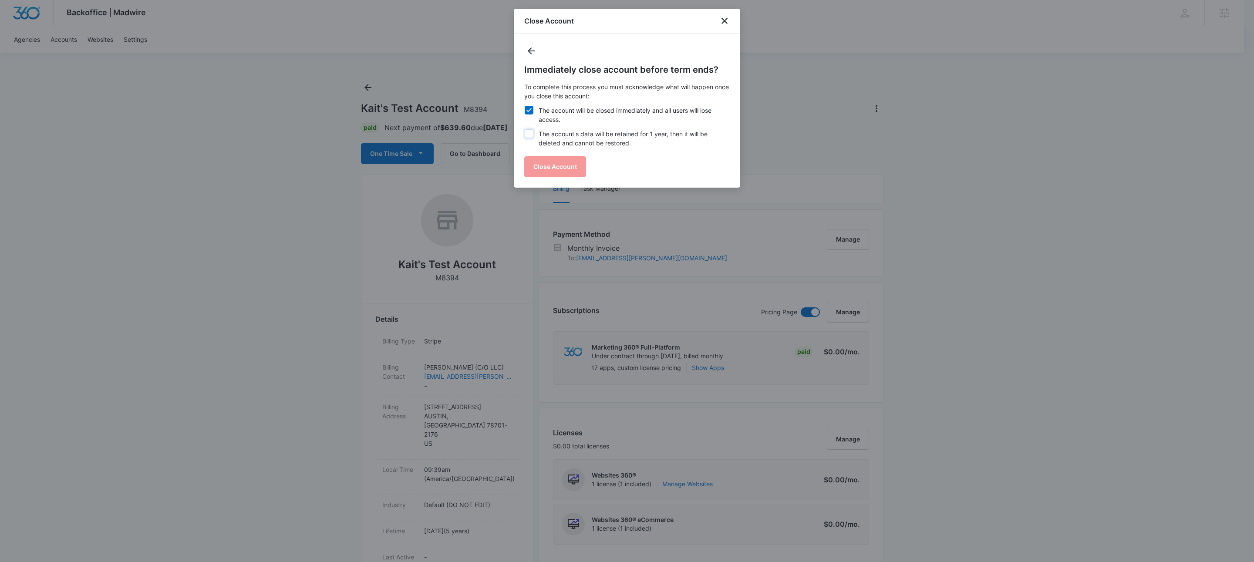
click at [524, 130] on input "The account's data will be retained for 1 year, then it will be deleted and can…" at bounding box center [524, 129] width 0 height 0
checkbox input "true"
click at [561, 165] on button "Close Account" at bounding box center [555, 166] width 62 height 21
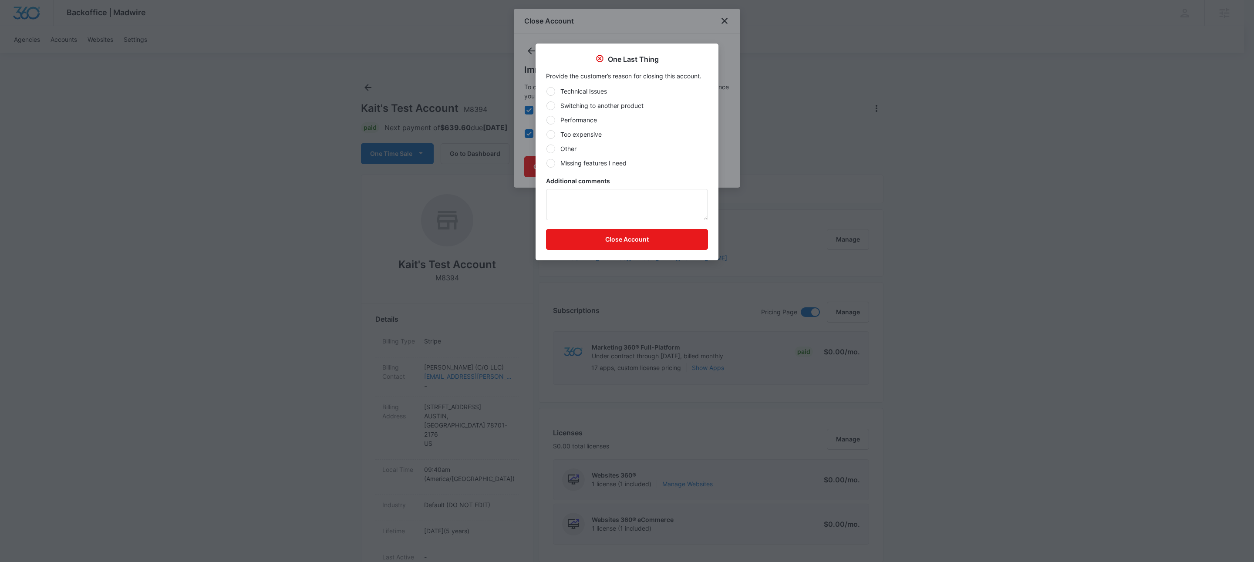
click at [572, 149] on label "Other" at bounding box center [627, 148] width 162 height 9
click at [546, 149] on input "Other" at bounding box center [546, 148] width 0 height 0
radio input "true"
click at [638, 202] on textarea "Additional comments" at bounding box center [627, 204] width 162 height 31
click at [669, 240] on button "Close Account" at bounding box center [627, 239] width 162 height 21
